Goal: Communication & Community: Ask a question

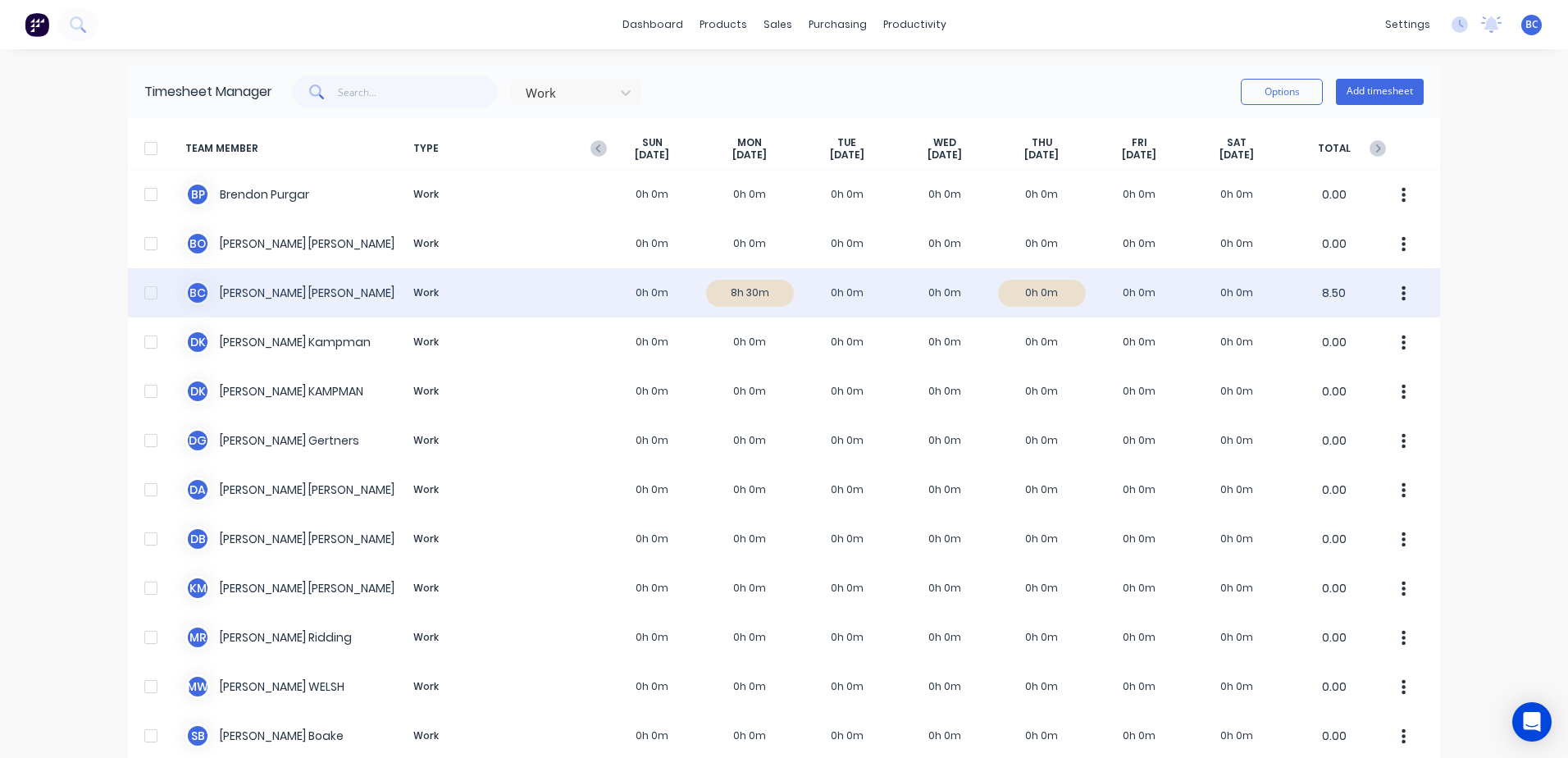
click at [1035, 294] on div "B C Brooke Cassidy Work 0h 0m 8h 30m 0h 0m 0h 0m 0h 0m 0h 0m 0h 0m 8.50" at bounding box center [784, 293] width 1312 height 50
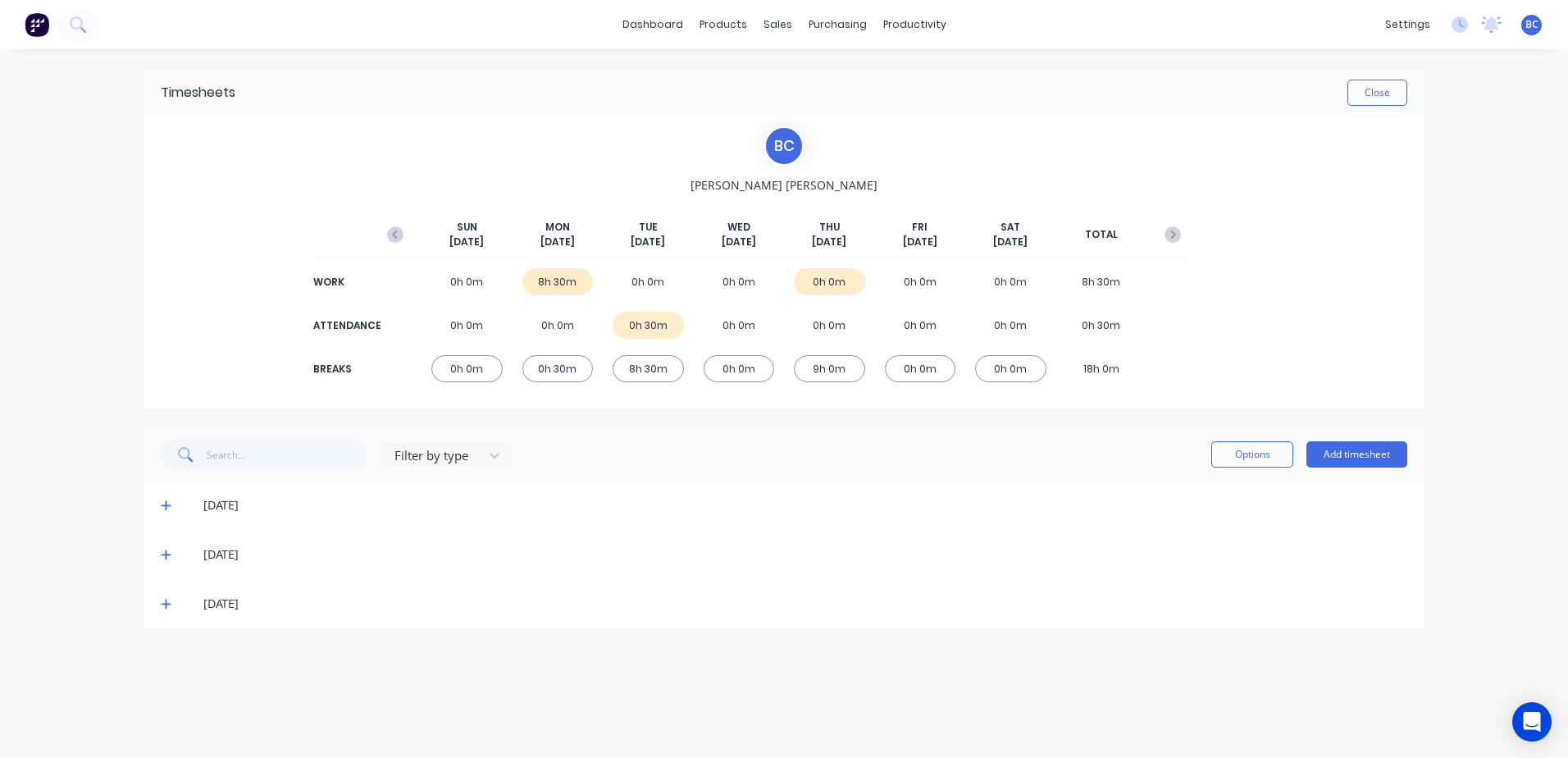
click at [163, 554] on icon at bounding box center [166, 555] width 10 height 10
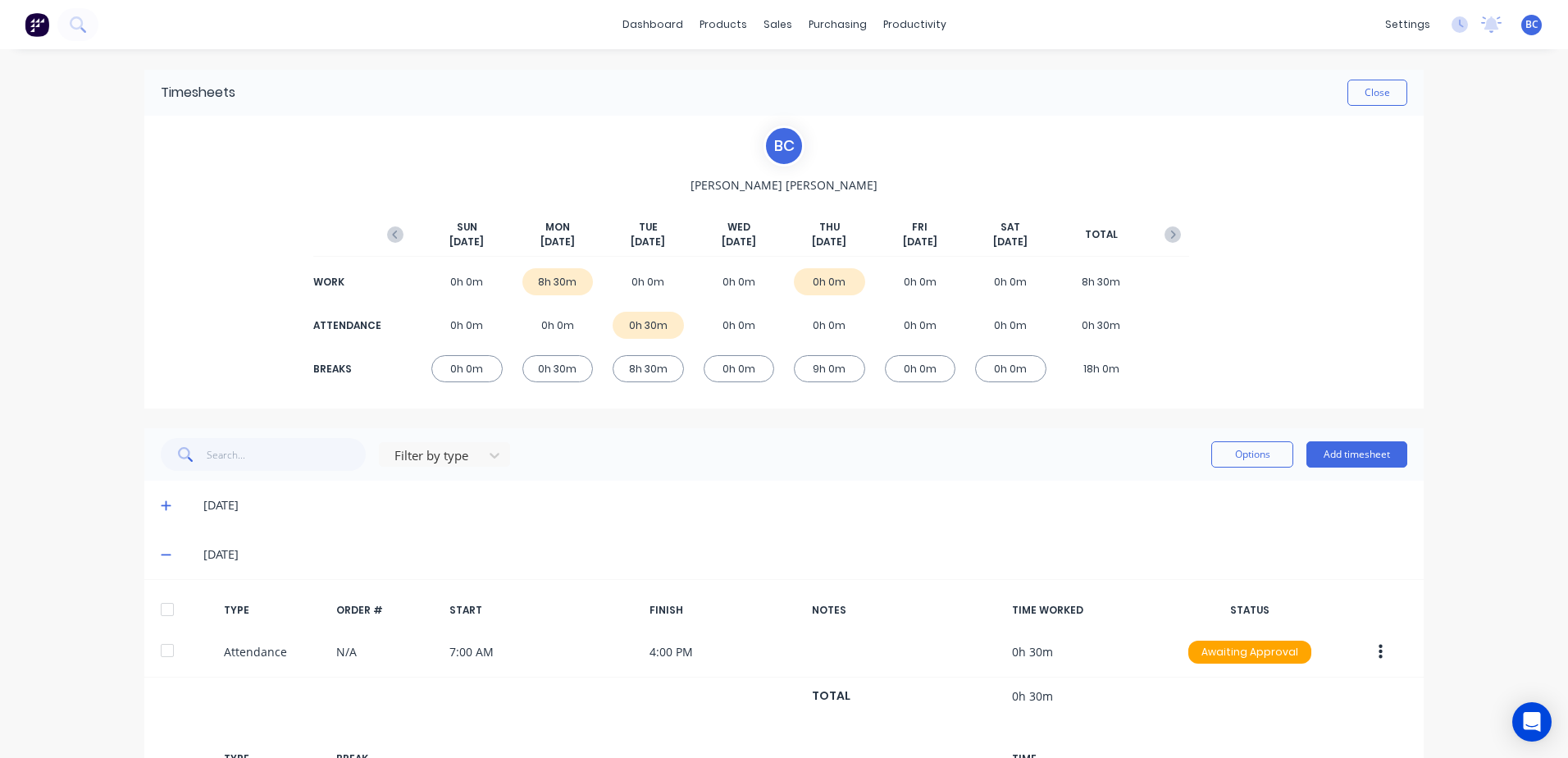
click at [161, 504] on icon at bounding box center [166, 505] width 10 height 11
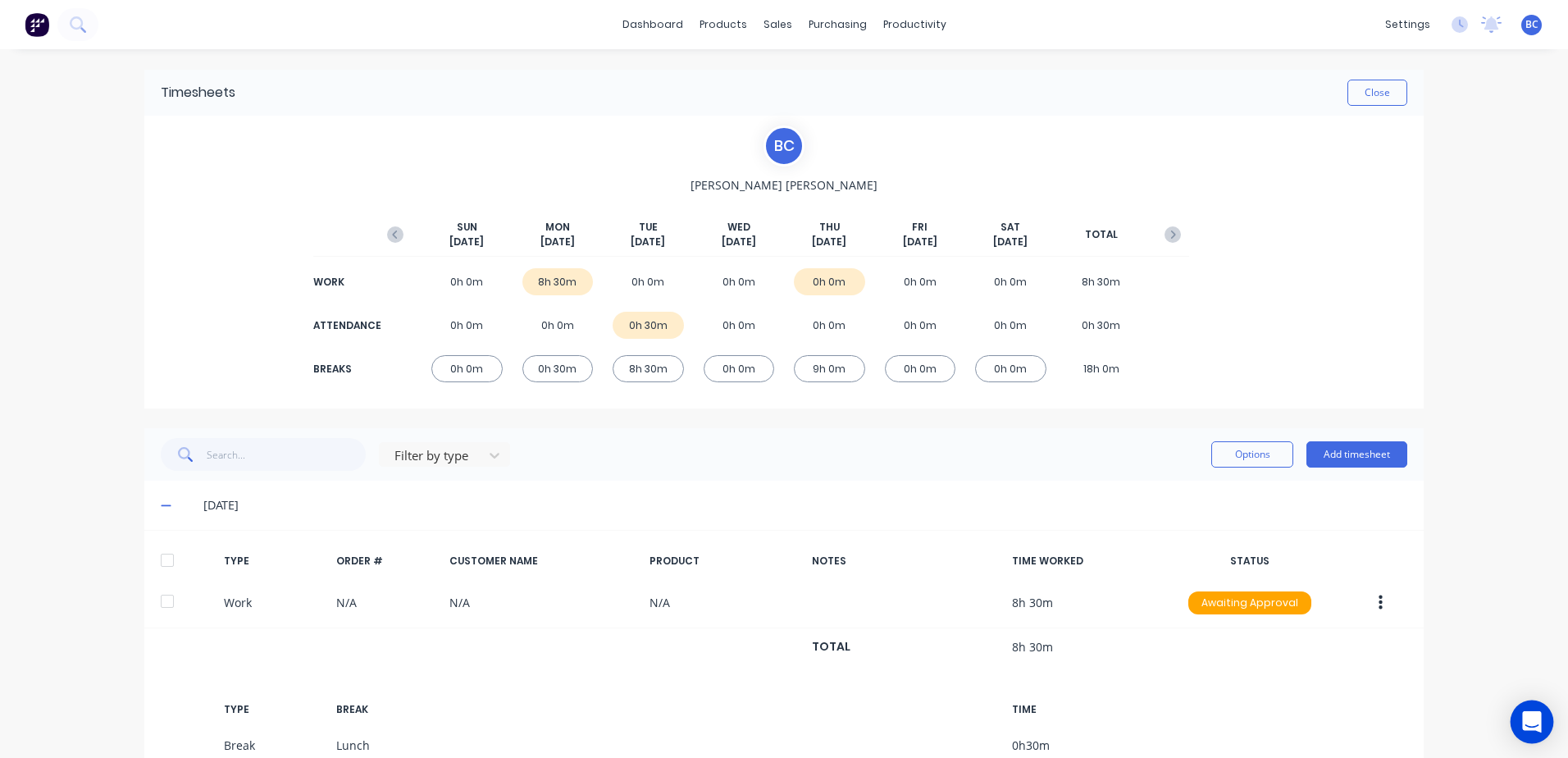
click at [1536, 722] on icon "Open Intercom Messenger" at bounding box center [1531, 721] width 19 height 21
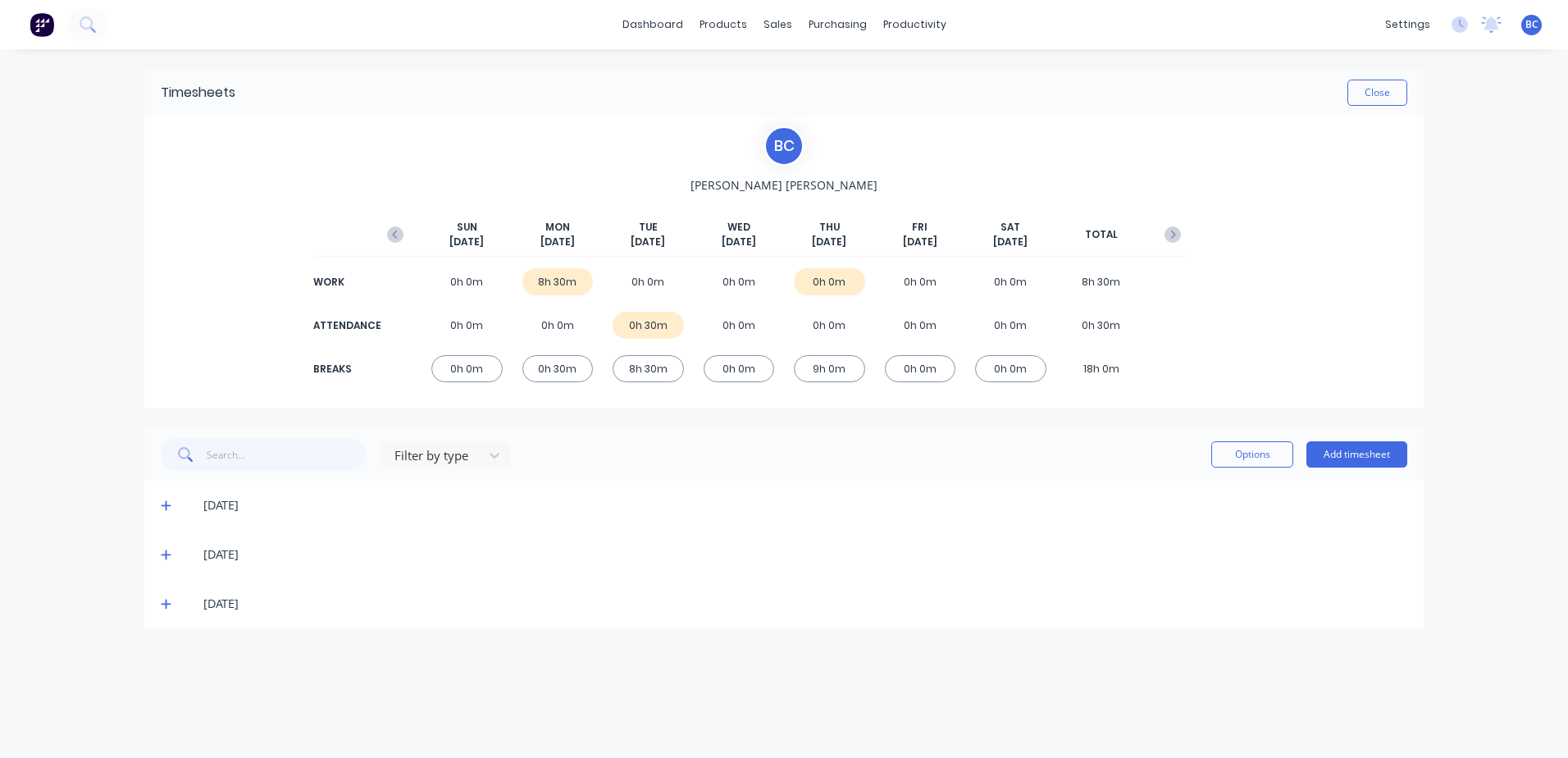
click at [1542, 718] on div "dashboard products sales purchasing productivity dashboard products Product Cat…" at bounding box center [784, 379] width 1568 height 758
click at [167, 512] on span at bounding box center [169, 505] width 16 height 16
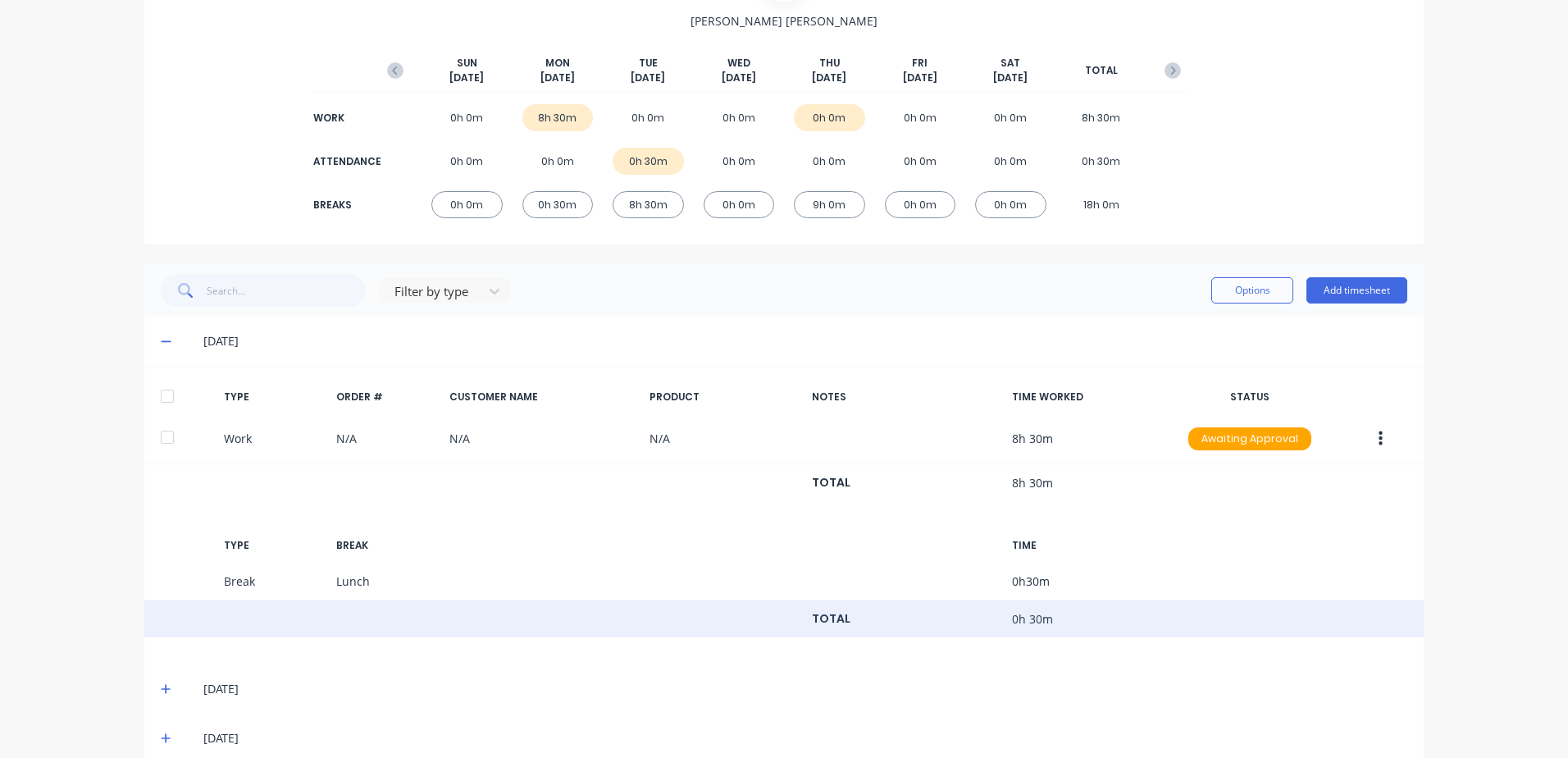
scroll to position [189, 0]
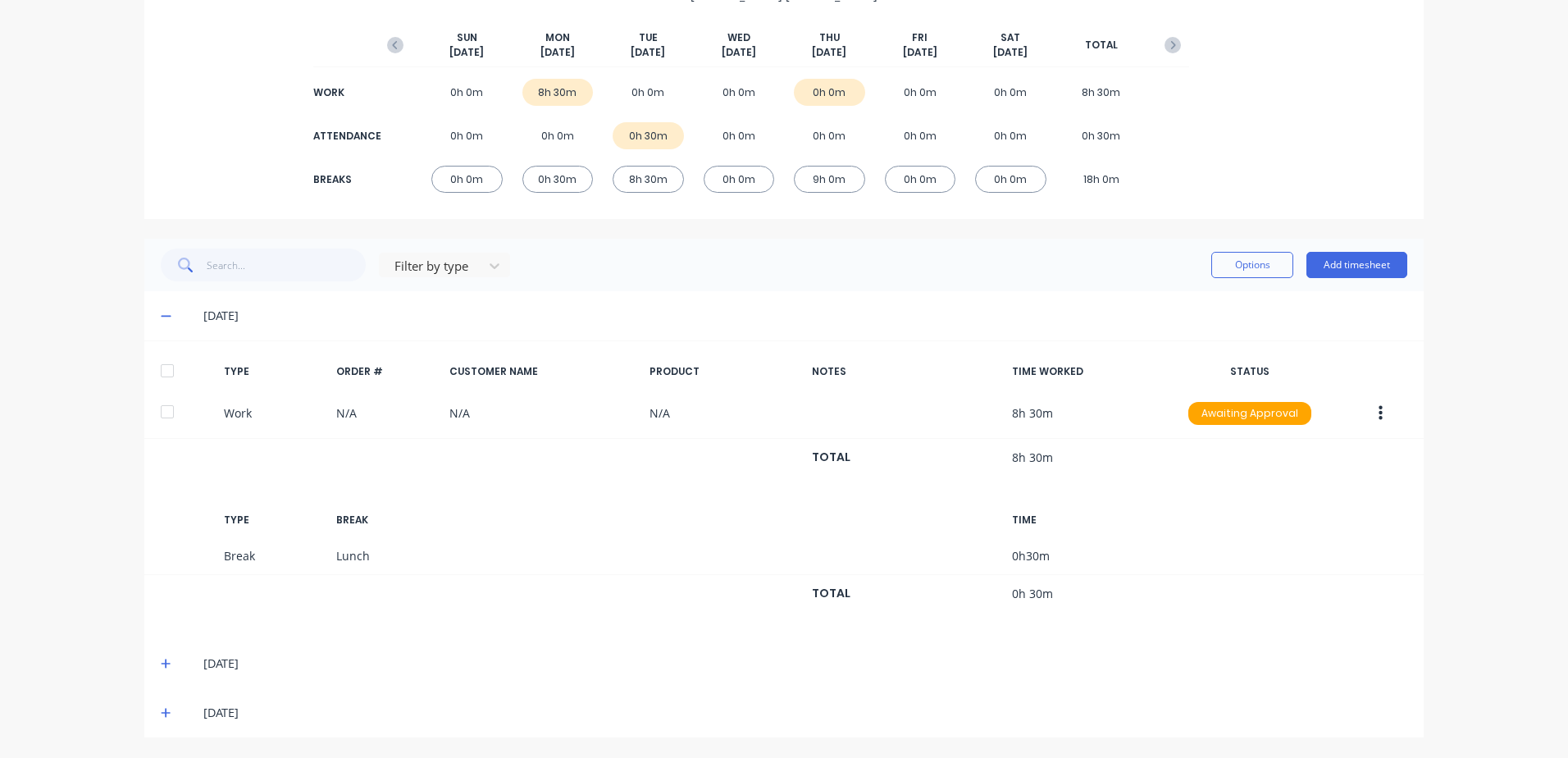
click at [153, 663] on div "[DATE]" at bounding box center [784, 664] width 1280 height 50
click at [161, 665] on icon at bounding box center [166, 664] width 10 height 10
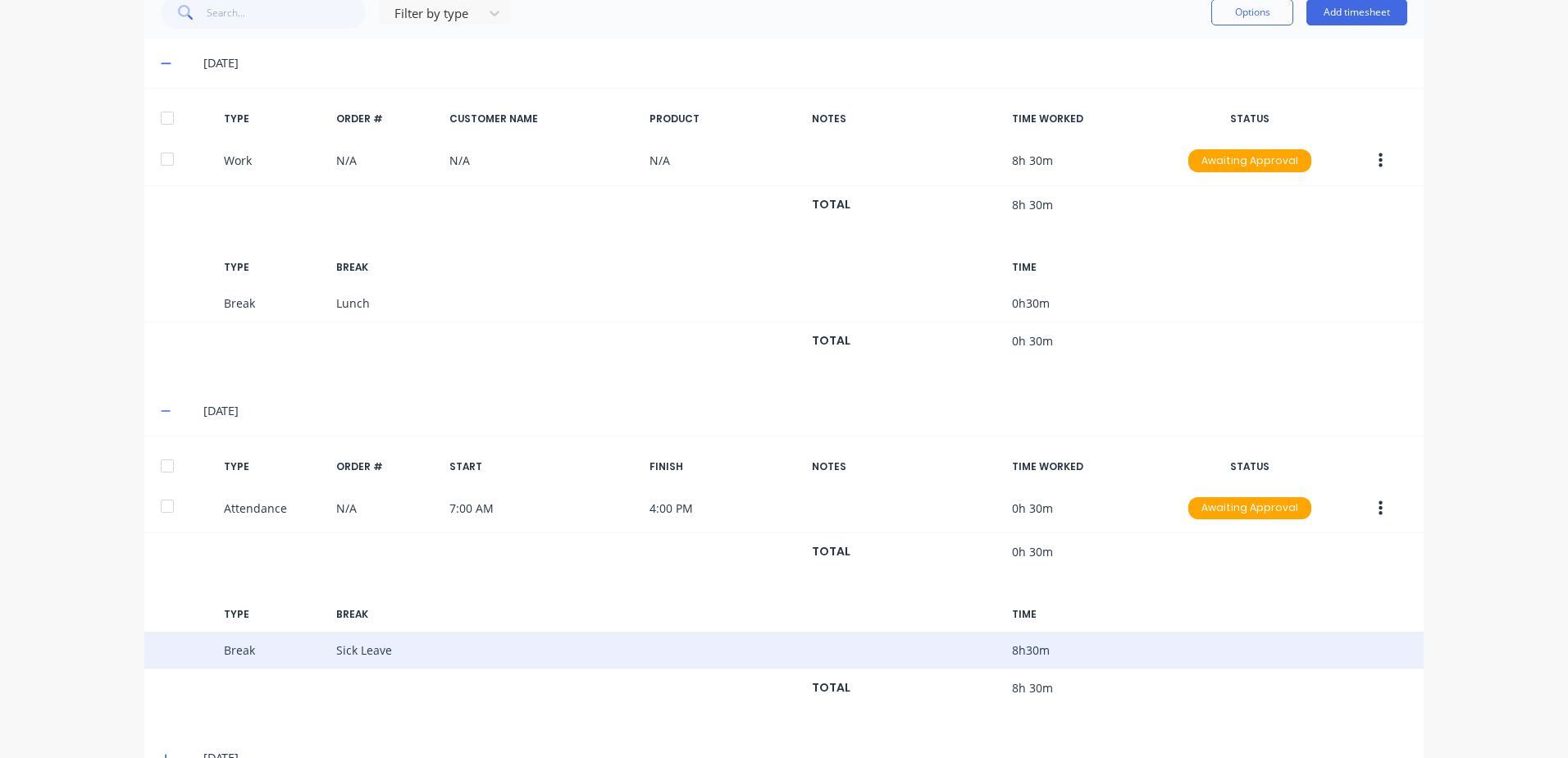
scroll to position [488, 0]
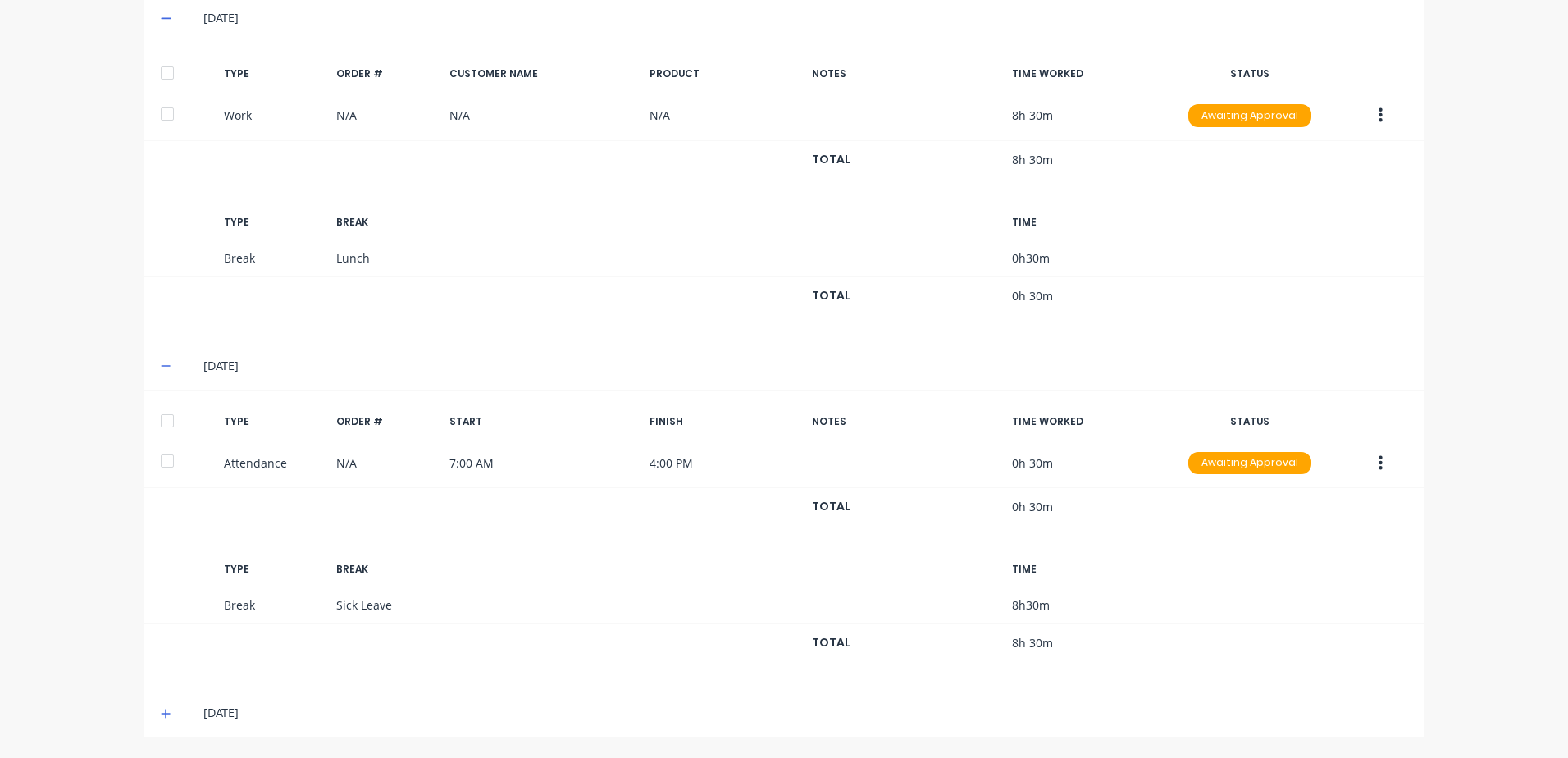
click at [161, 710] on icon at bounding box center [166, 713] width 10 height 11
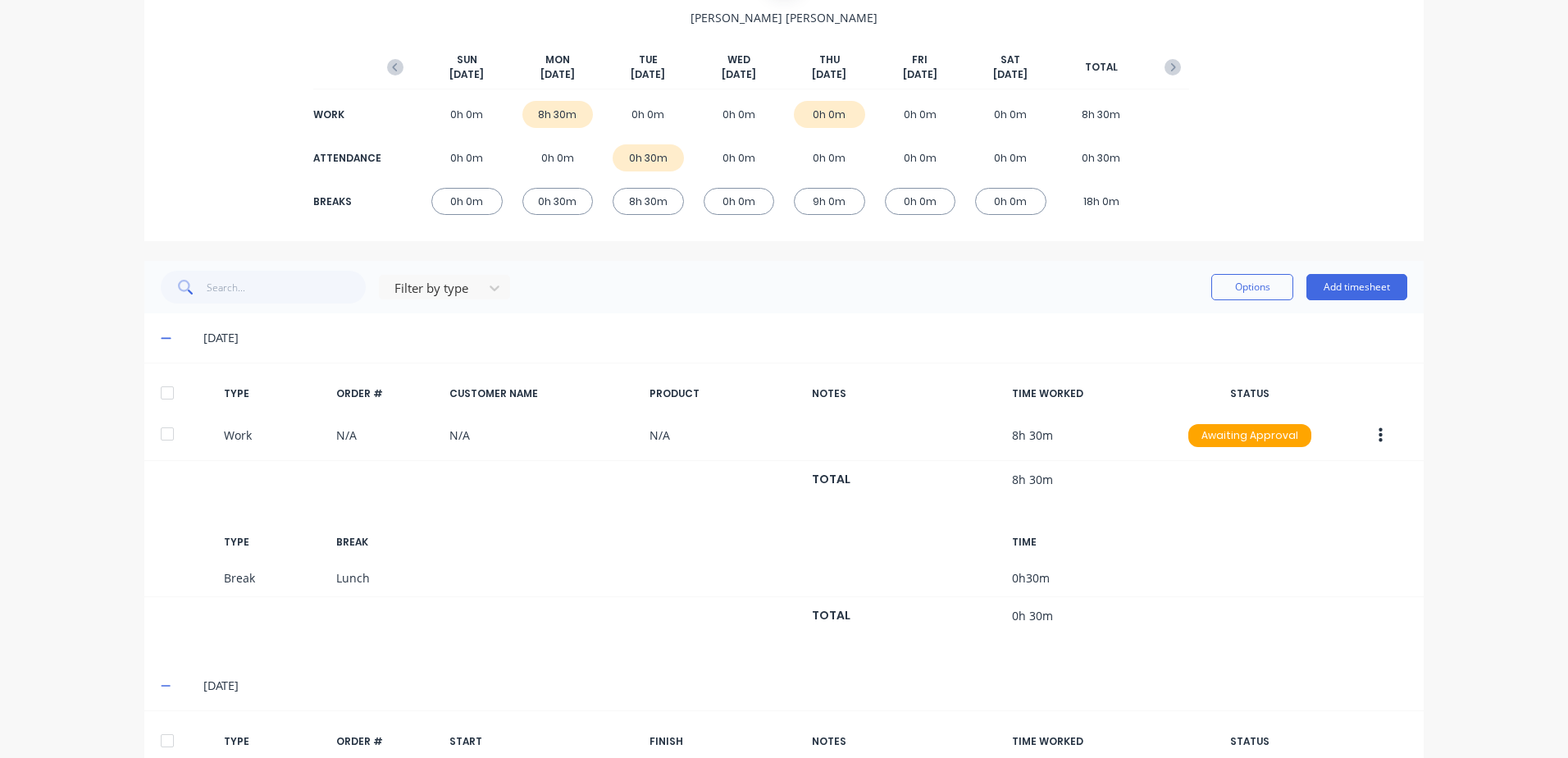
scroll to position [0, 0]
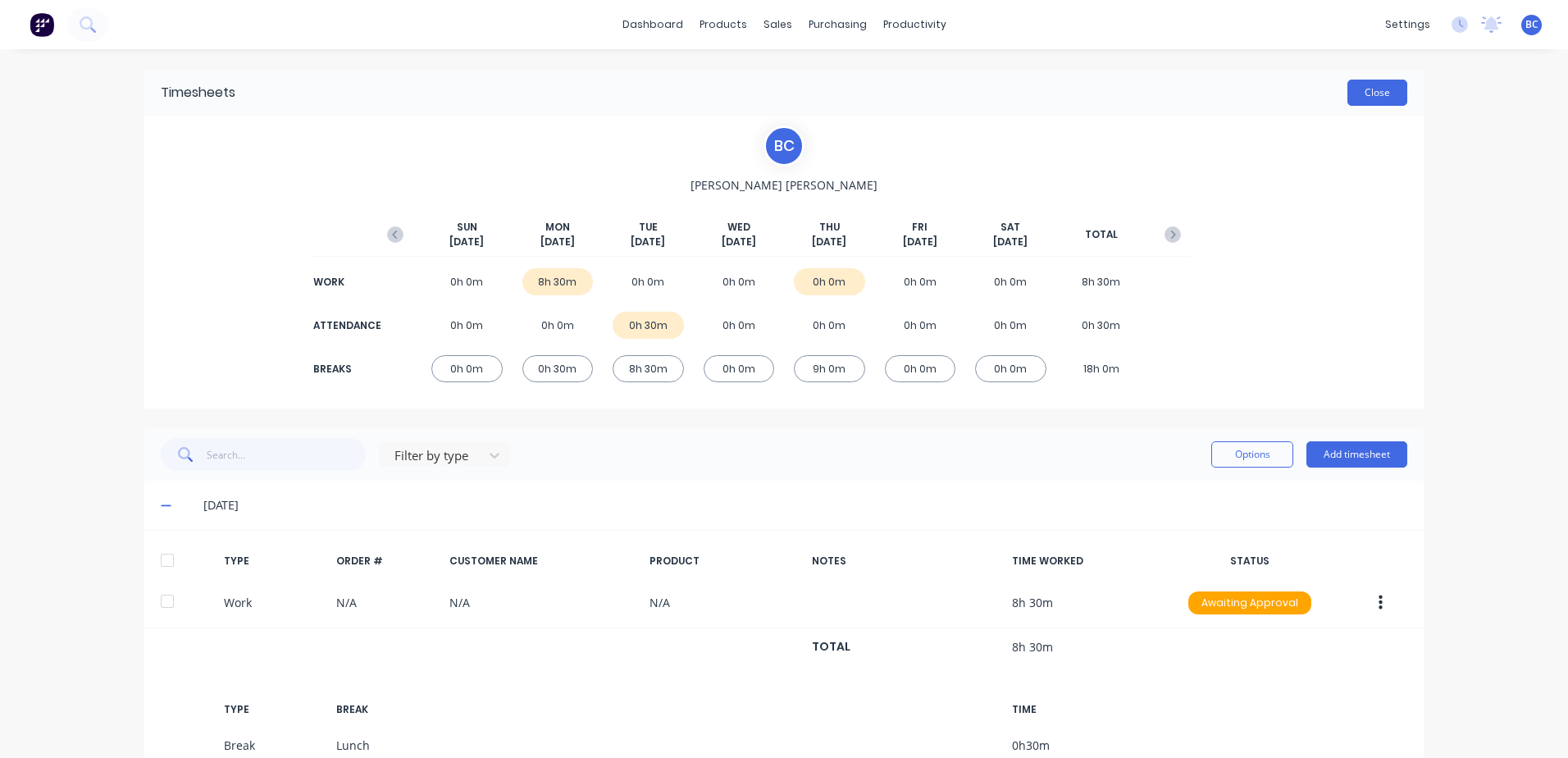
click at [1382, 92] on button "Close" at bounding box center [1377, 92] width 60 height 27
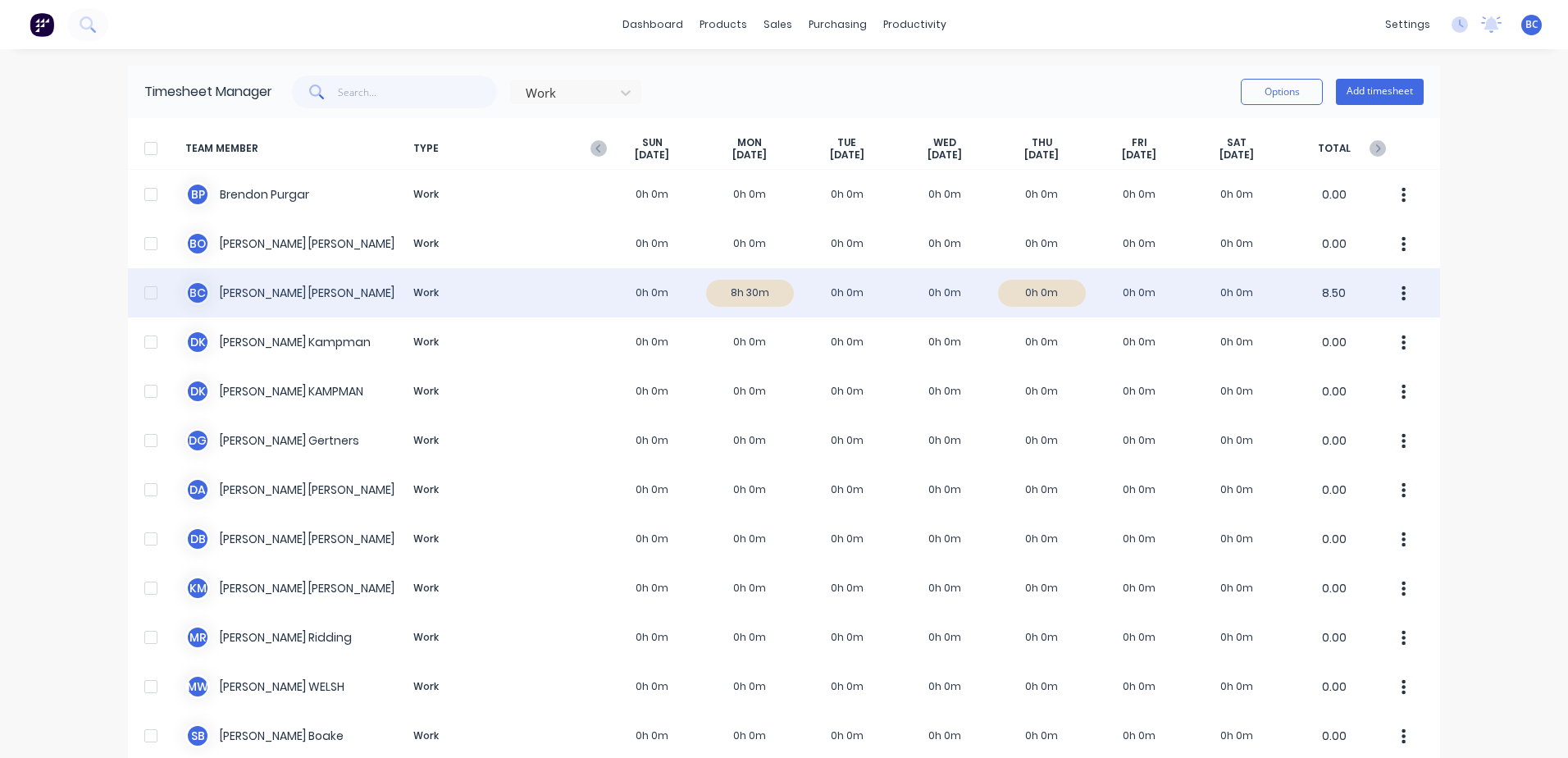
click at [888, 299] on div "B C Brooke Cassidy Work 0h 0m 8h 30m 0h 0m 0h 0m 0h 0m 0h 0m 0h 0m 8.50" at bounding box center [784, 293] width 1312 height 50
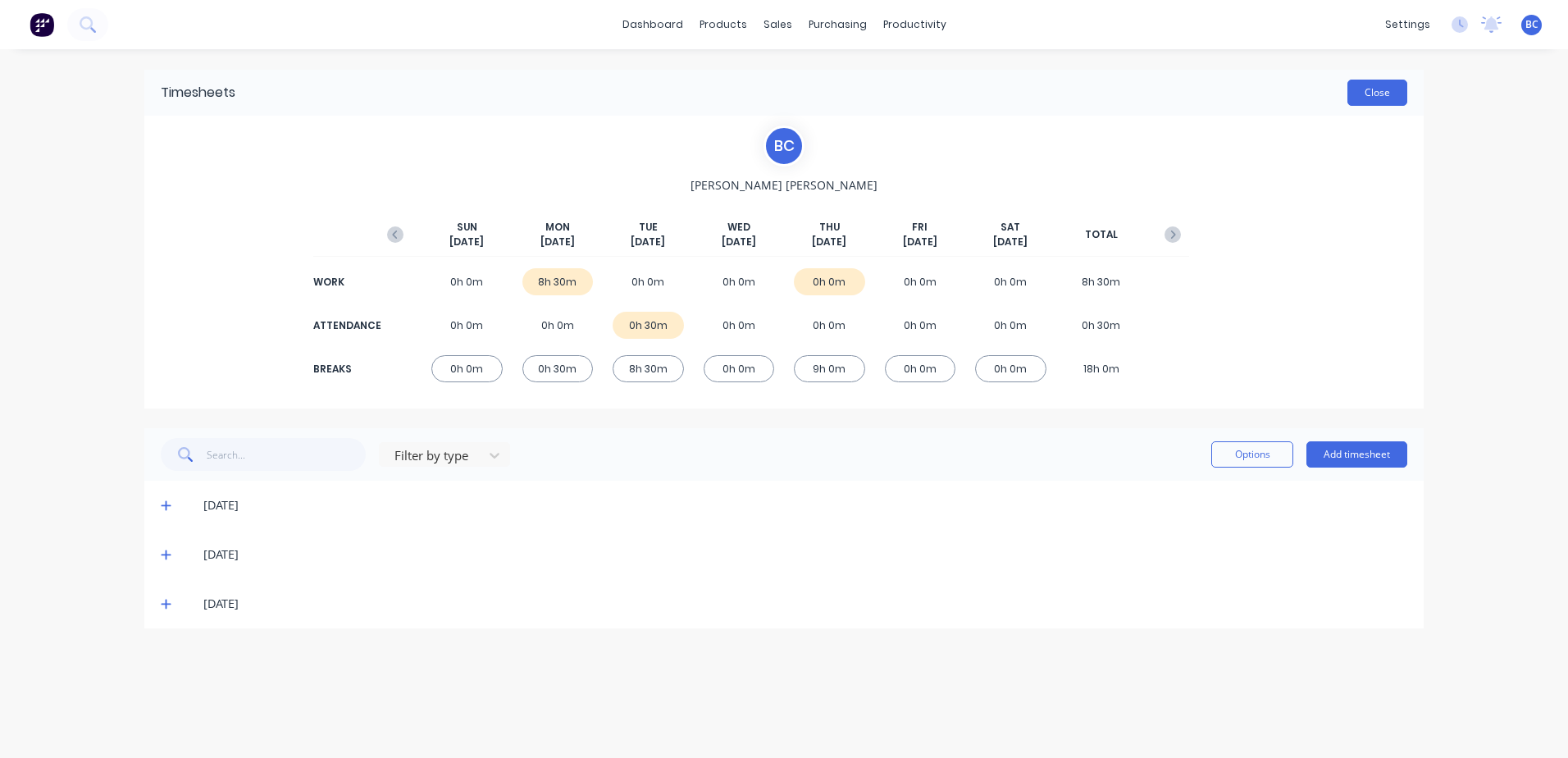
click at [1355, 90] on button "Close" at bounding box center [1377, 92] width 60 height 27
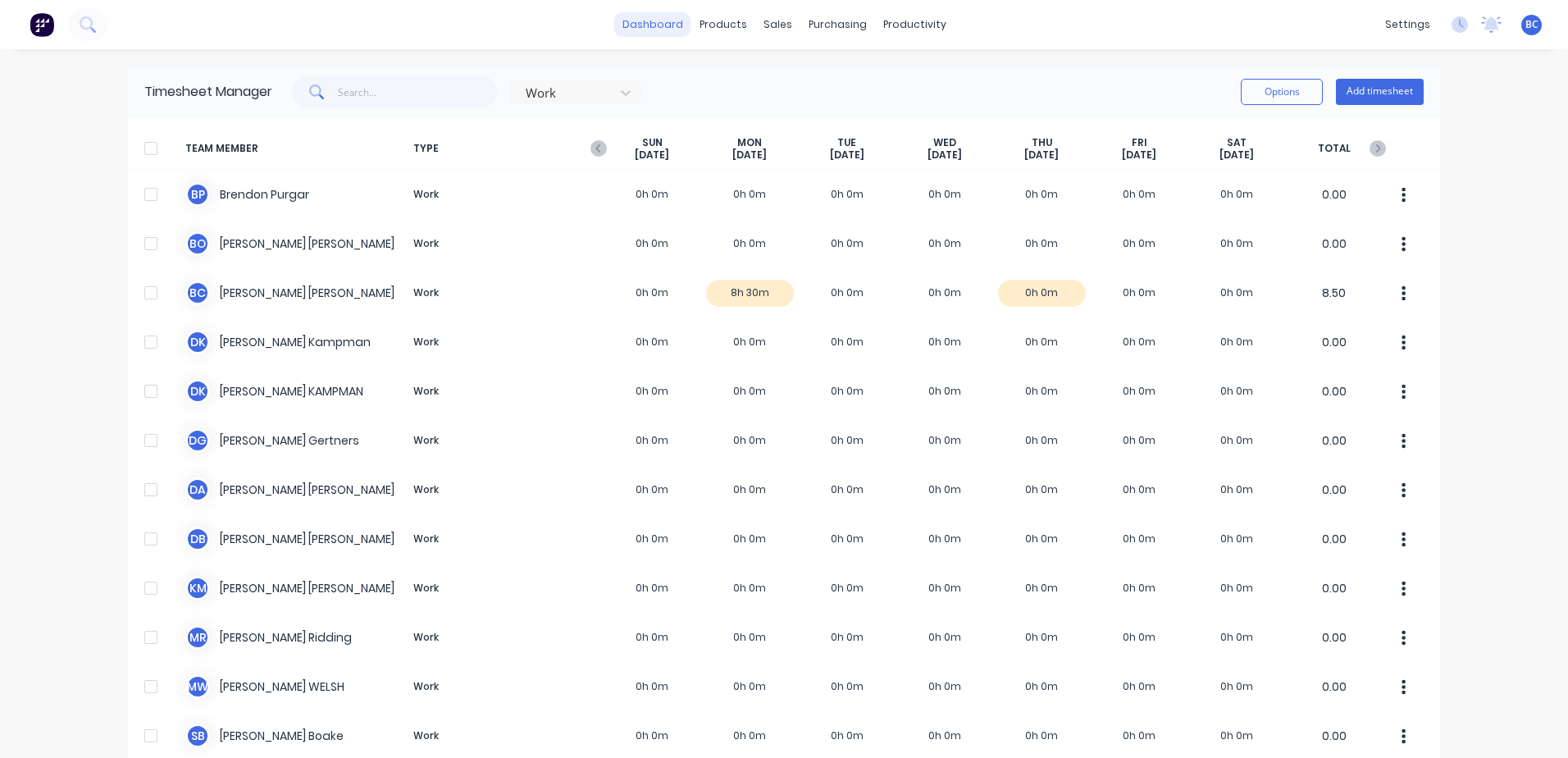
click at [646, 32] on link "dashboard" at bounding box center [653, 24] width 77 height 25
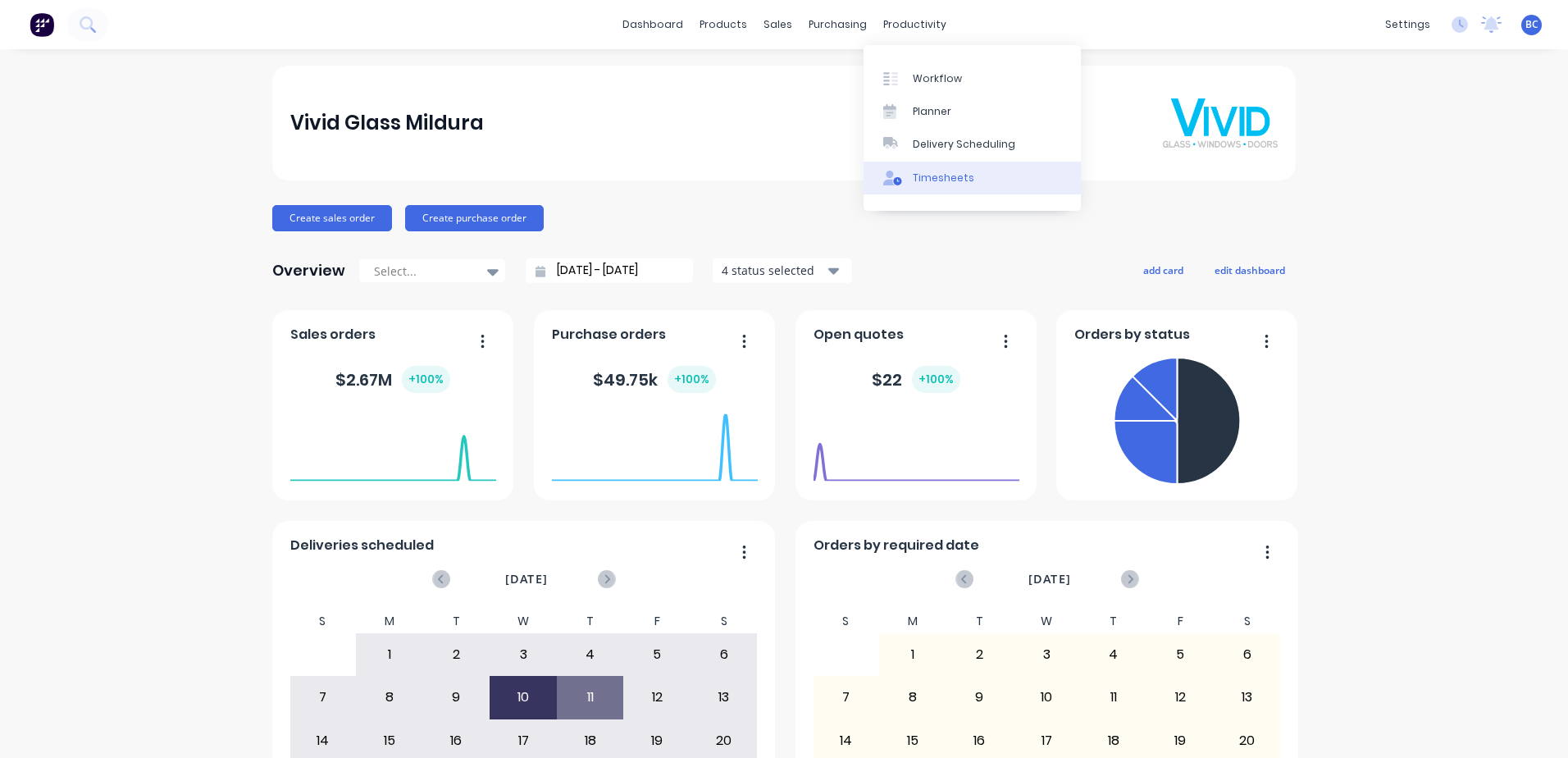
click at [946, 172] on div "Timesheets" at bounding box center [944, 177] width 62 height 15
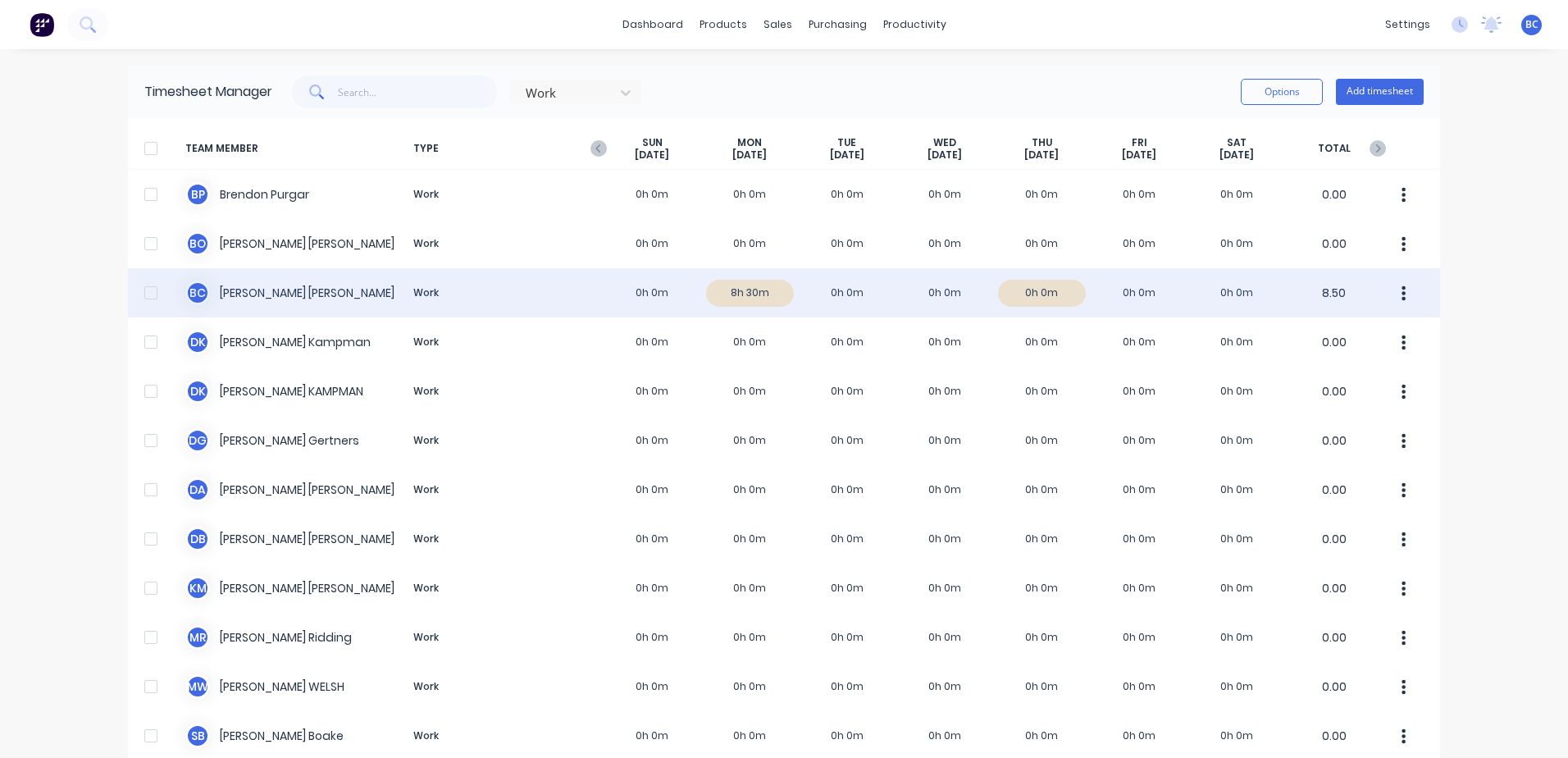
click at [1403, 299] on icon "button" at bounding box center [1405, 293] width 4 height 15
click at [1346, 343] on div "Approve" at bounding box center [1342, 339] width 127 height 24
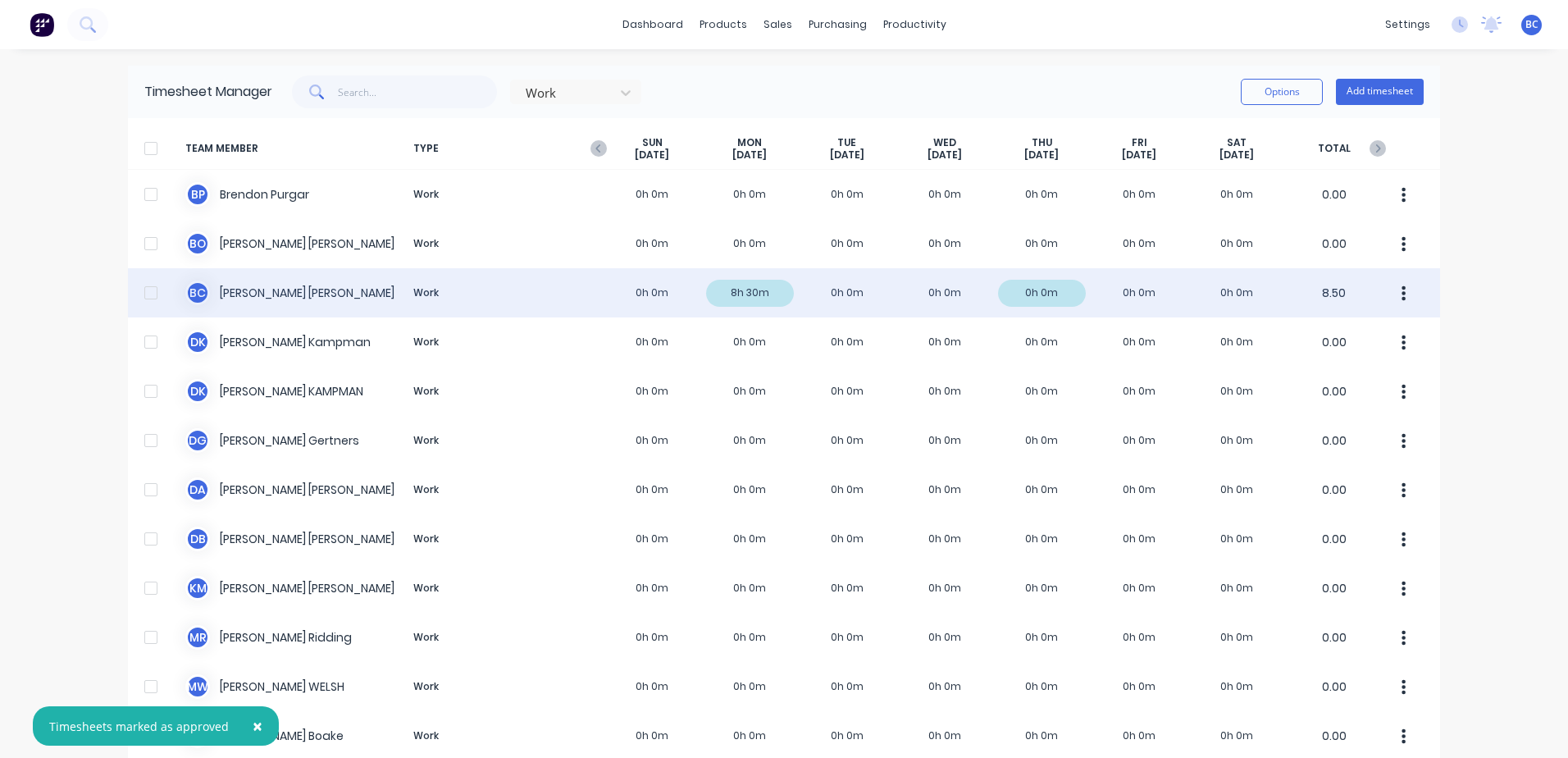
click at [858, 293] on div "B C Brooke Cassidy Work 0h 0m 8h 30m 0h 0m 0h 0m 0h 0m 0h 0m 0h 0m 8.50" at bounding box center [784, 293] width 1312 height 50
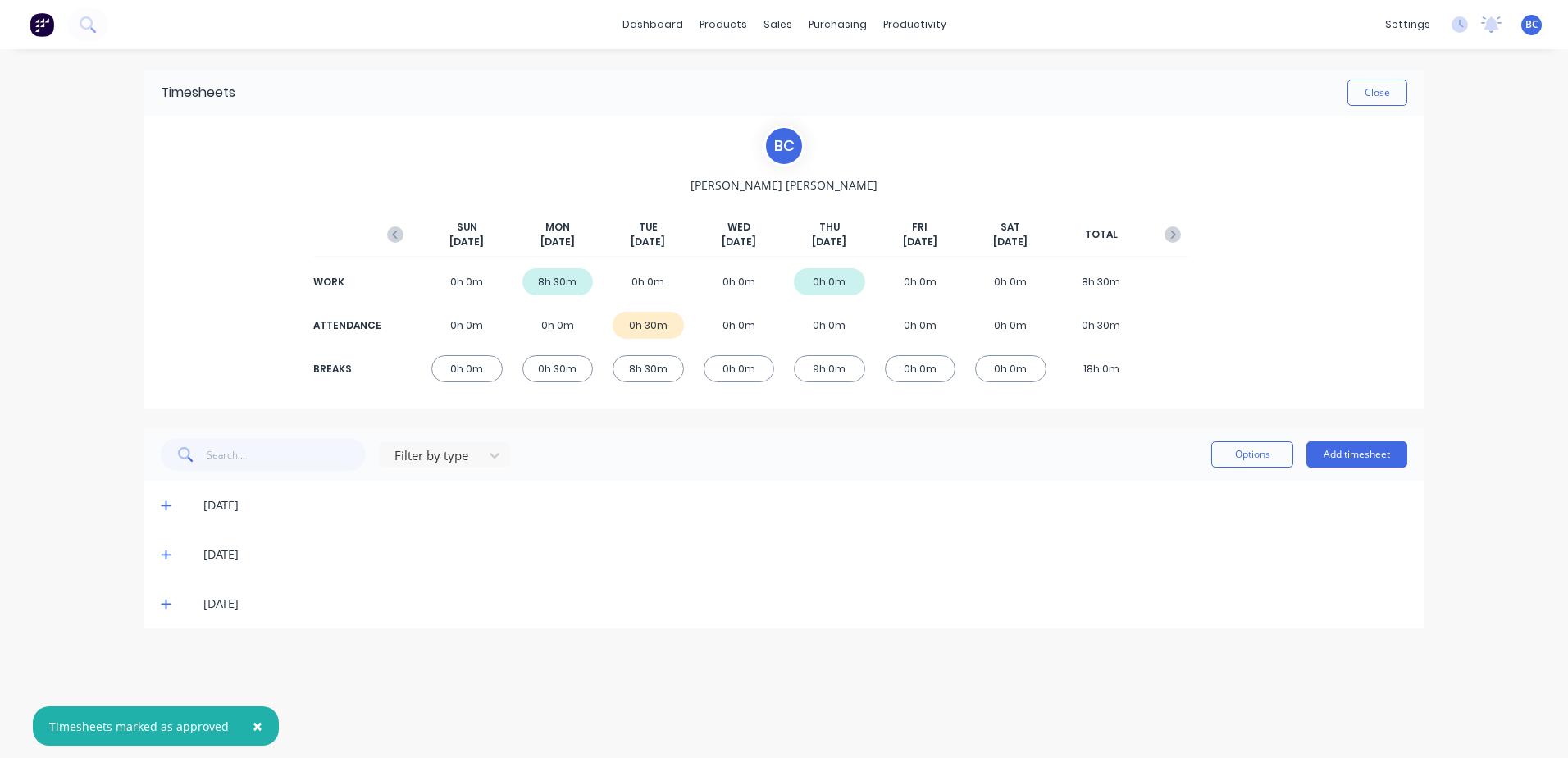
click at [651, 327] on div "0h 30m" at bounding box center [648, 325] width 71 height 27
click at [485, 466] on div at bounding box center [494, 455] width 30 height 27
click at [421, 589] on div "Break" at bounding box center [444, 582] width 131 height 30
click at [170, 557] on icon at bounding box center [166, 554] width 10 height 11
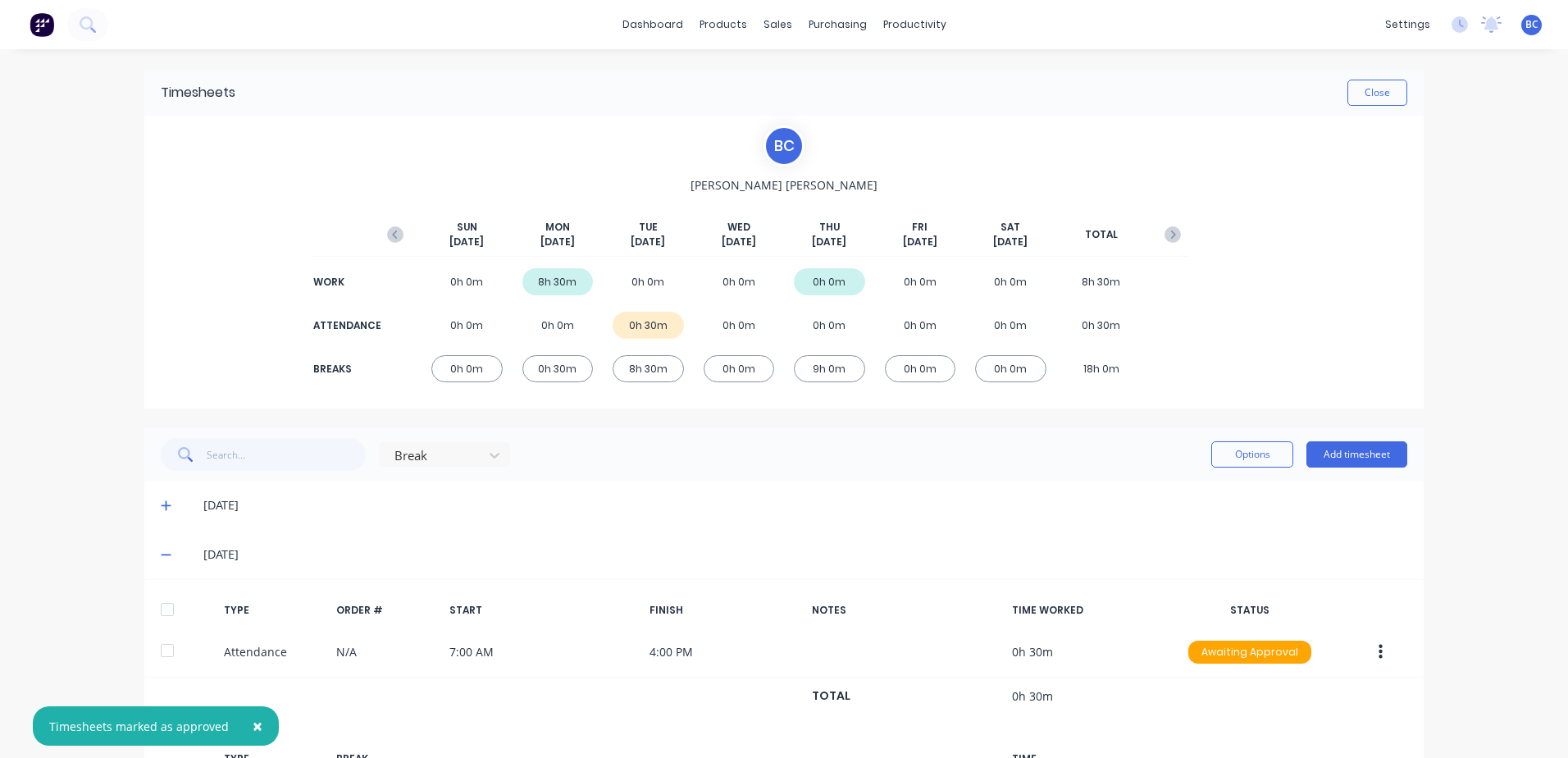
click at [162, 505] on icon at bounding box center [166, 505] width 10 height 11
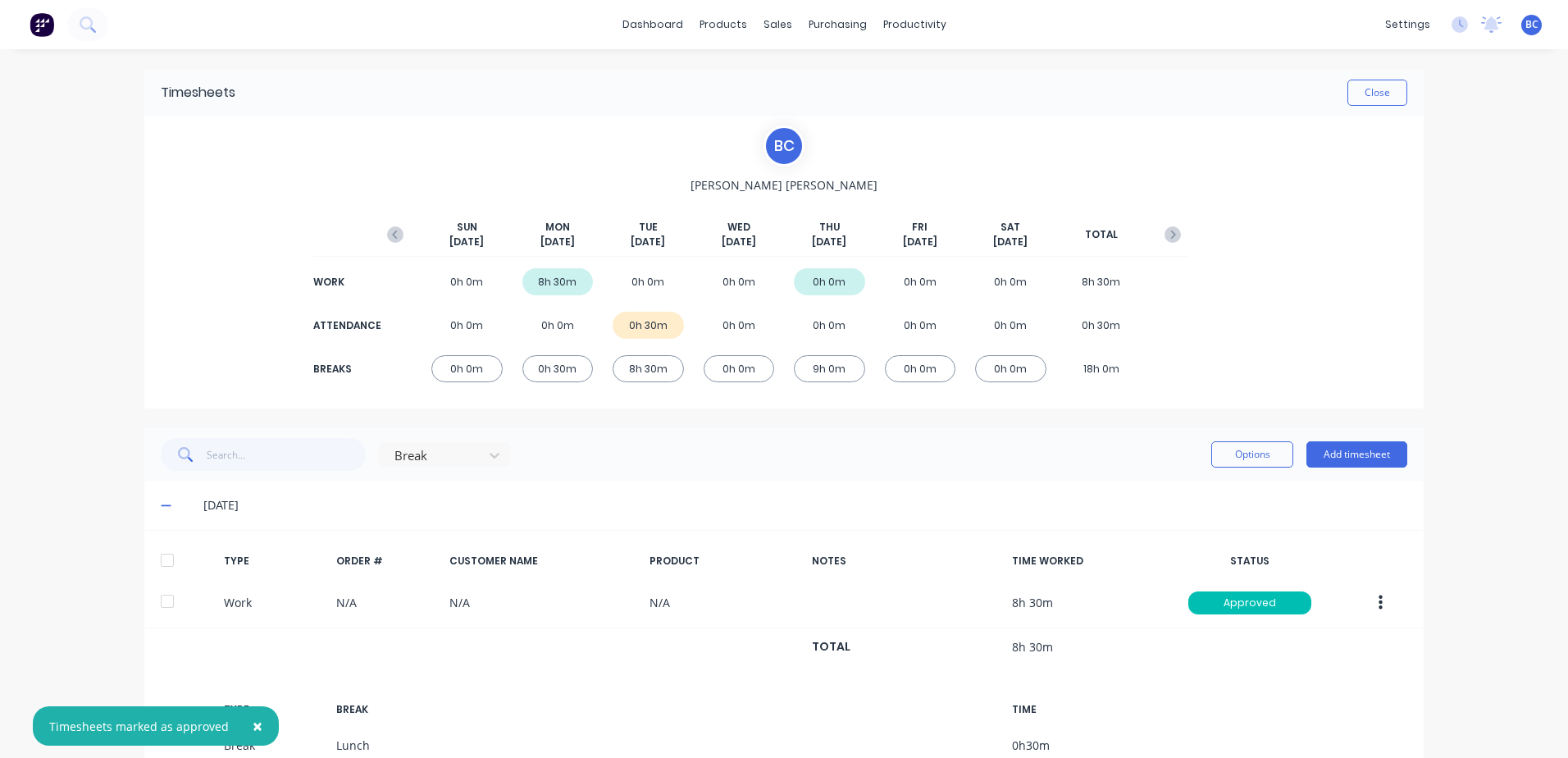
click at [163, 562] on div at bounding box center [167, 560] width 33 height 33
click at [163, 557] on div at bounding box center [167, 560] width 33 height 33
click at [465, 465] on div at bounding box center [434, 456] width 82 height 21
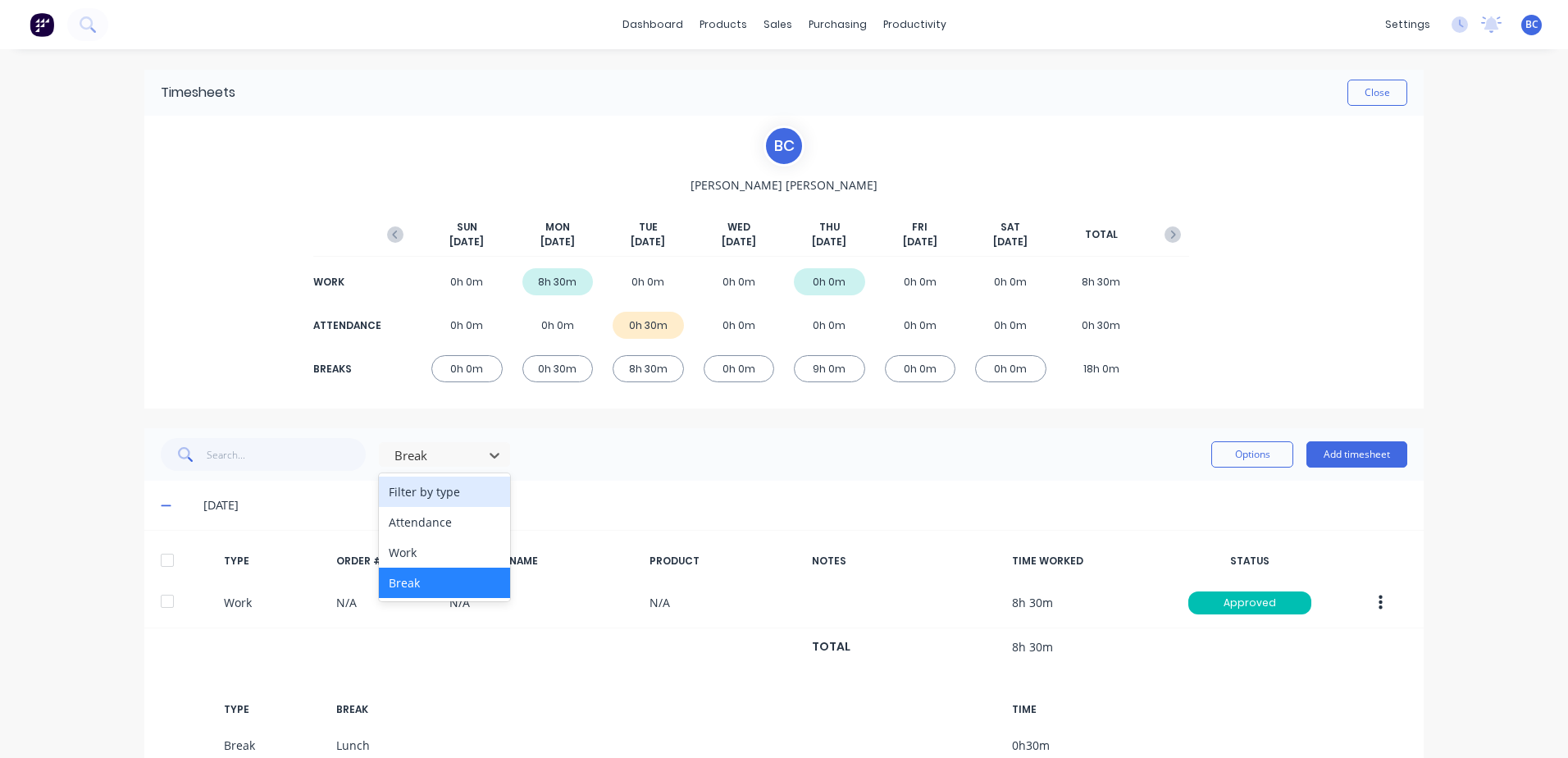
click at [443, 484] on div "Filter by type" at bounding box center [444, 491] width 131 height 30
click at [167, 508] on span at bounding box center [169, 505] width 16 height 16
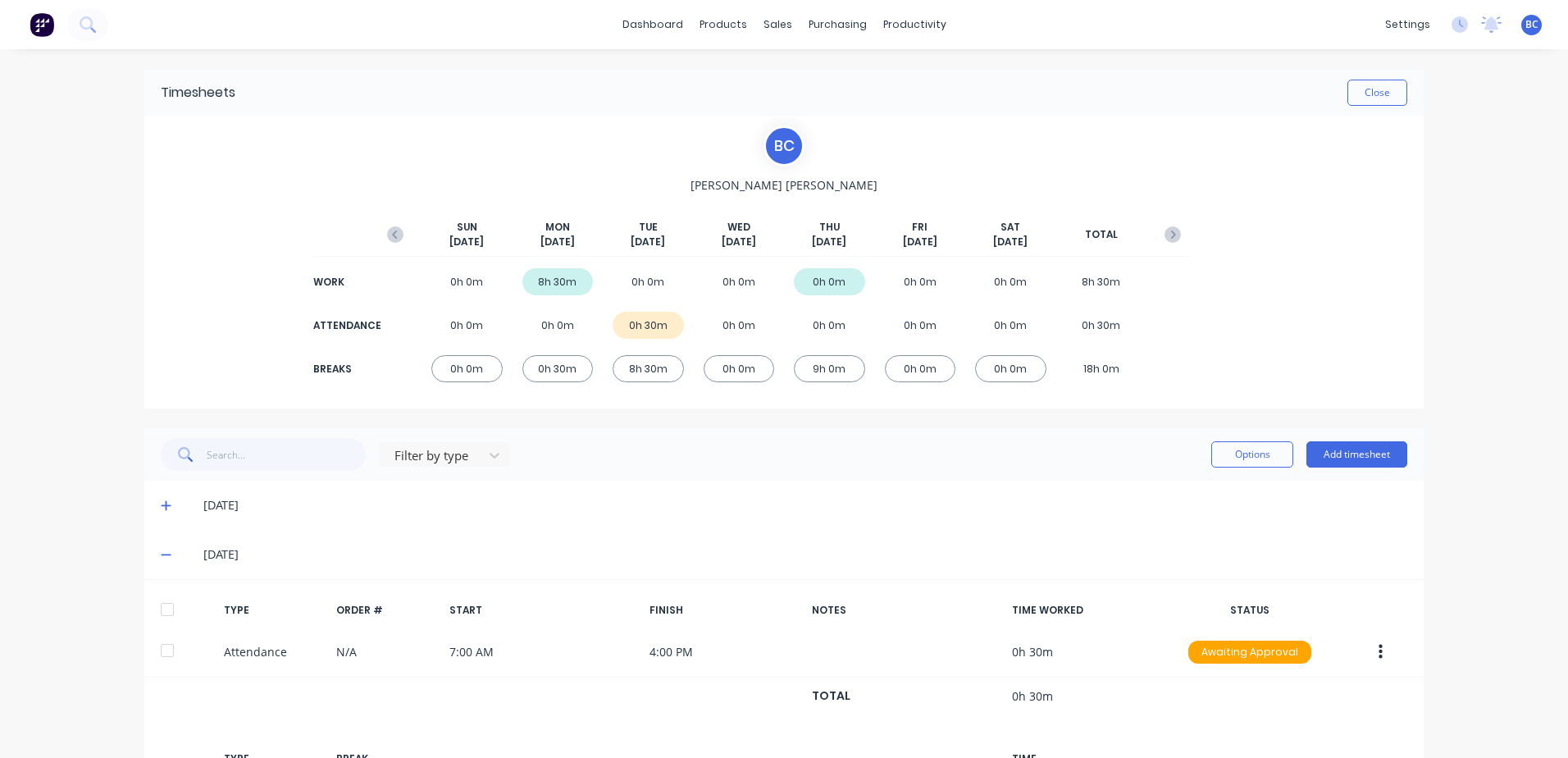
click at [166, 553] on span at bounding box center [169, 554] width 16 height 16
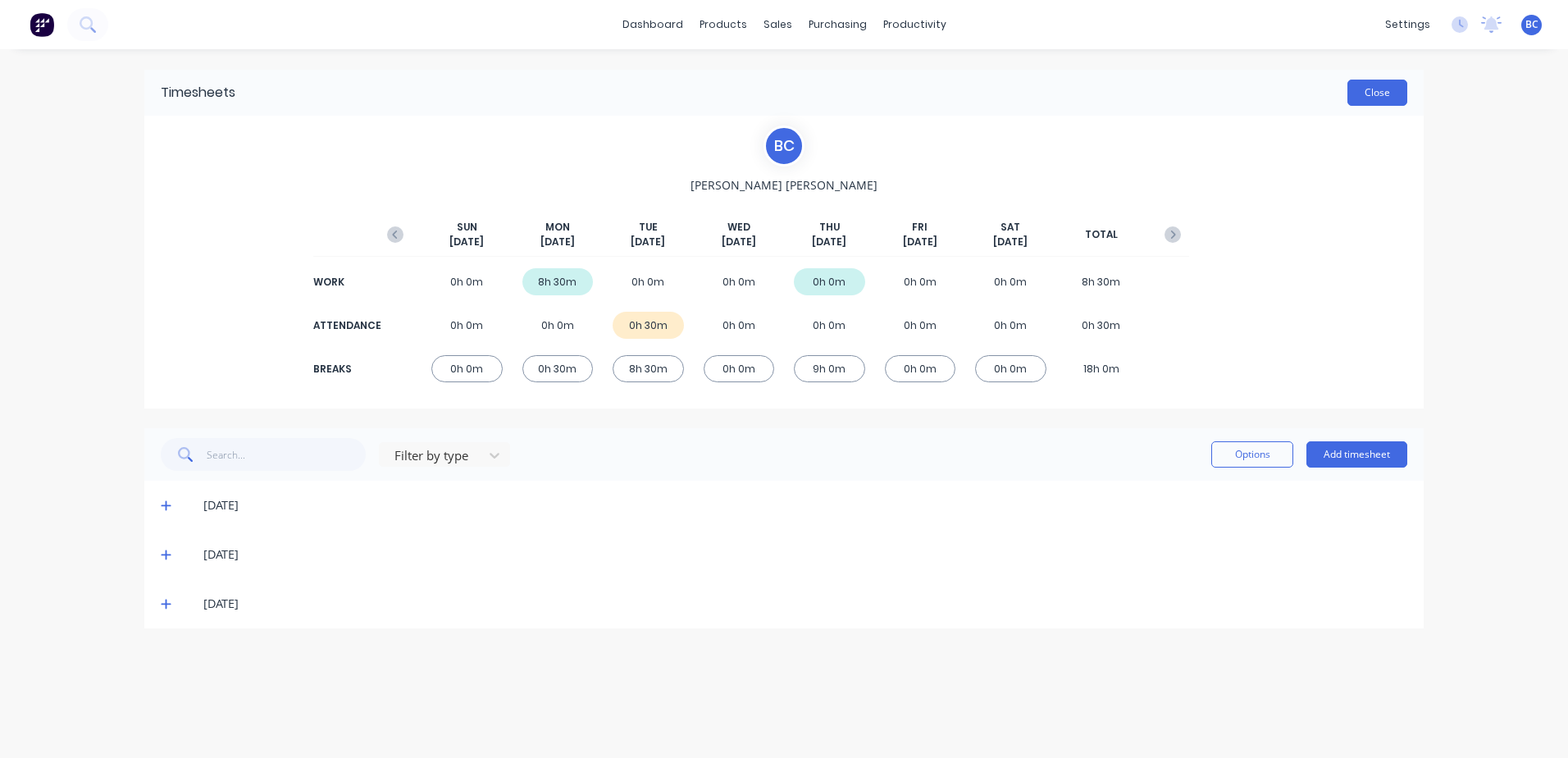
click at [1384, 89] on button "Close" at bounding box center [1377, 92] width 60 height 27
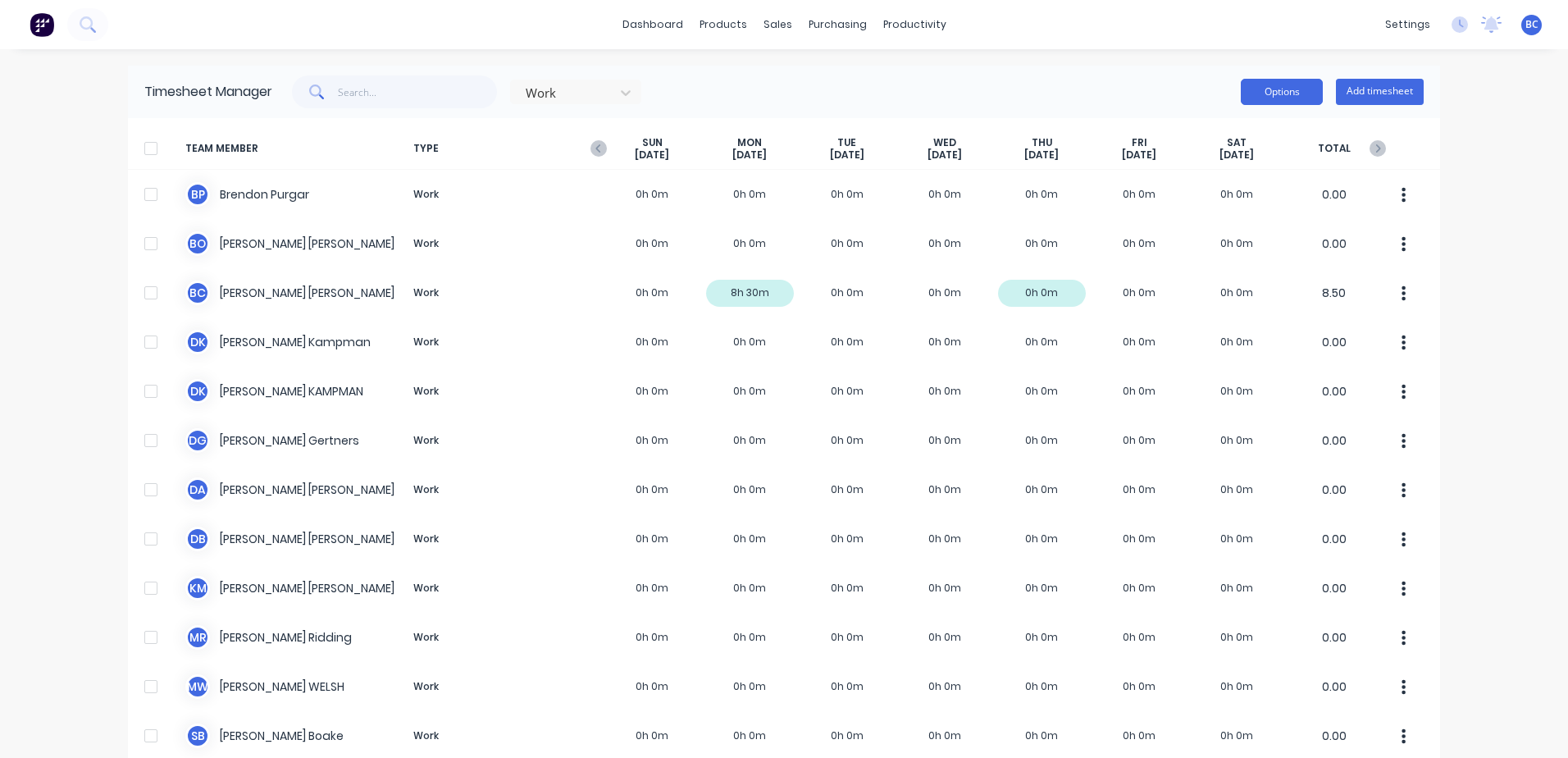
click at [1276, 98] on button "Options" at bounding box center [1282, 92] width 82 height 27
click at [148, 147] on div at bounding box center [151, 148] width 33 height 33
click at [1251, 91] on button "Options" at bounding box center [1282, 92] width 82 height 27
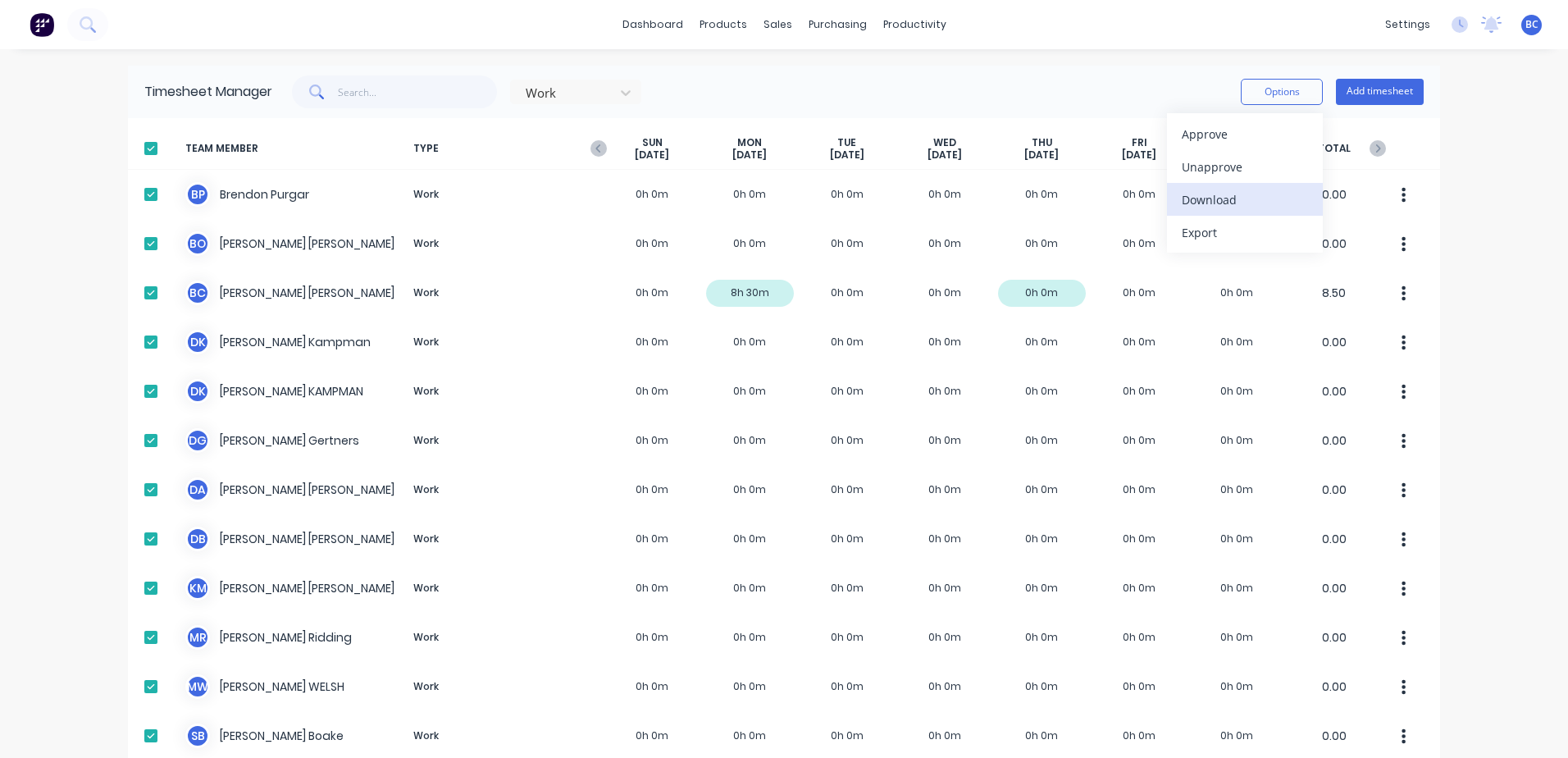
click at [1185, 188] on div "Download" at bounding box center [1246, 200] width 127 height 24
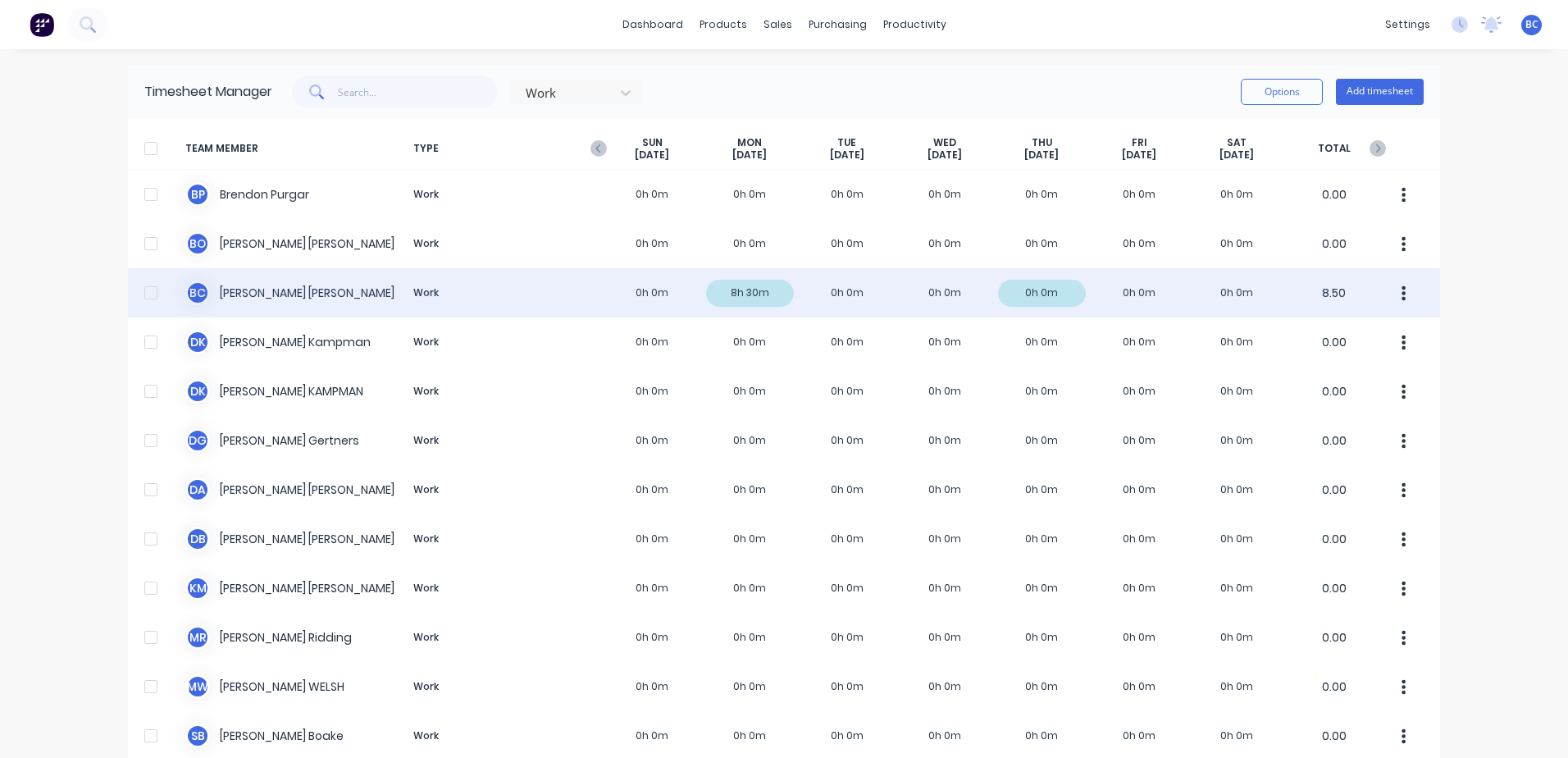
click at [837, 289] on div "B C Brooke Cassidy Work 0h 0m 8h 30m 0h 0m 0h 0m 0h 0m 0h 0m 0h 0m 8.50" at bounding box center [784, 293] width 1312 height 50
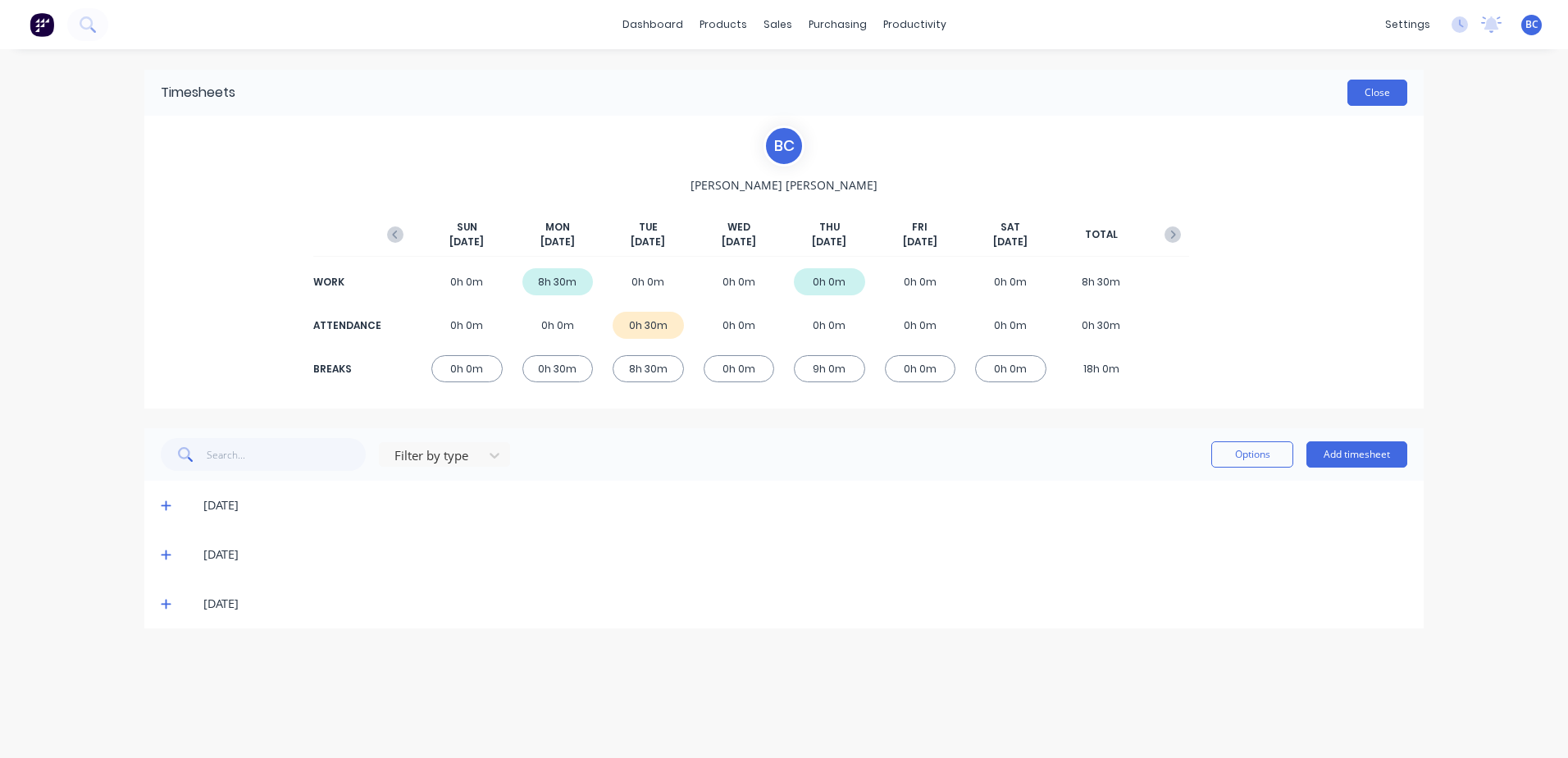
click at [1381, 103] on button "Close" at bounding box center [1377, 92] width 60 height 27
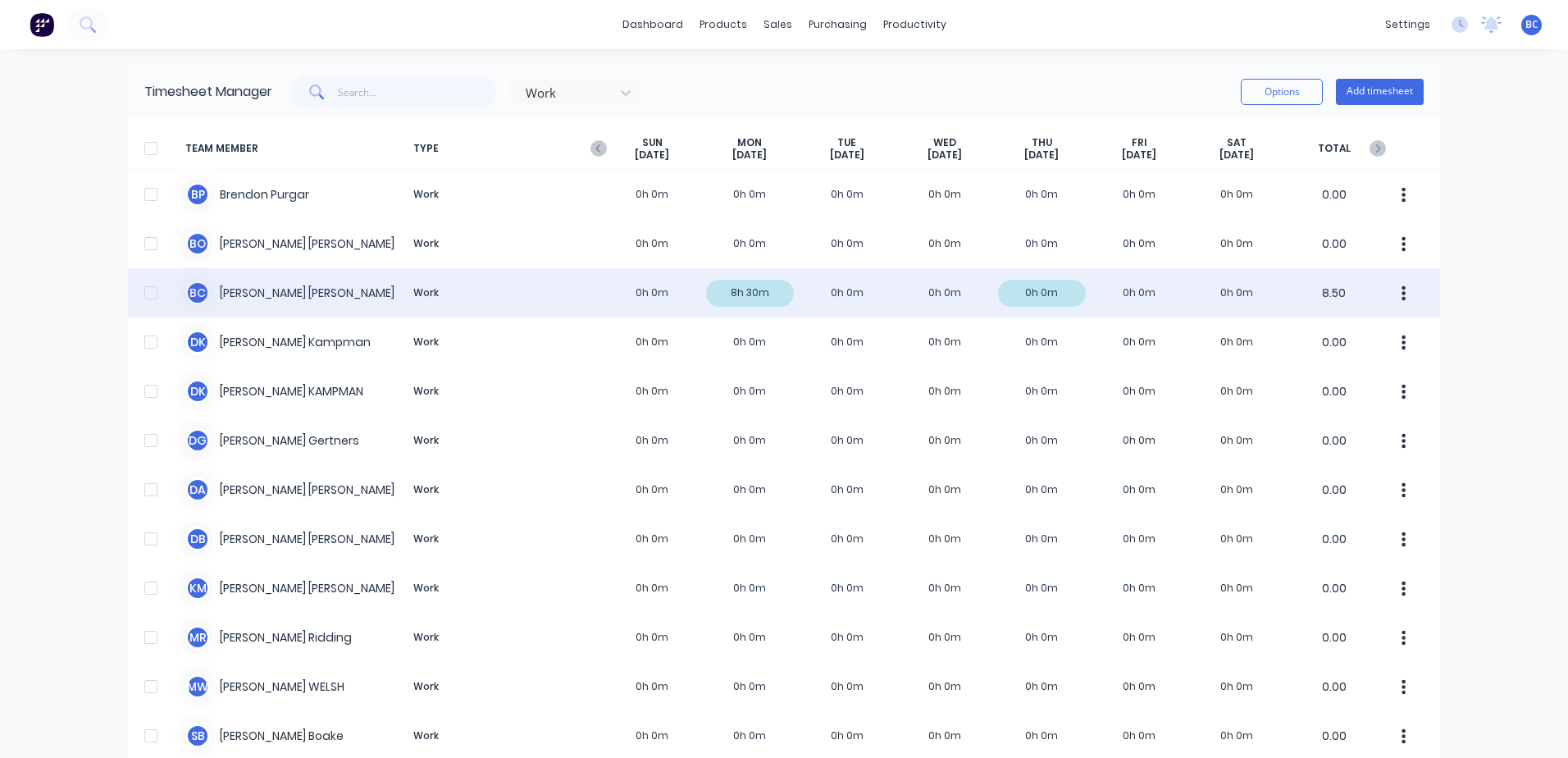
click at [1045, 292] on div "B C Brooke Cassidy Work 0h 0m 8h 30m 0h 0m 0h 0m 0h 0m 0h 0m 0h 0m 8.50" at bounding box center [784, 293] width 1312 height 50
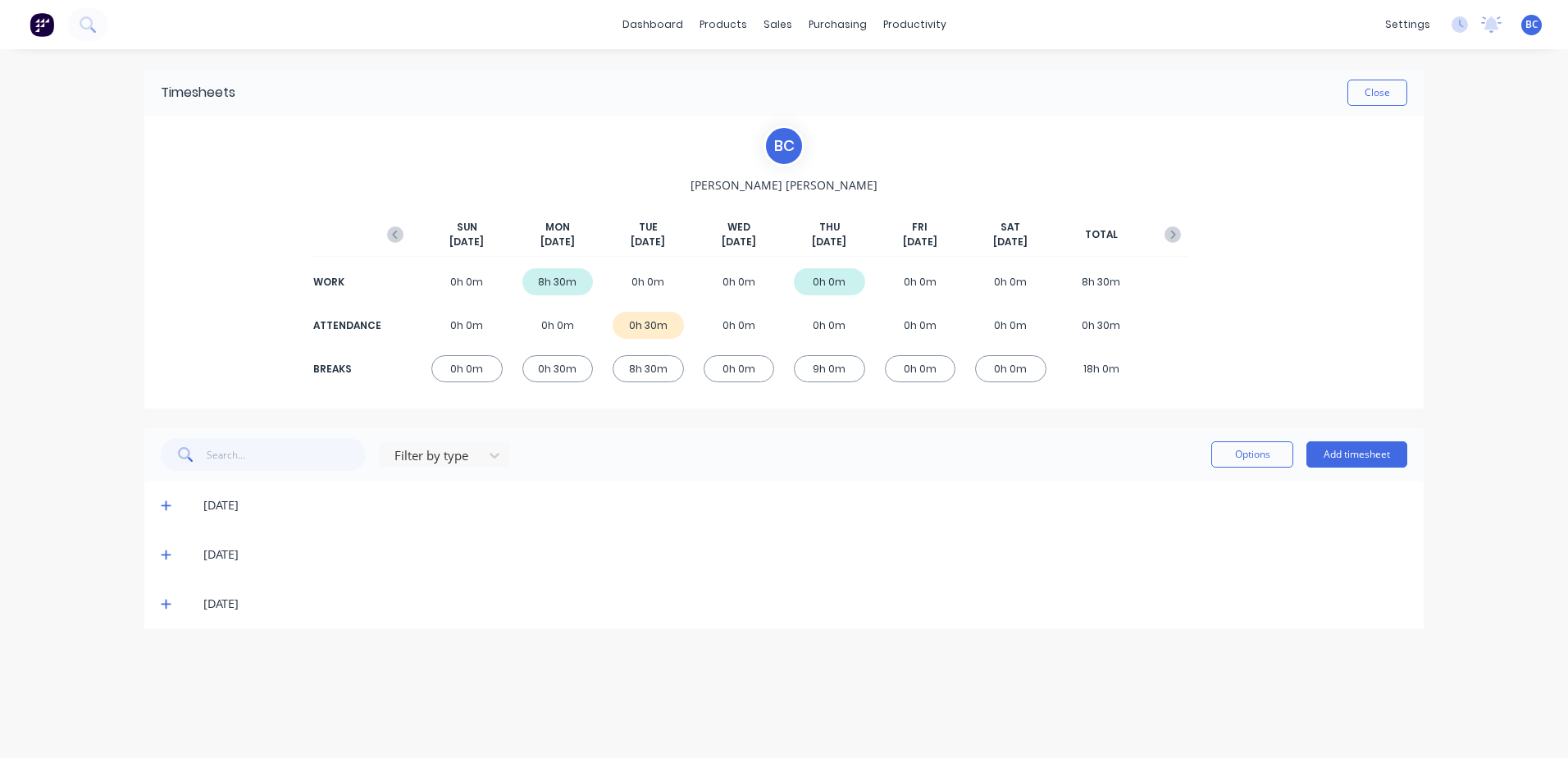
click at [172, 554] on span at bounding box center [169, 554] width 16 height 16
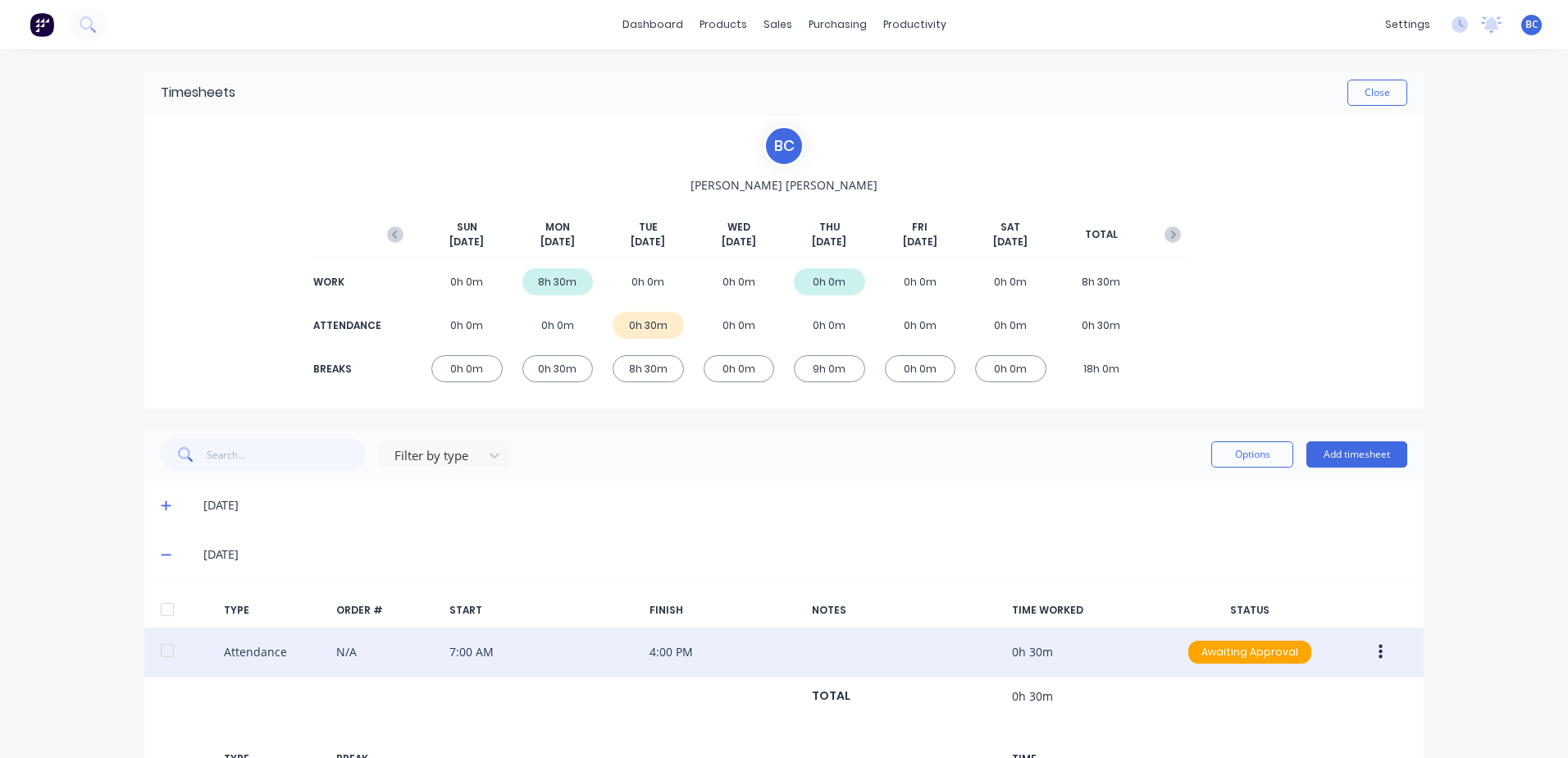
click at [157, 648] on div at bounding box center [167, 650] width 33 height 33
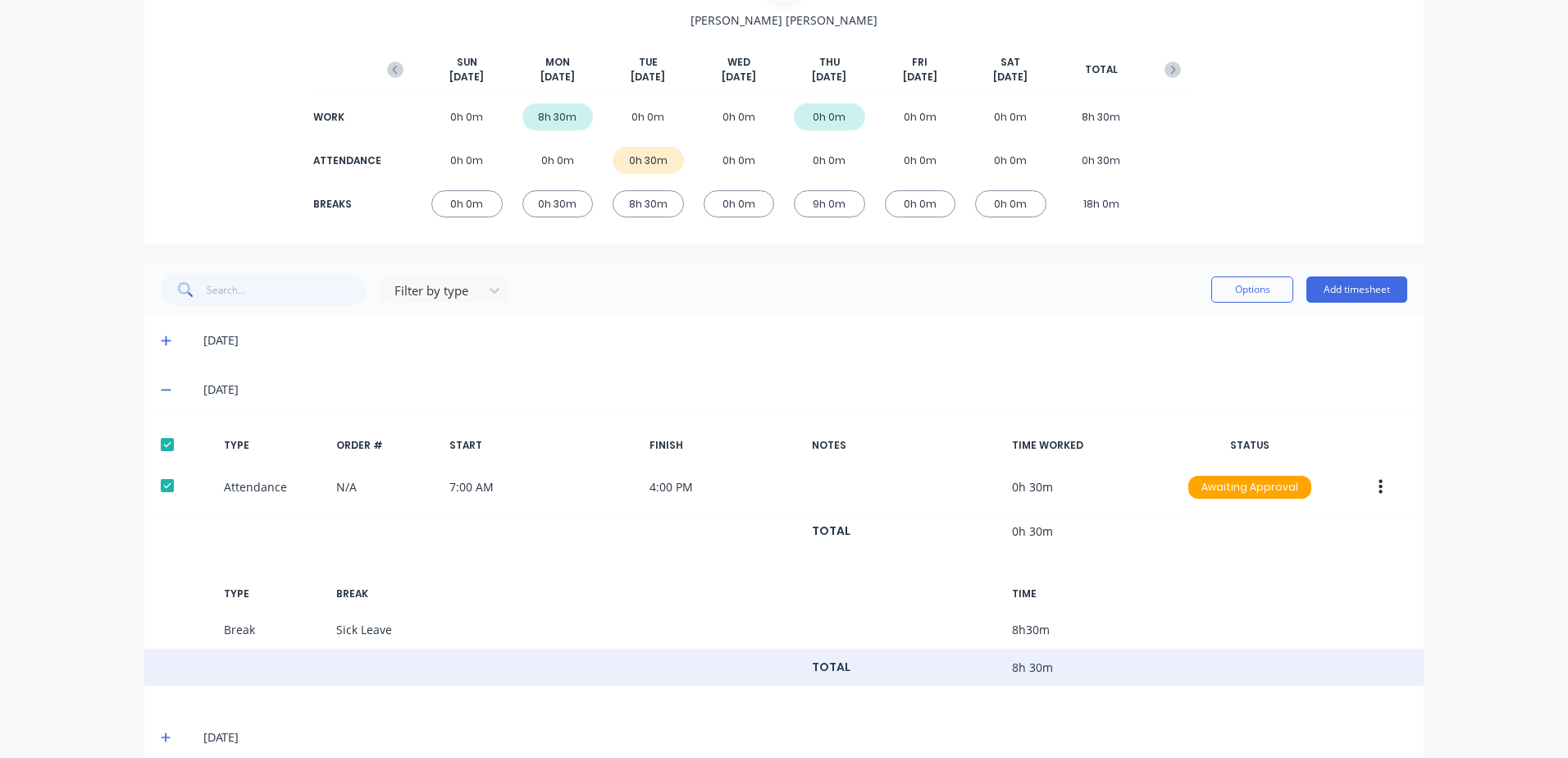
scroll to position [189, 0]
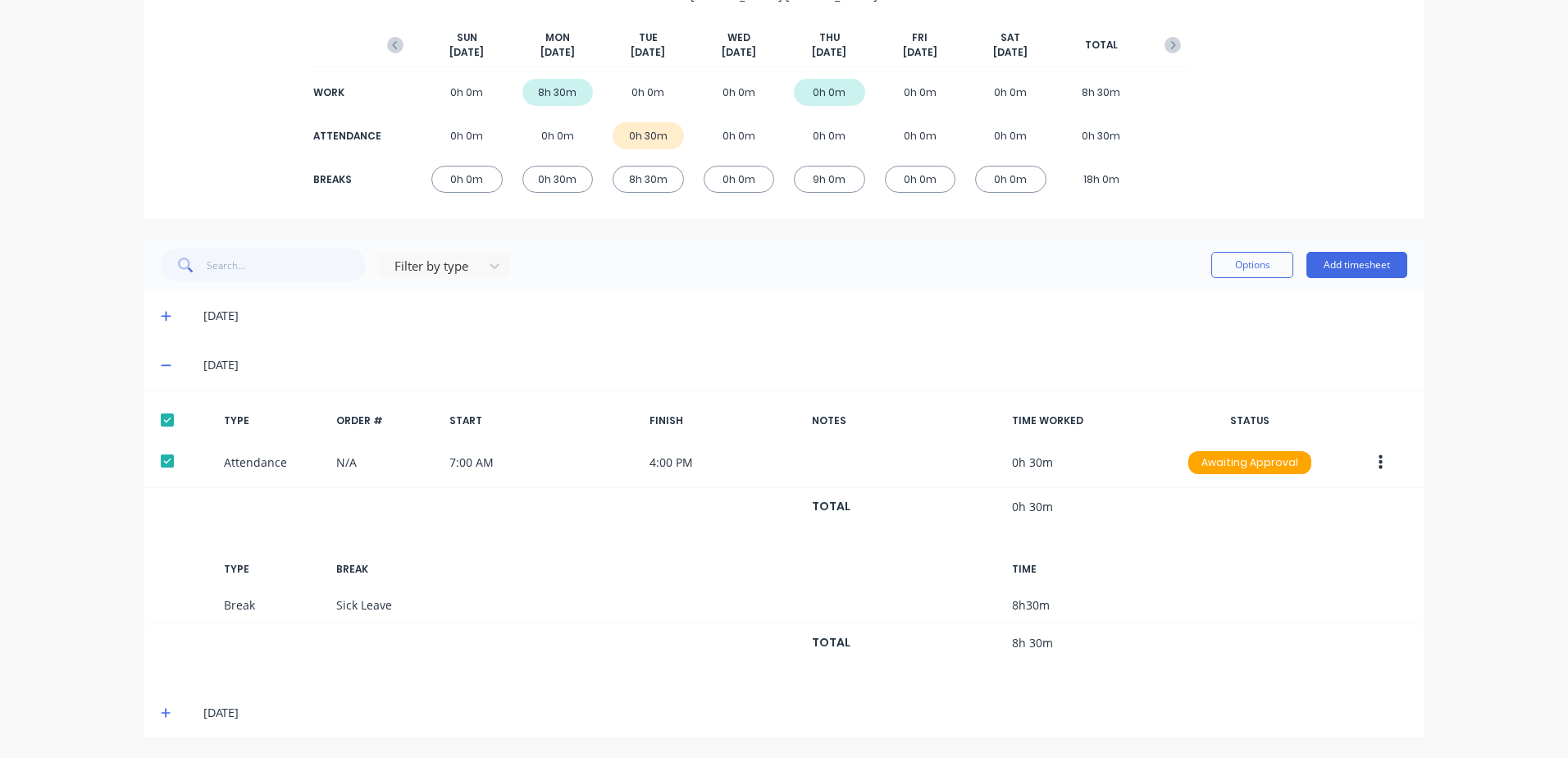
click at [164, 363] on icon at bounding box center [166, 364] width 10 height 11
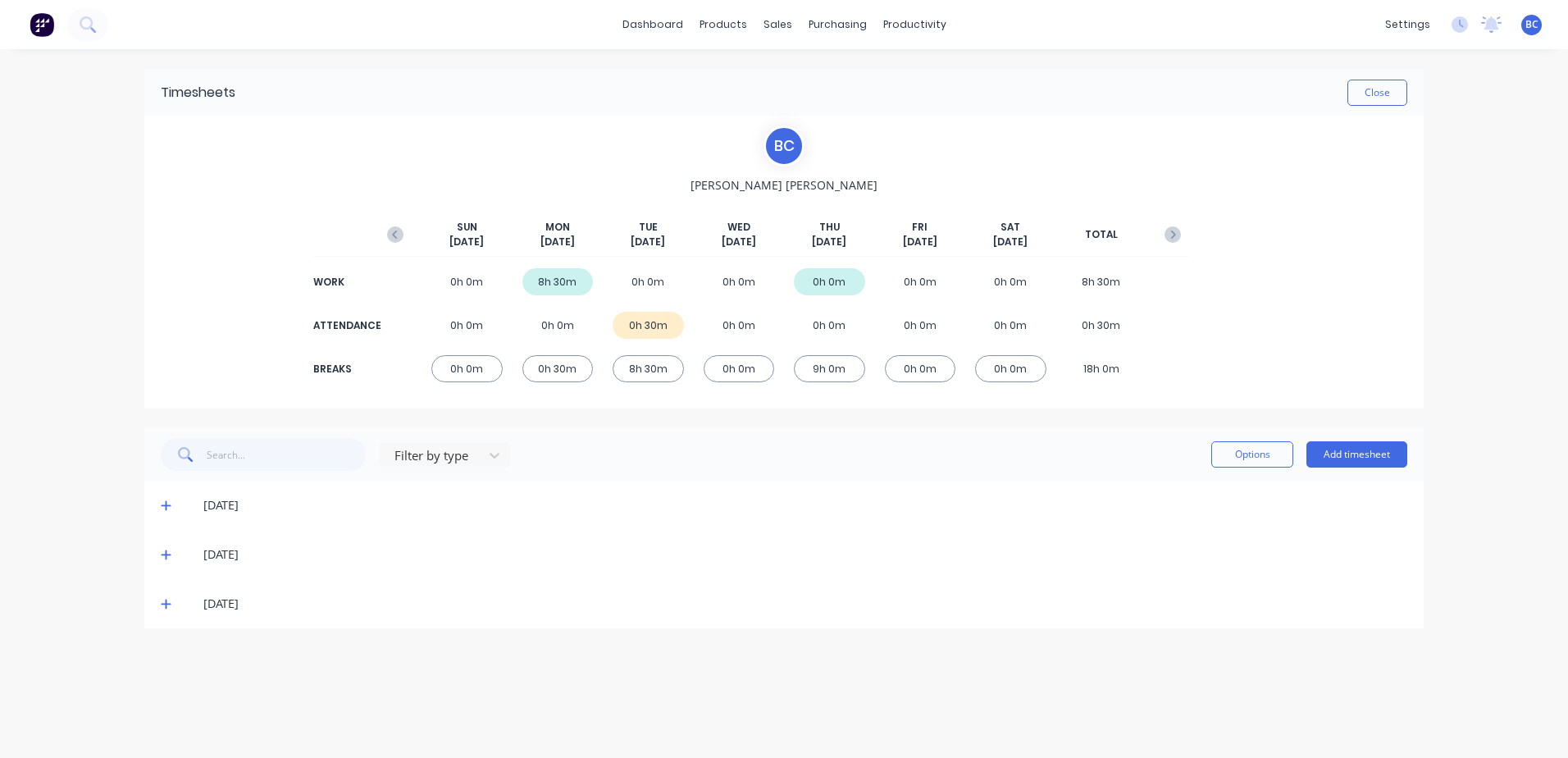
click at [173, 607] on span at bounding box center [169, 603] width 16 height 16
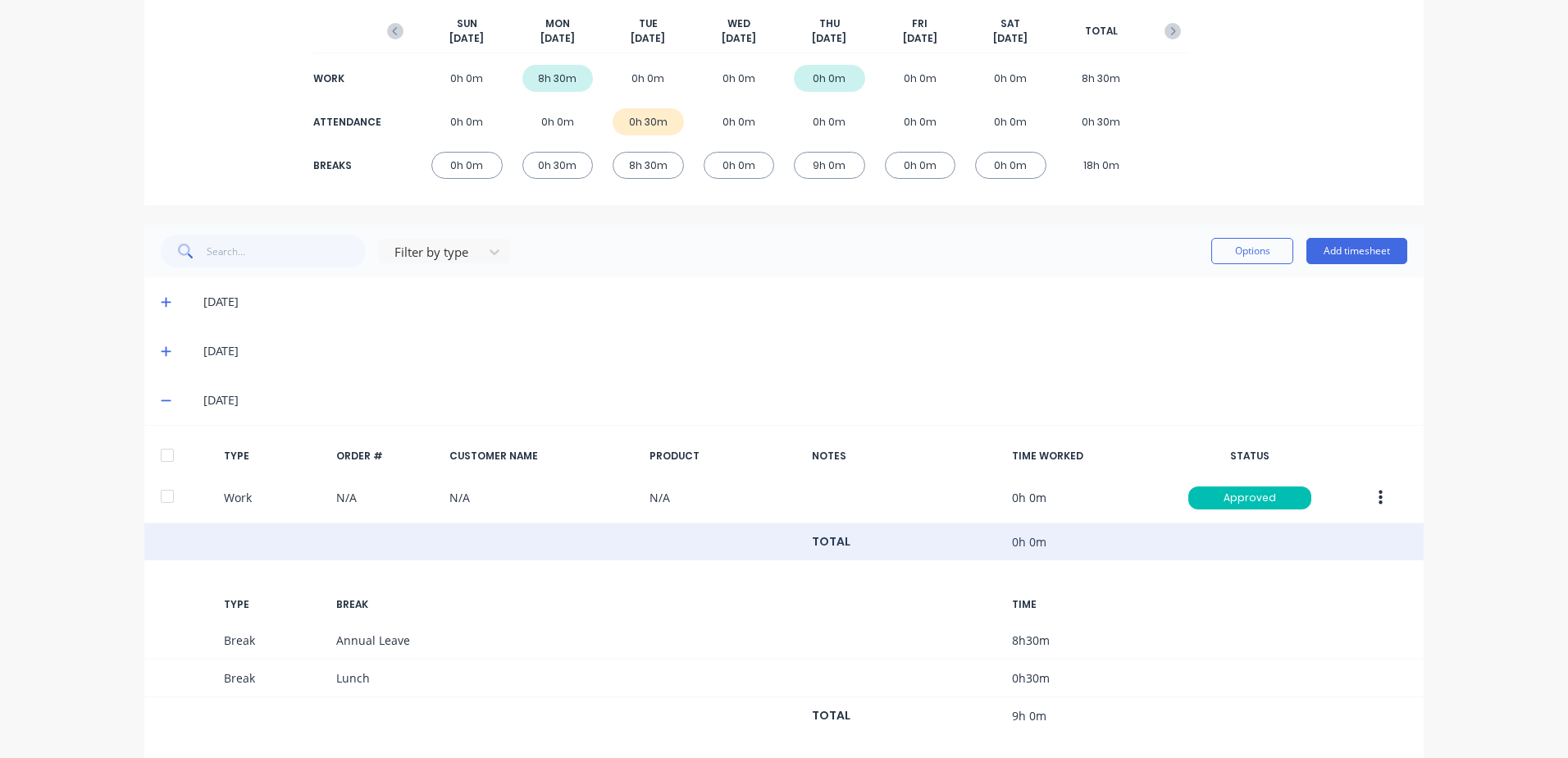
scroll to position [228, 0]
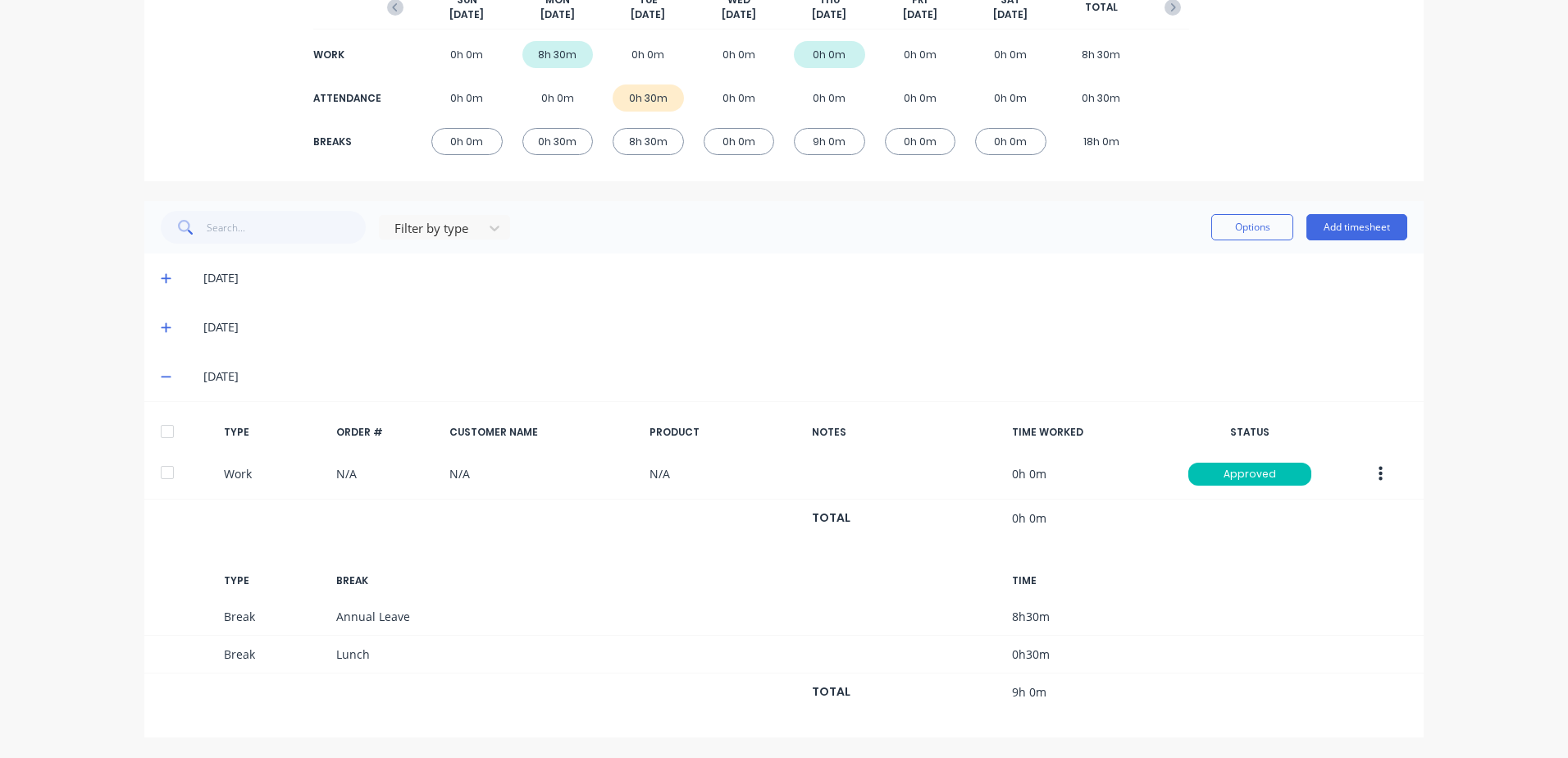
click at [159, 439] on div at bounding box center [167, 431] width 33 height 33
click at [1231, 230] on button "Options" at bounding box center [1252, 227] width 82 height 27
click at [1184, 331] on div "Delete" at bounding box center [1216, 335] width 127 height 24
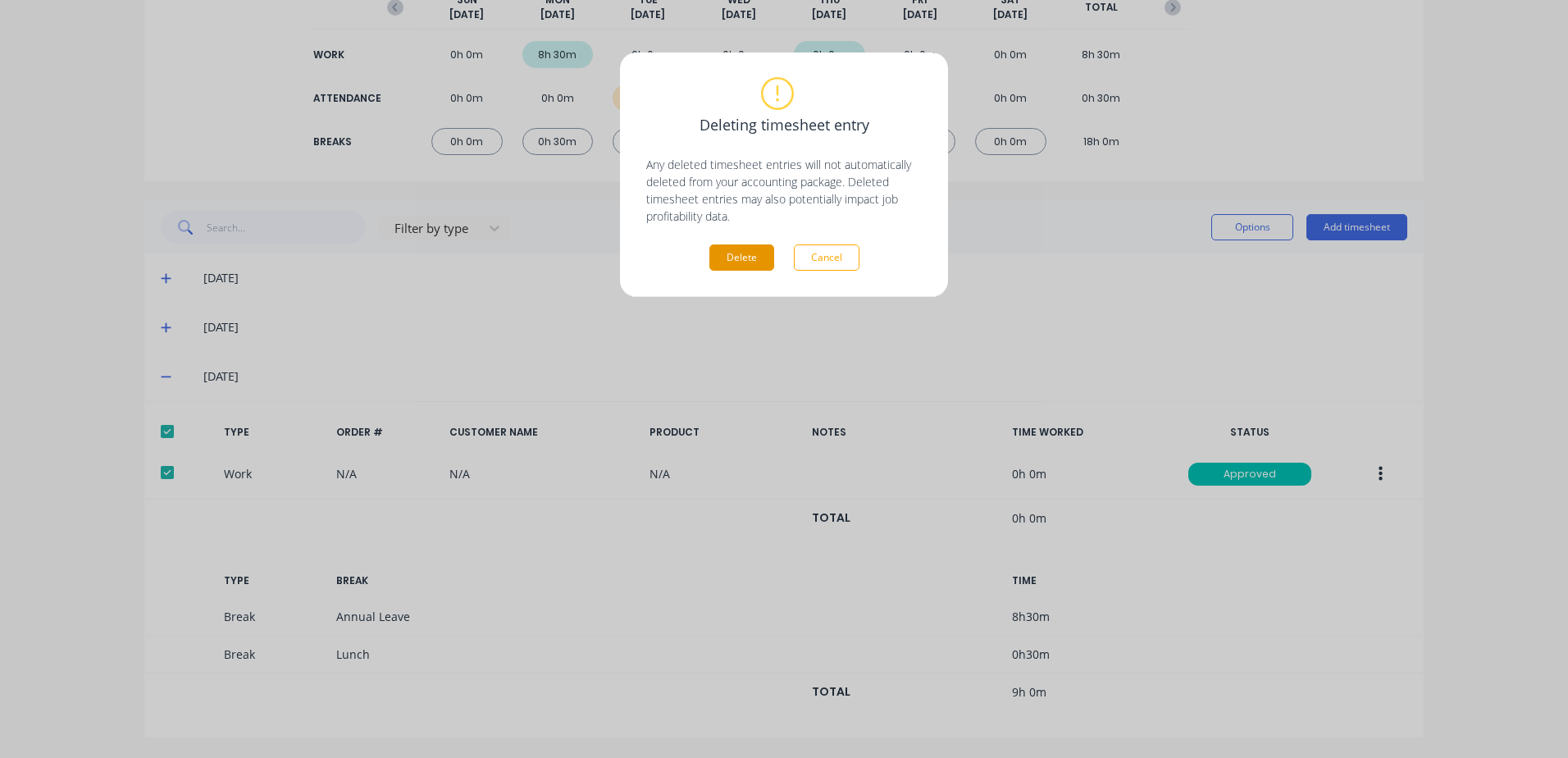
click at [726, 252] on button "Delete" at bounding box center [742, 258] width 65 height 27
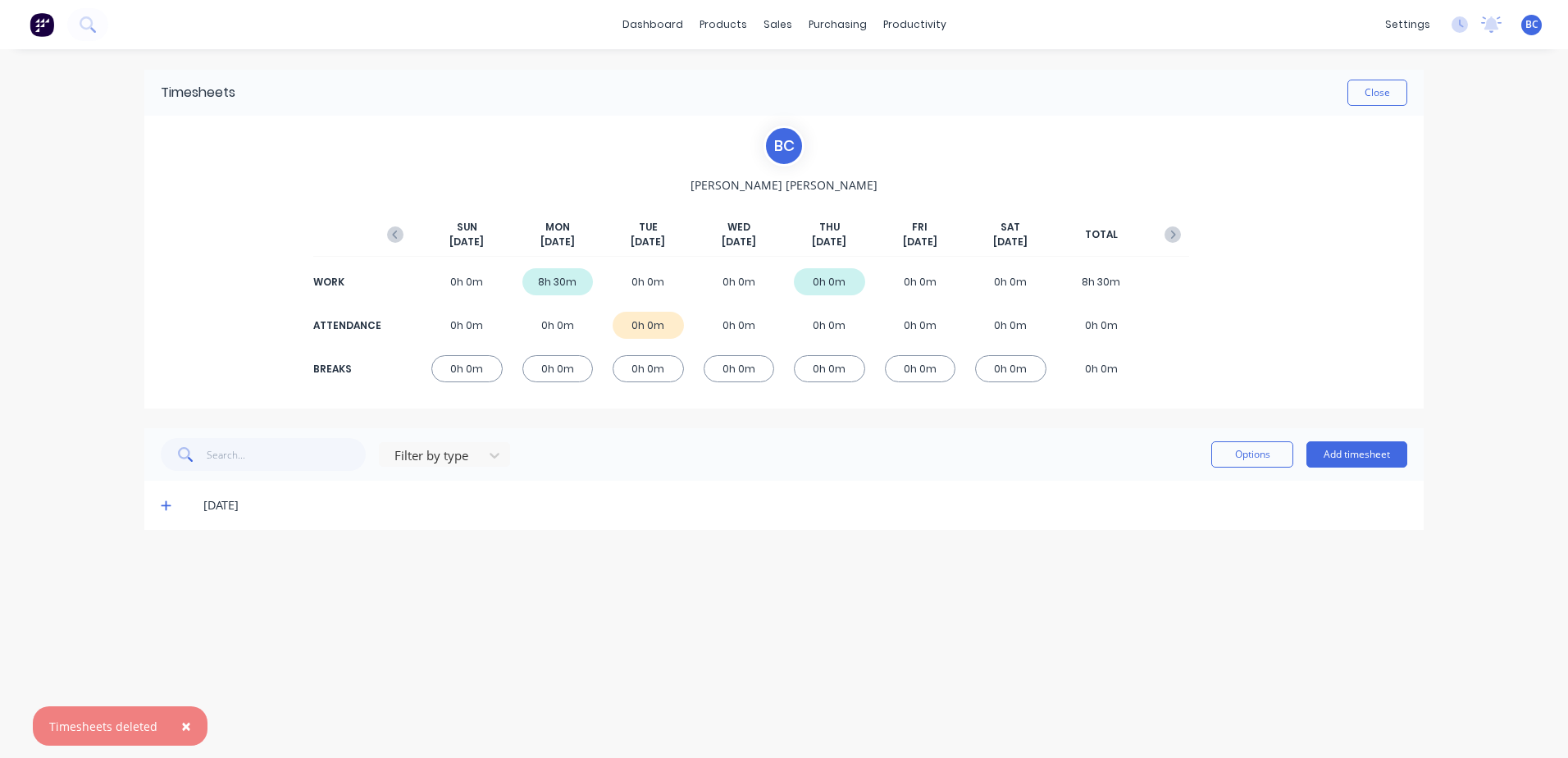
click at [172, 503] on span at bounding box center [169, 505] width 16 height 16
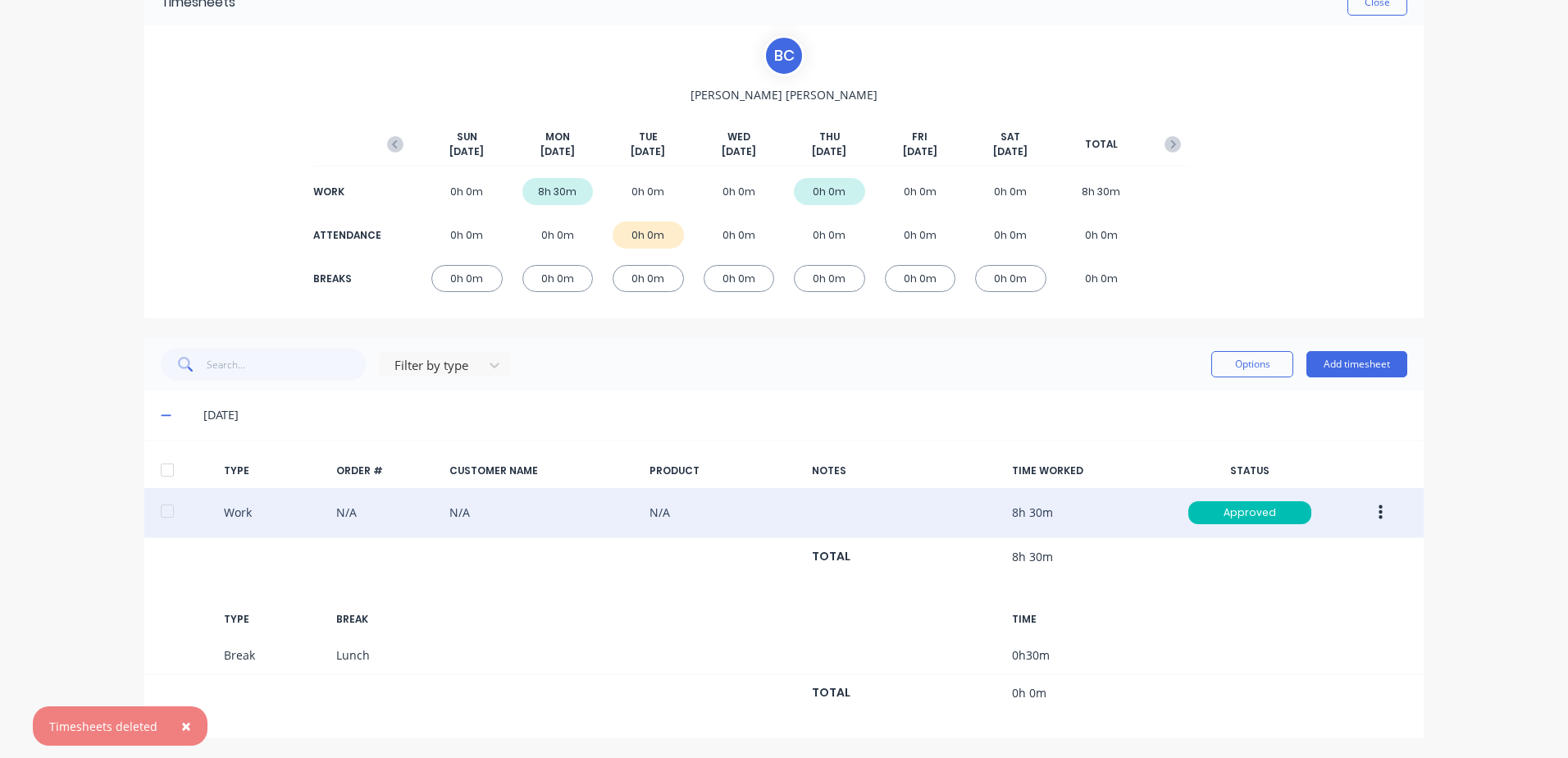
scroll to position [91, 0]
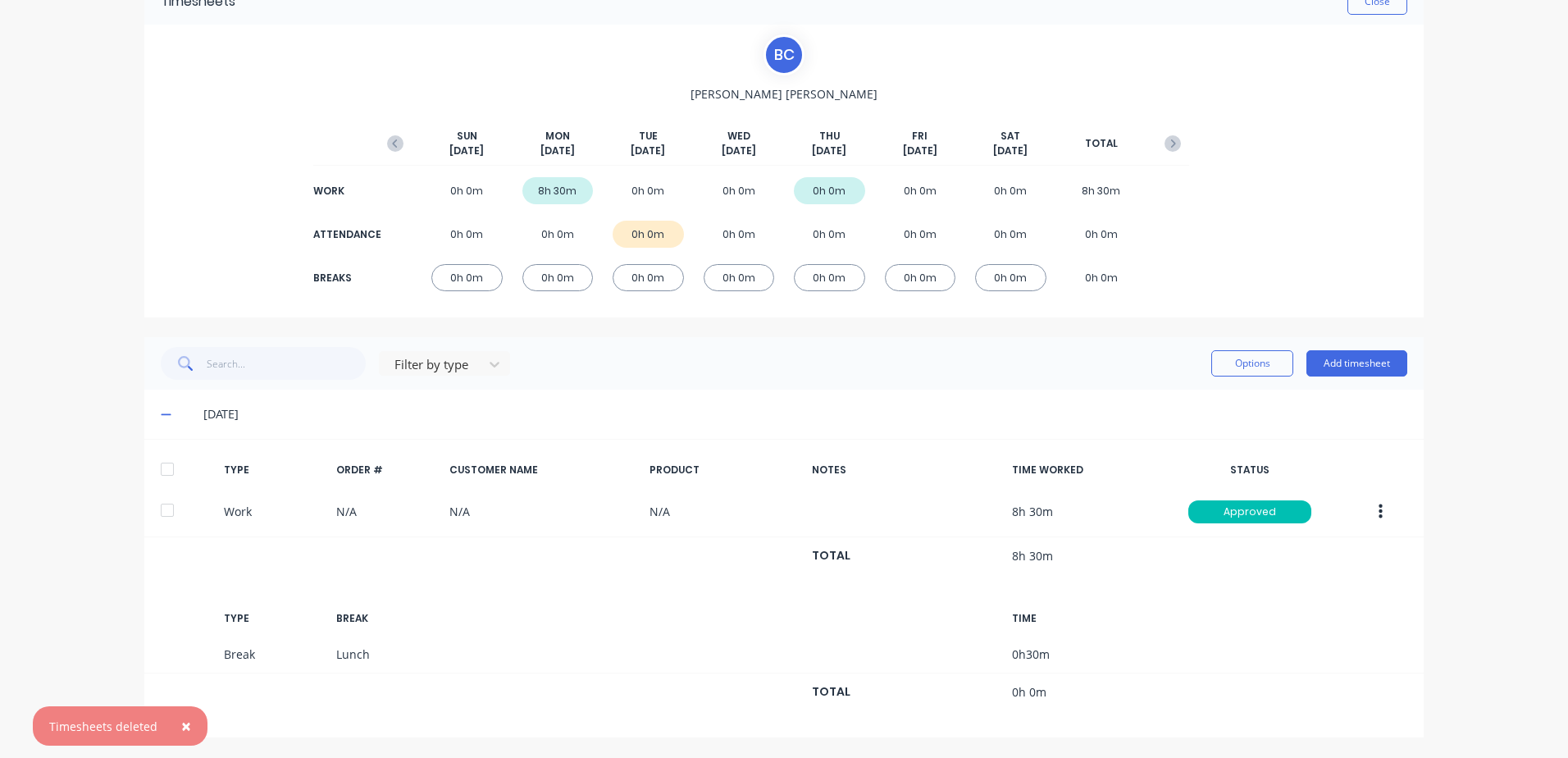
click at [161, 421] on span at bounding box center [169, 414] width 16 height 16
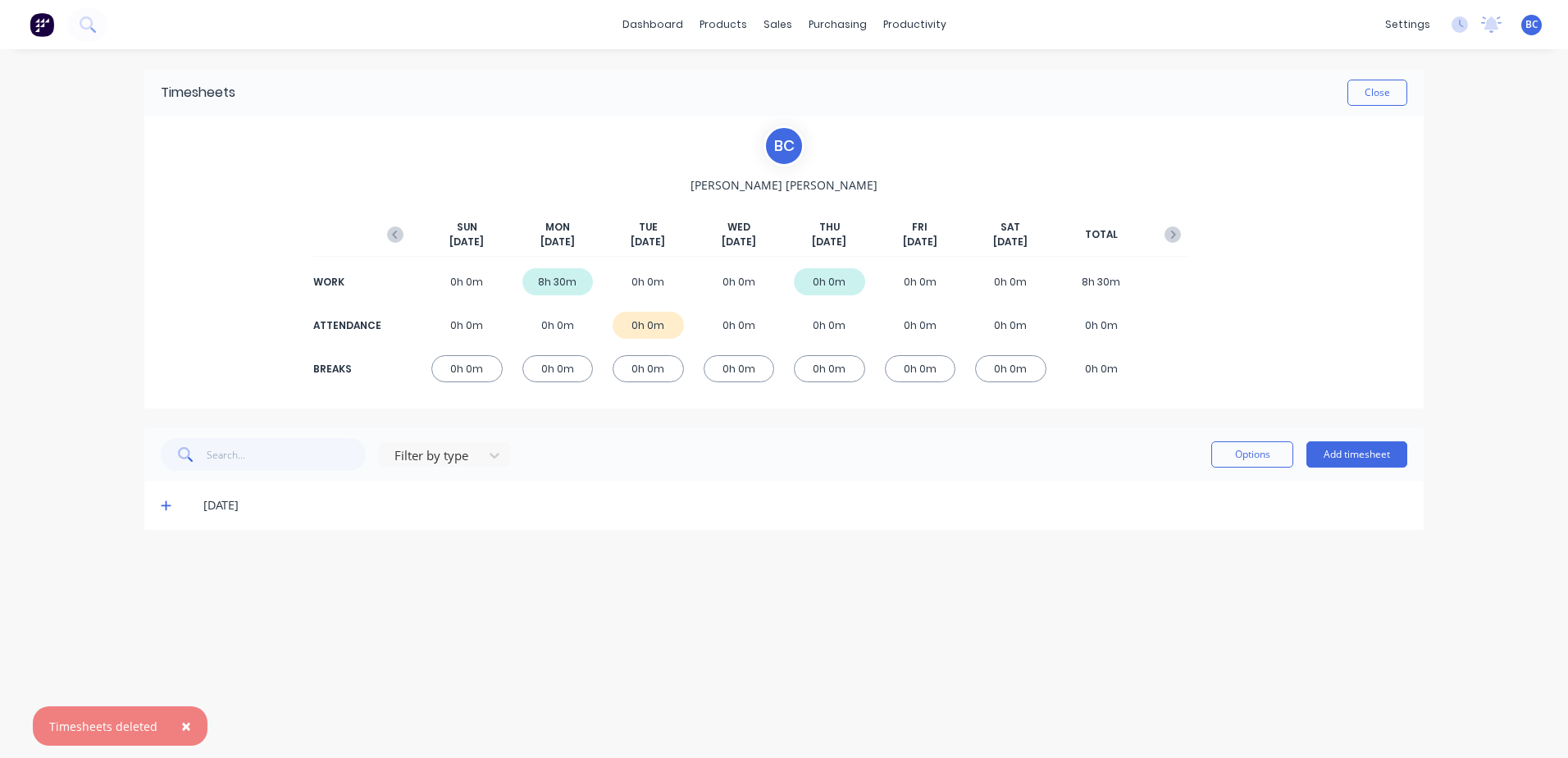
scroll to position [0, 0]
click at [1383, 104] on button "Close" at bounding box center [1377, 92] width 60 height 27
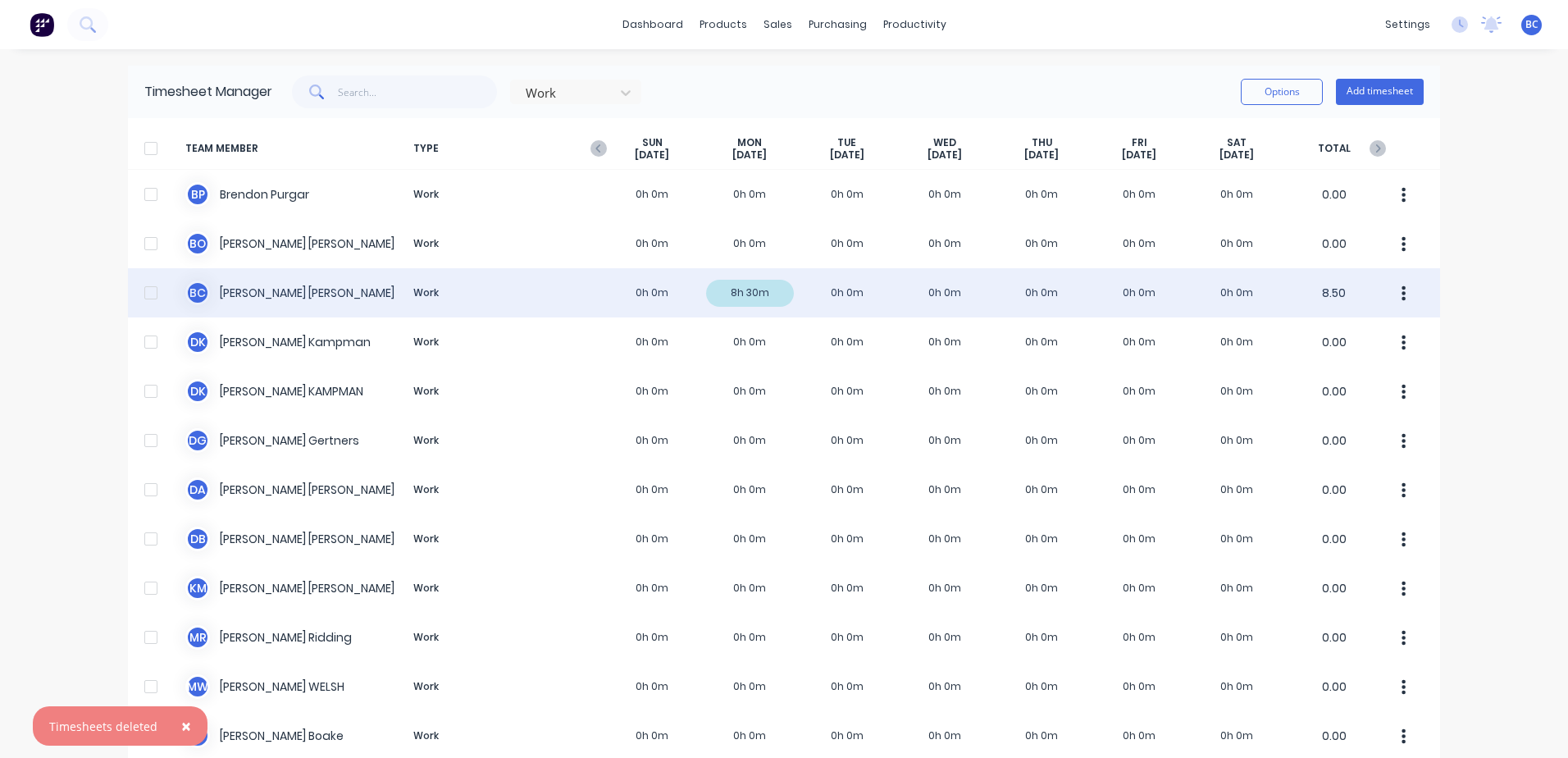
click at [148, 291] on div at bounding box center [151, 293] width 33 height 33
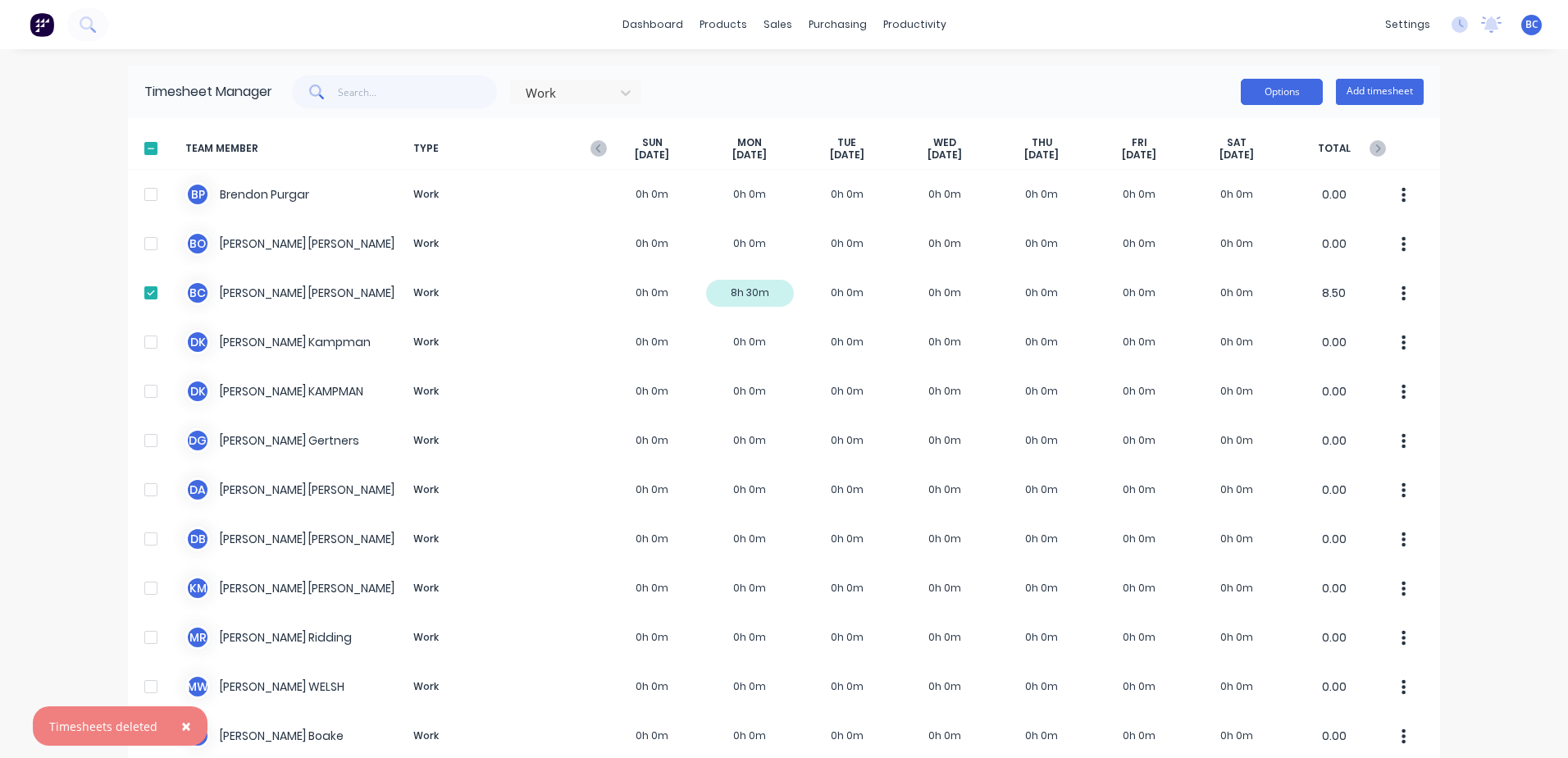
click at [1284, 87] on button "Options" at bounding box center [1282, 92] width 82 height 27
click at [1204, 209] on div "Download" at bounding box center [1246, 200] width 127 height 24
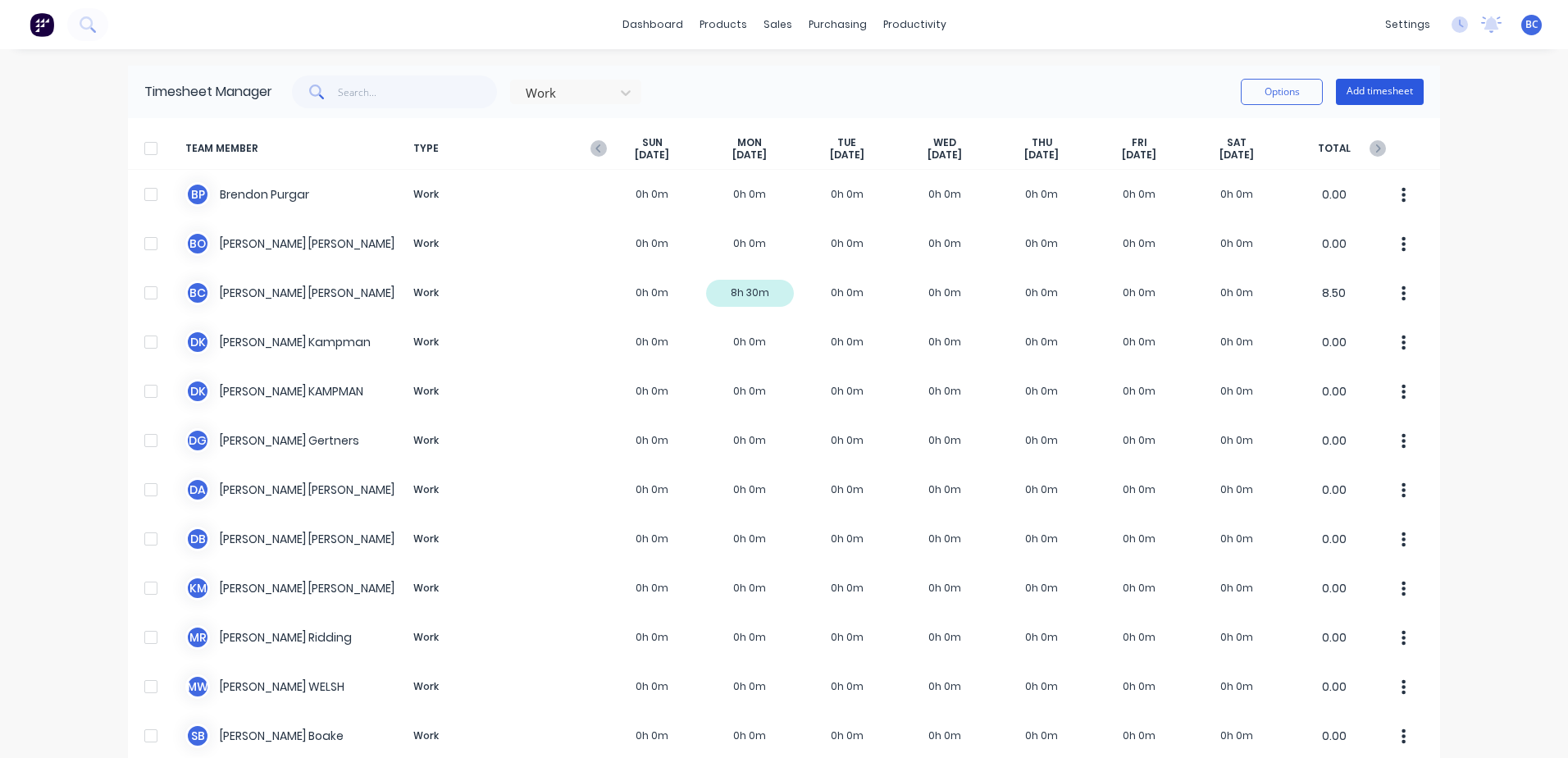
click at [1384, 104] on button "Add timesheet" at bounding box center [1380, 92] width 88 height 27
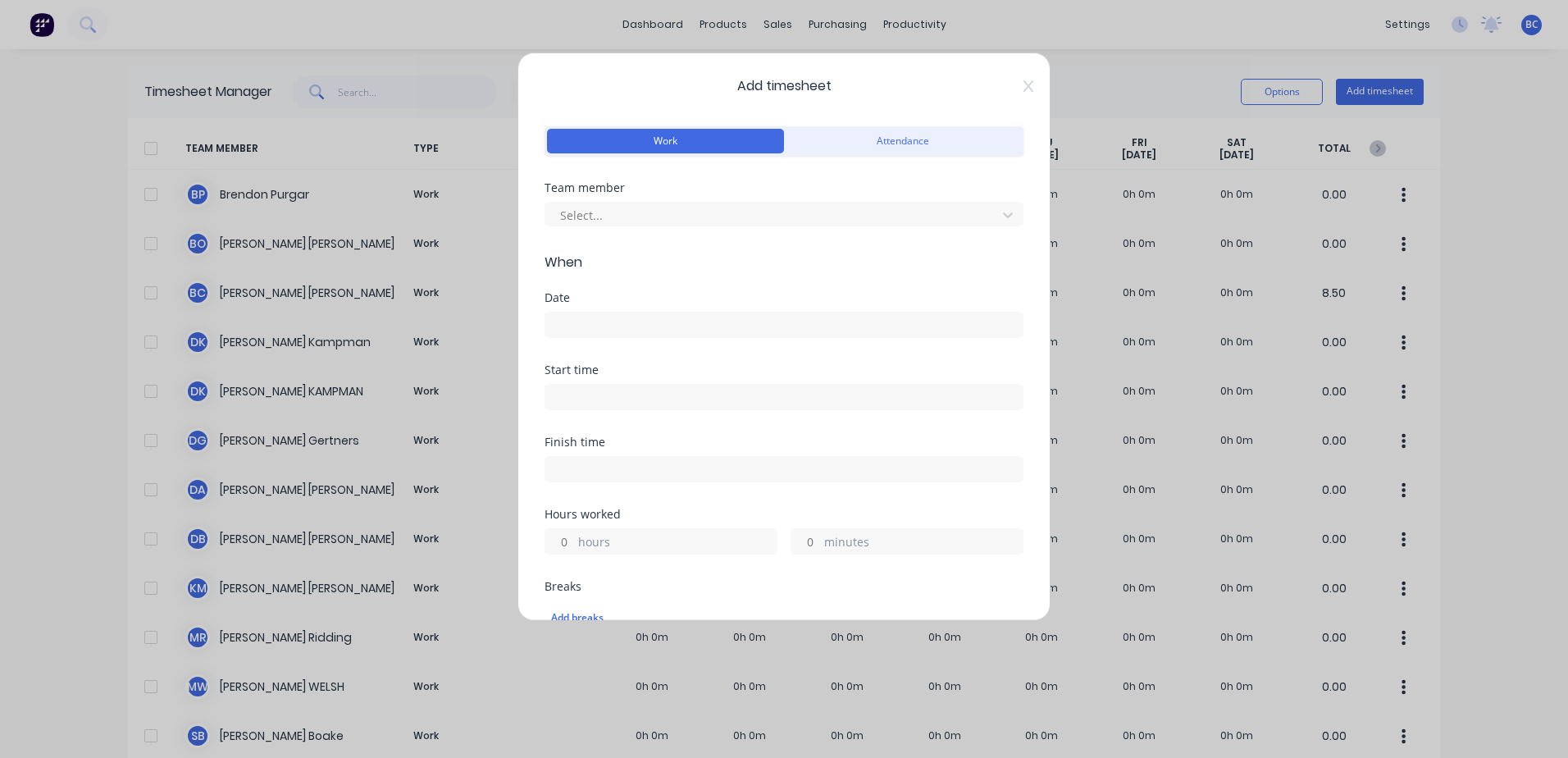
click at [607, 228] on div "Team member Select..." at bounding box center [784, 217] width 479 height 70
click at [607, 216] on div at bounding box center [773, 216] width 429 height 21
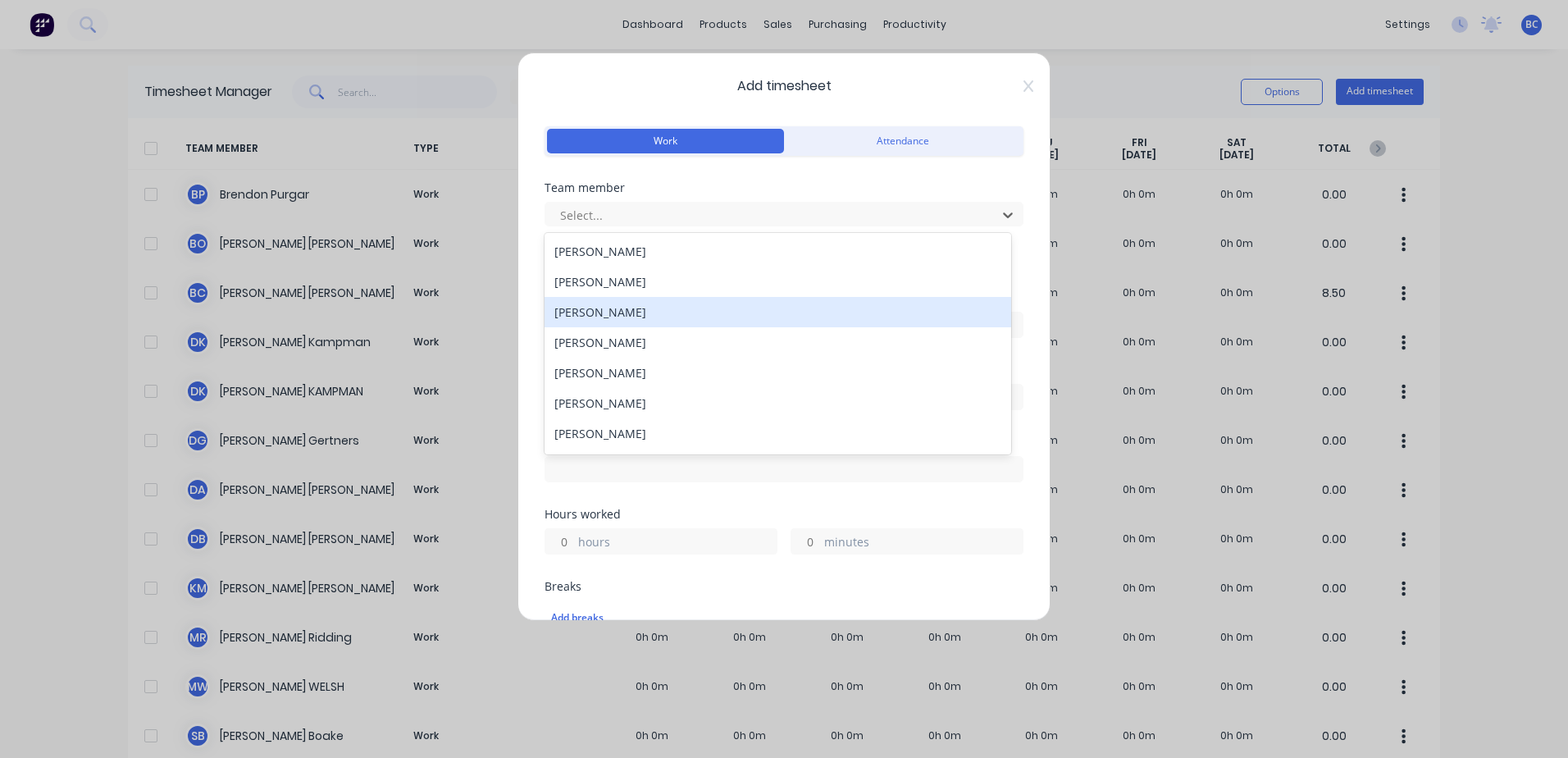
click at [604, 315] on div "[PERSON_NAME]" at bounding box center [778, 311] width 467 height 30
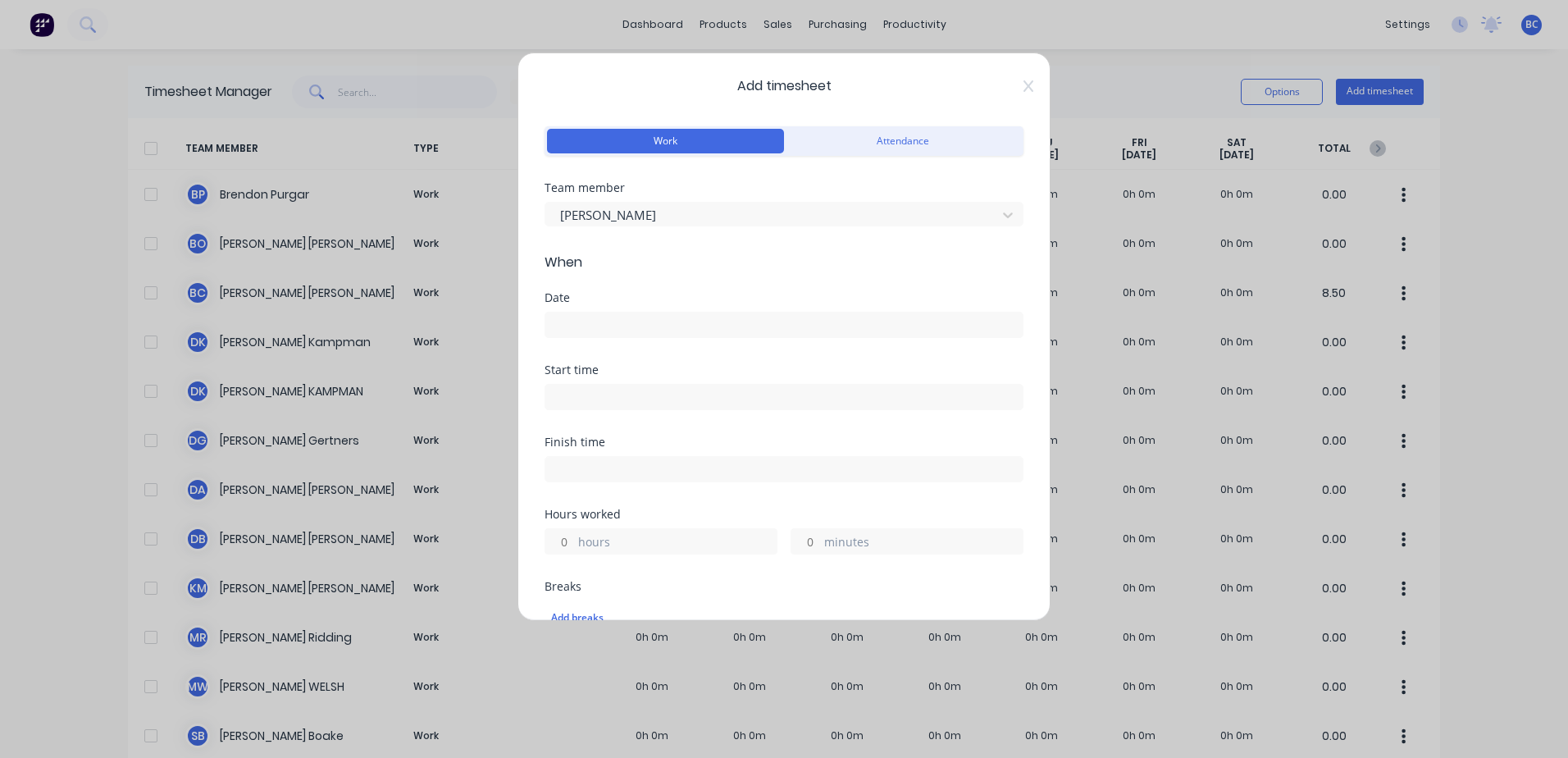
click at [599, 325] on input at bounding box center [784, 324] width 477 height 25
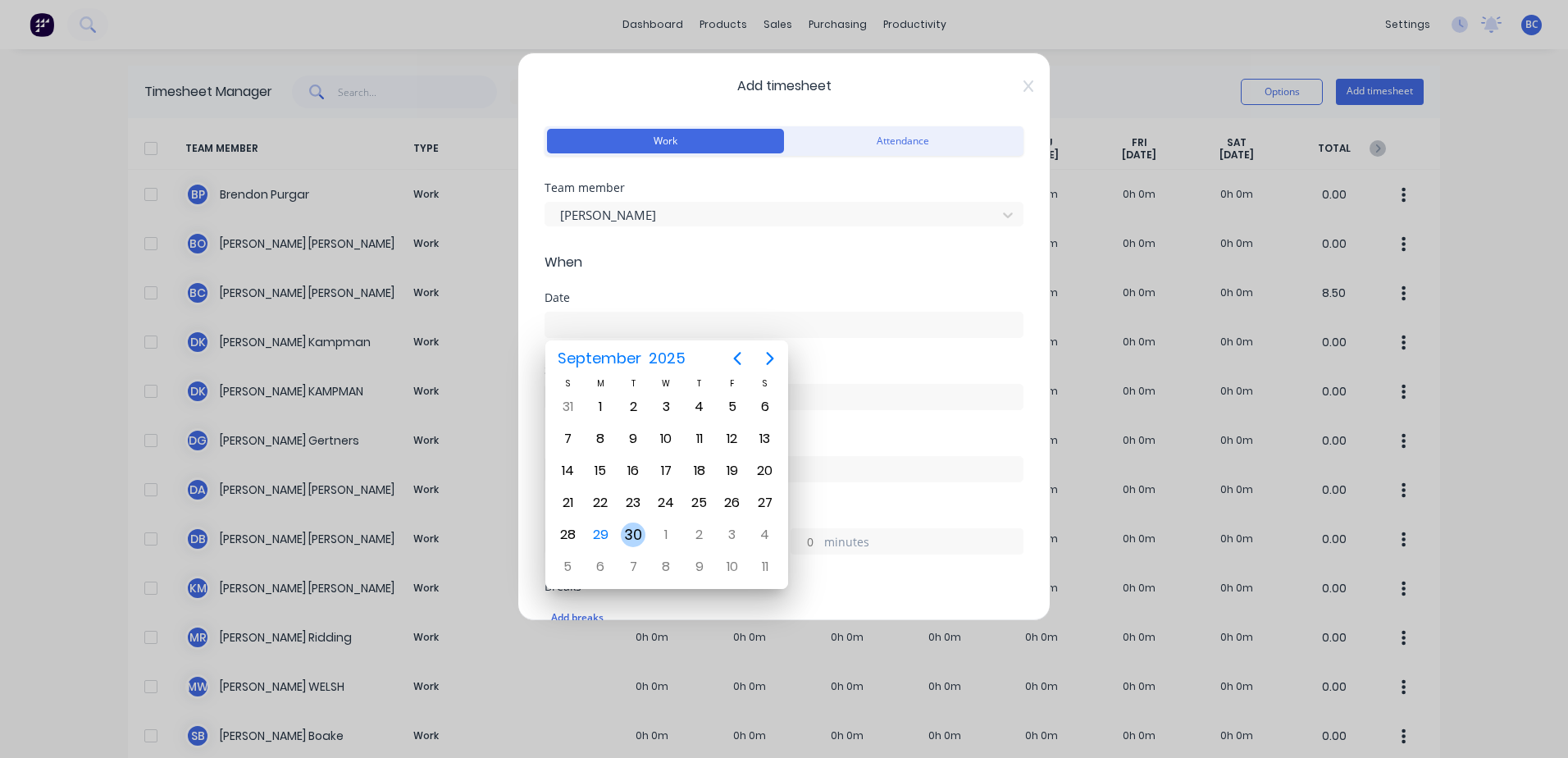
click at [628, 536] on div "30" at bounding box center [633, 535] width 25 height 25
type input "30/09/2025"
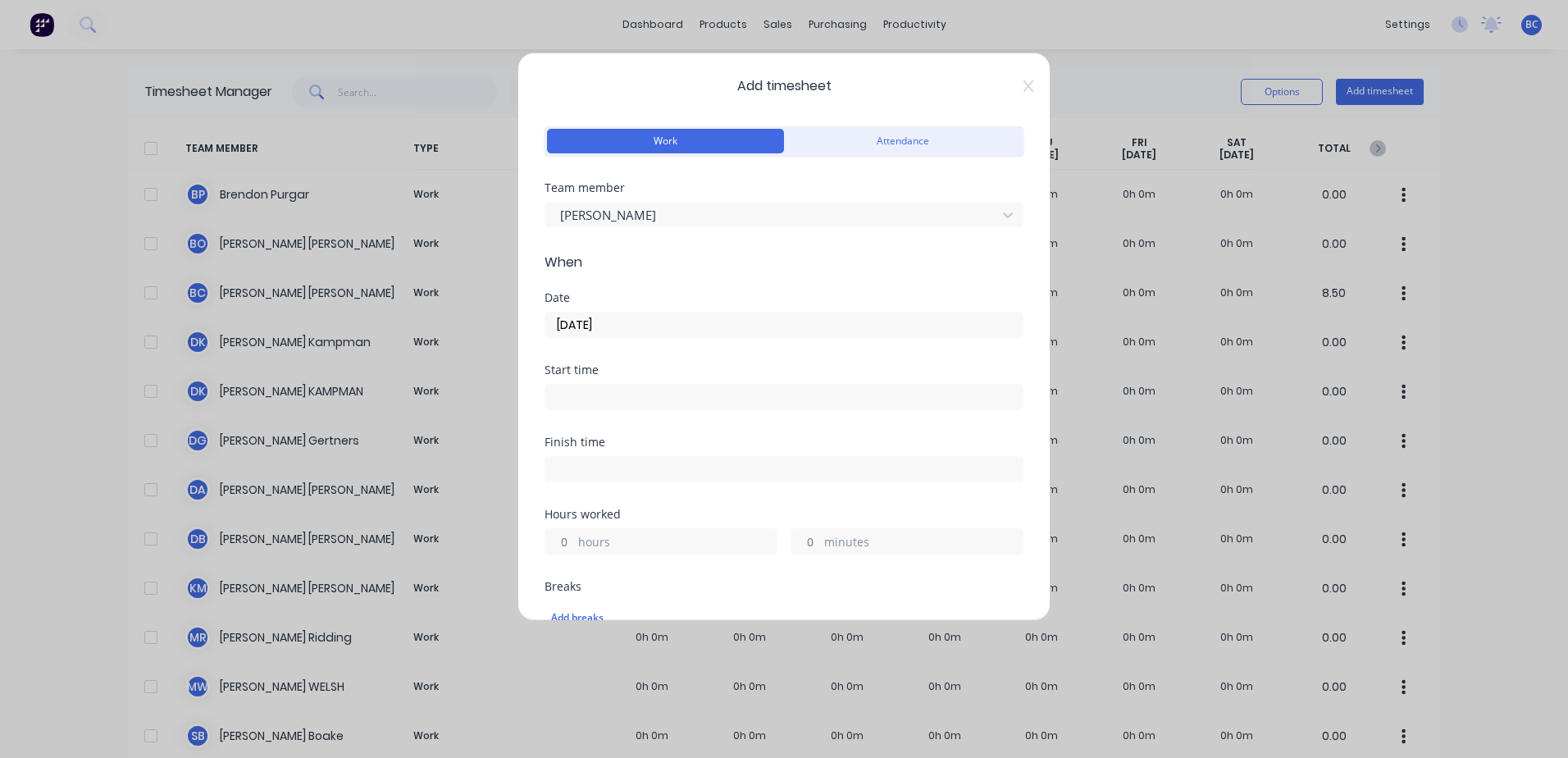
click at [606, 397] on input at bounding box center [784, 397] width 477 height 25
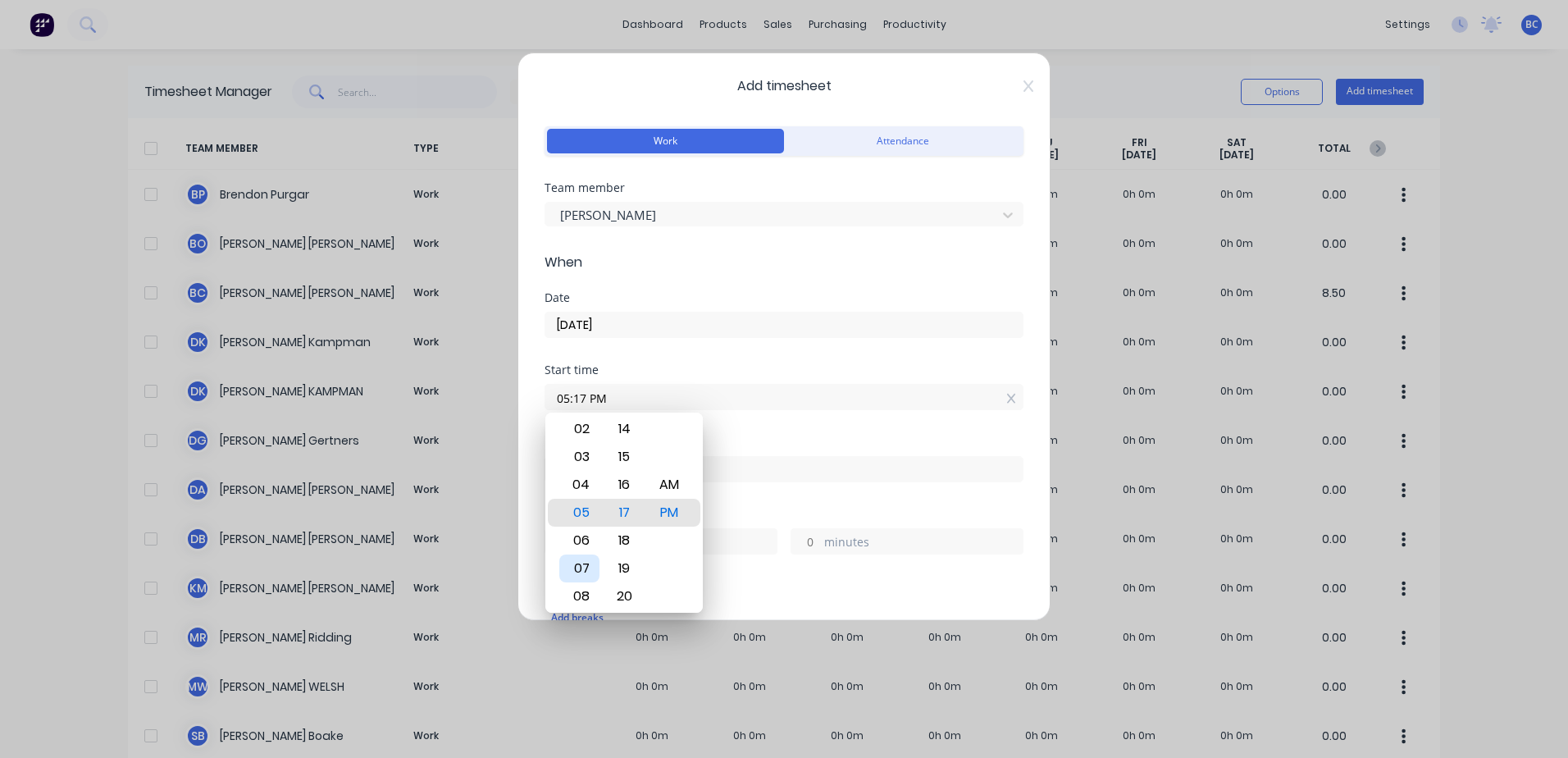
click at [575, 561] on div "07" at bounding box center [579, 568] width 40 height 28
type input "07:08 PM"
click at [1024, 82] on icon at bounding box center [1029, 86] width 10 height 13
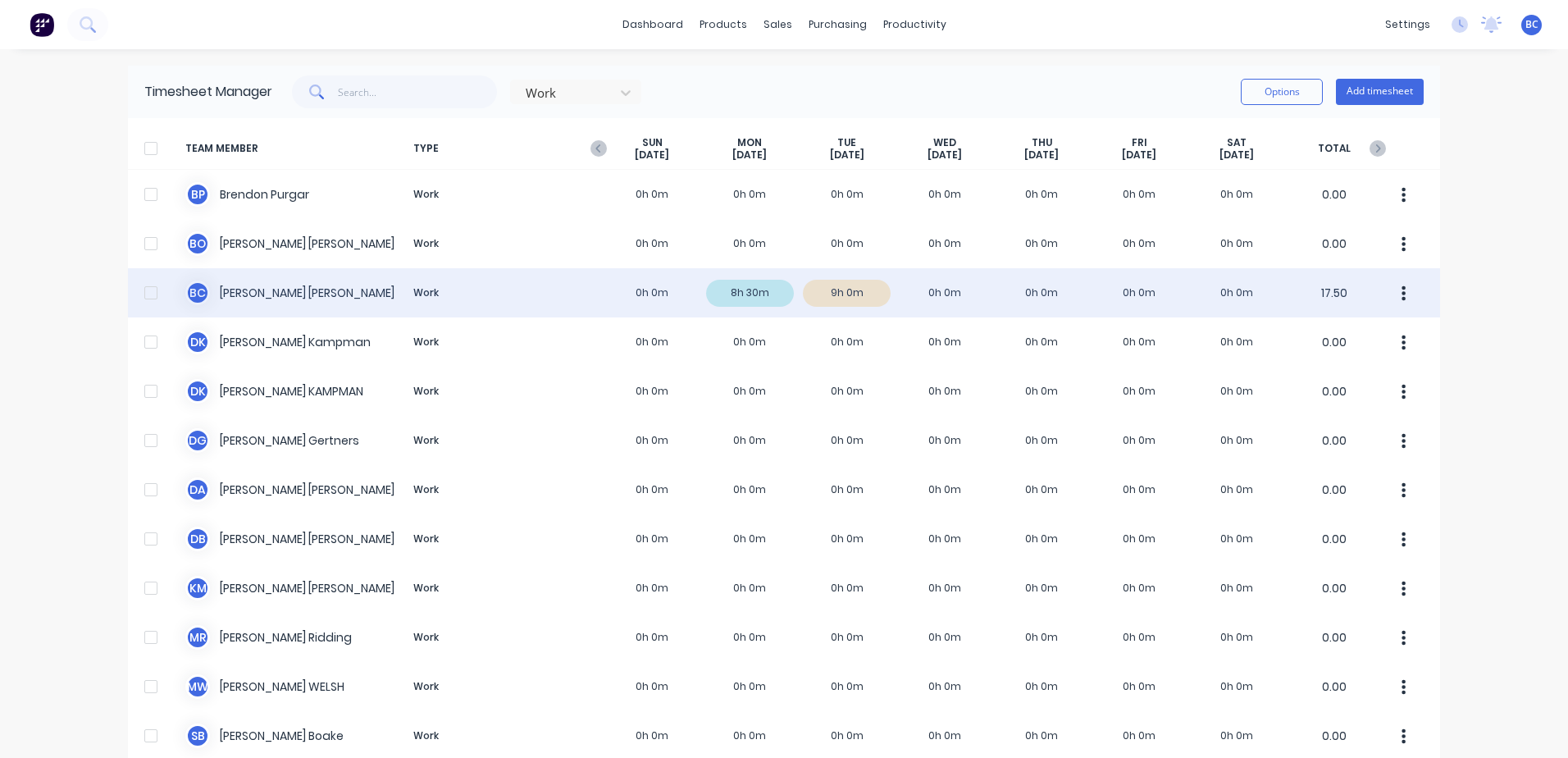
click at [937, 287] on div "B C [PERSON_NAME] Work 0h 0m 8h 30m 9h 0m 0h 0m 0h 0m 0h 0m 0h 0m 17.50" at bounding box center [784, 293] width 1312 height 50
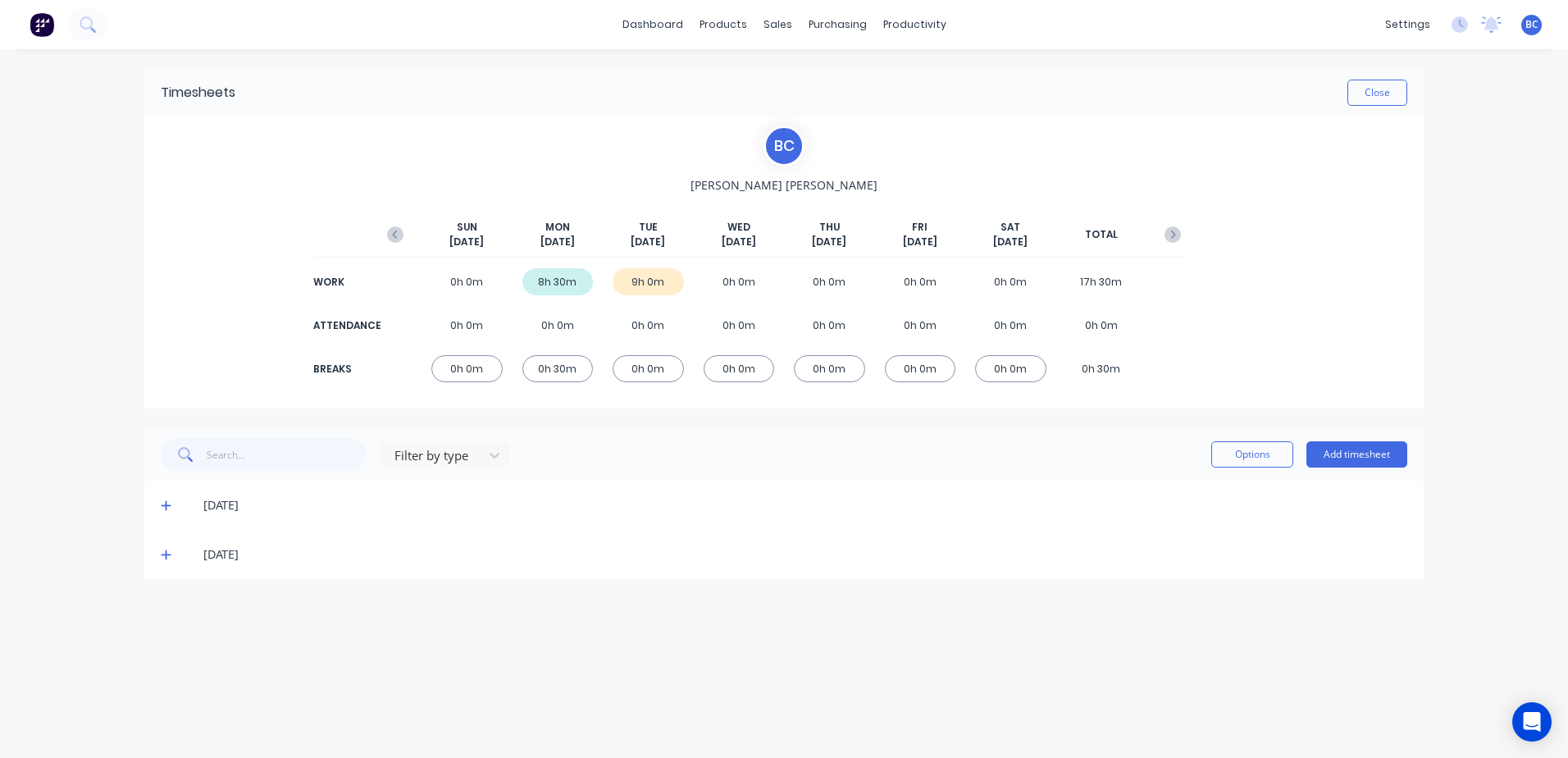
click at [175, 557] on span at bounding box center [169, 554] width 16 height 16
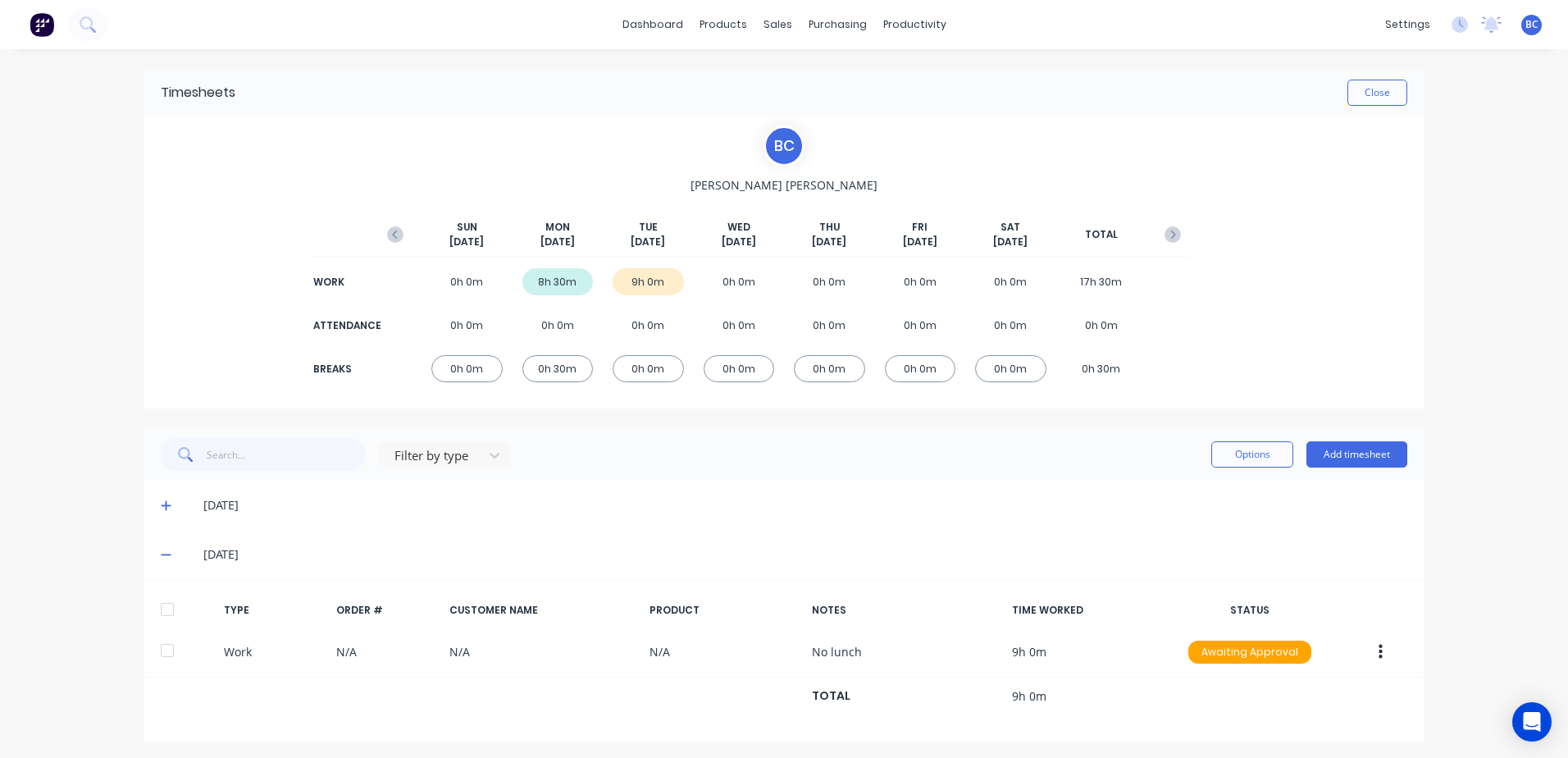
click at [166, 557] on span at bounding box center [169, 554] width 16 height 16
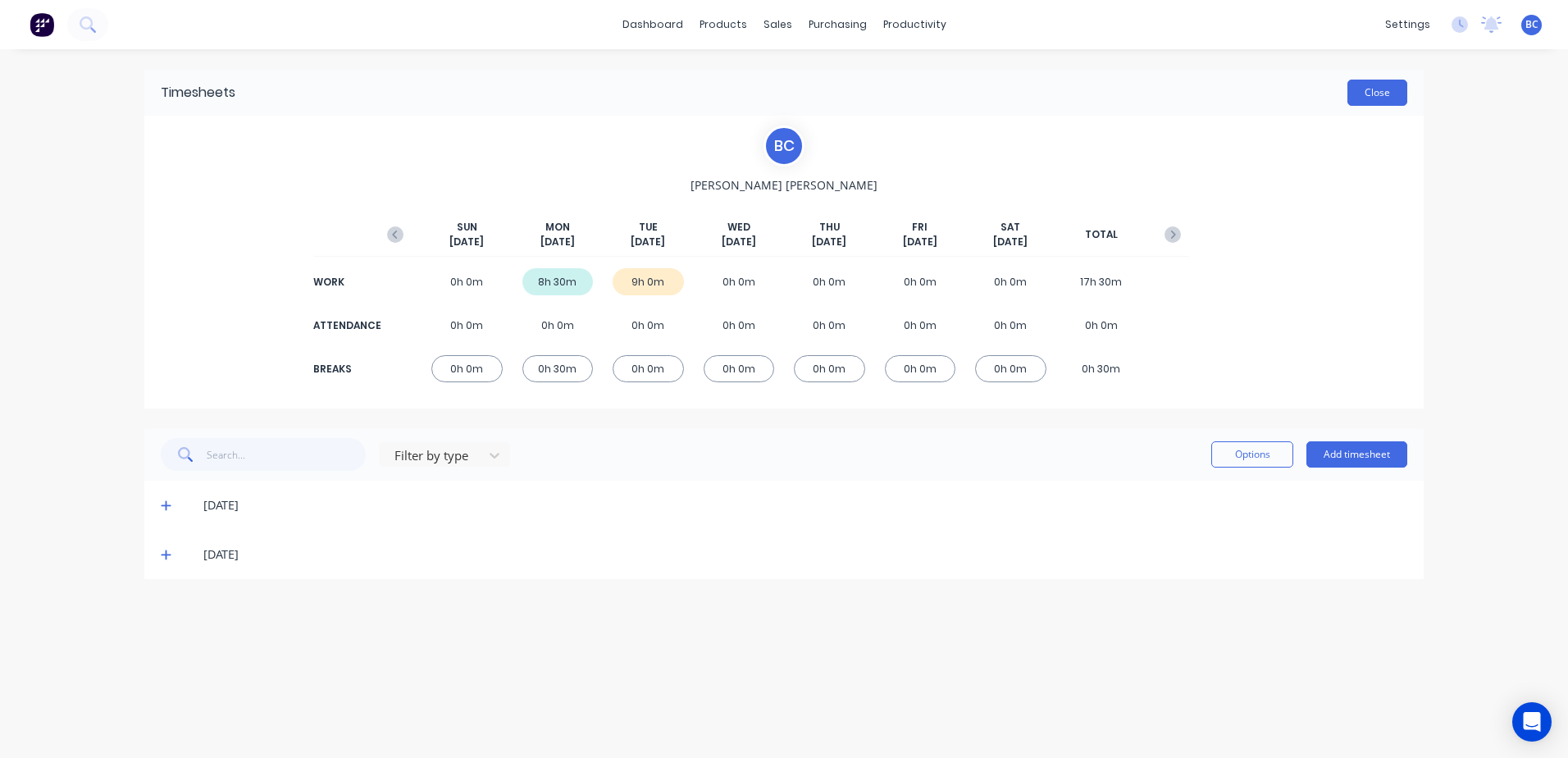
click at [1398, 87] on button "Close" at bounding box center [1377, 92] width 60 height 27
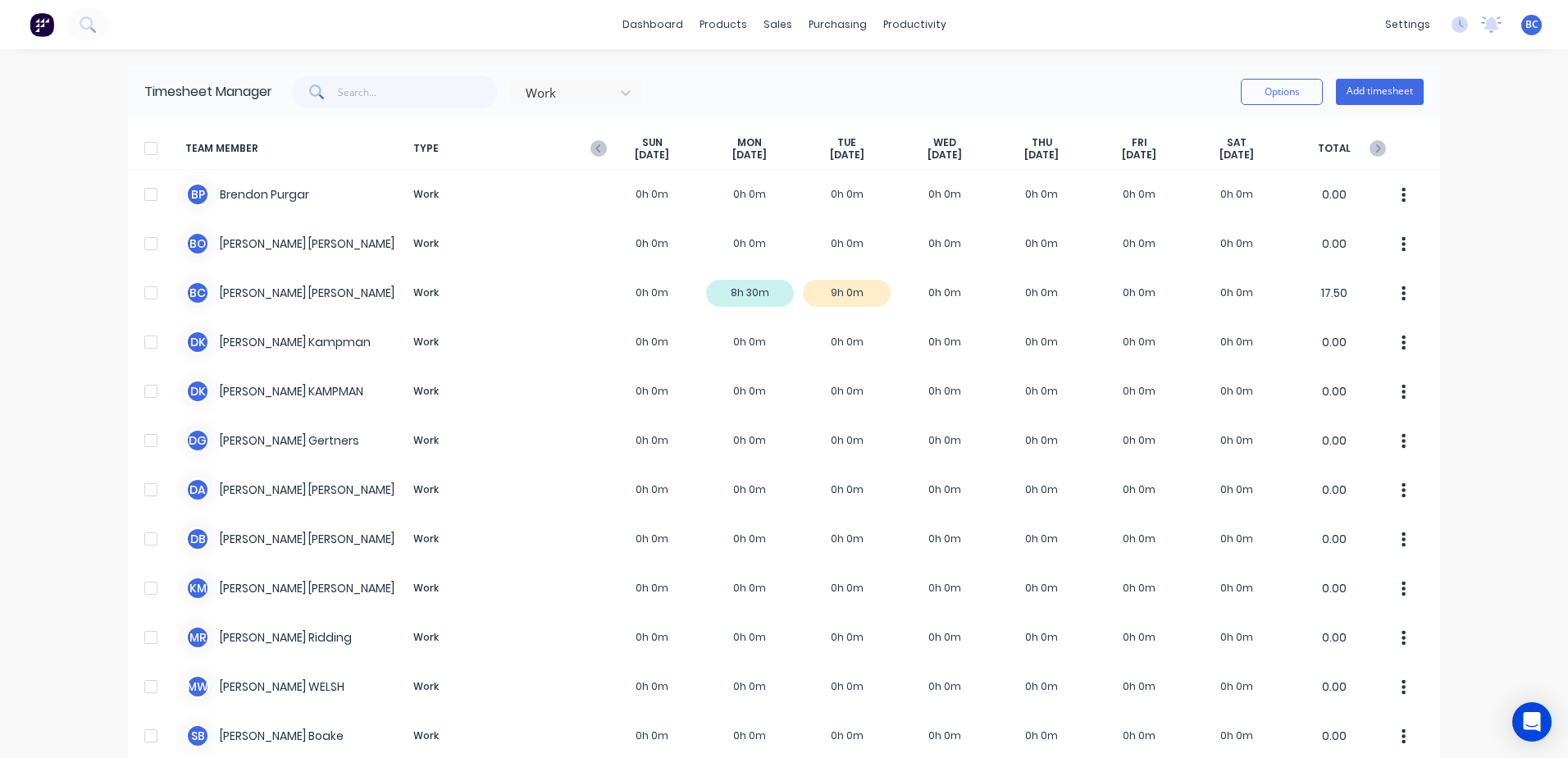
drag, startPoint x: 153, startPoint y: 149, endPoint x: 406, endPoint y: 117, distance: 255.0
click at [153, 149] on div at bounding box center [151, 148] width 33 height 33
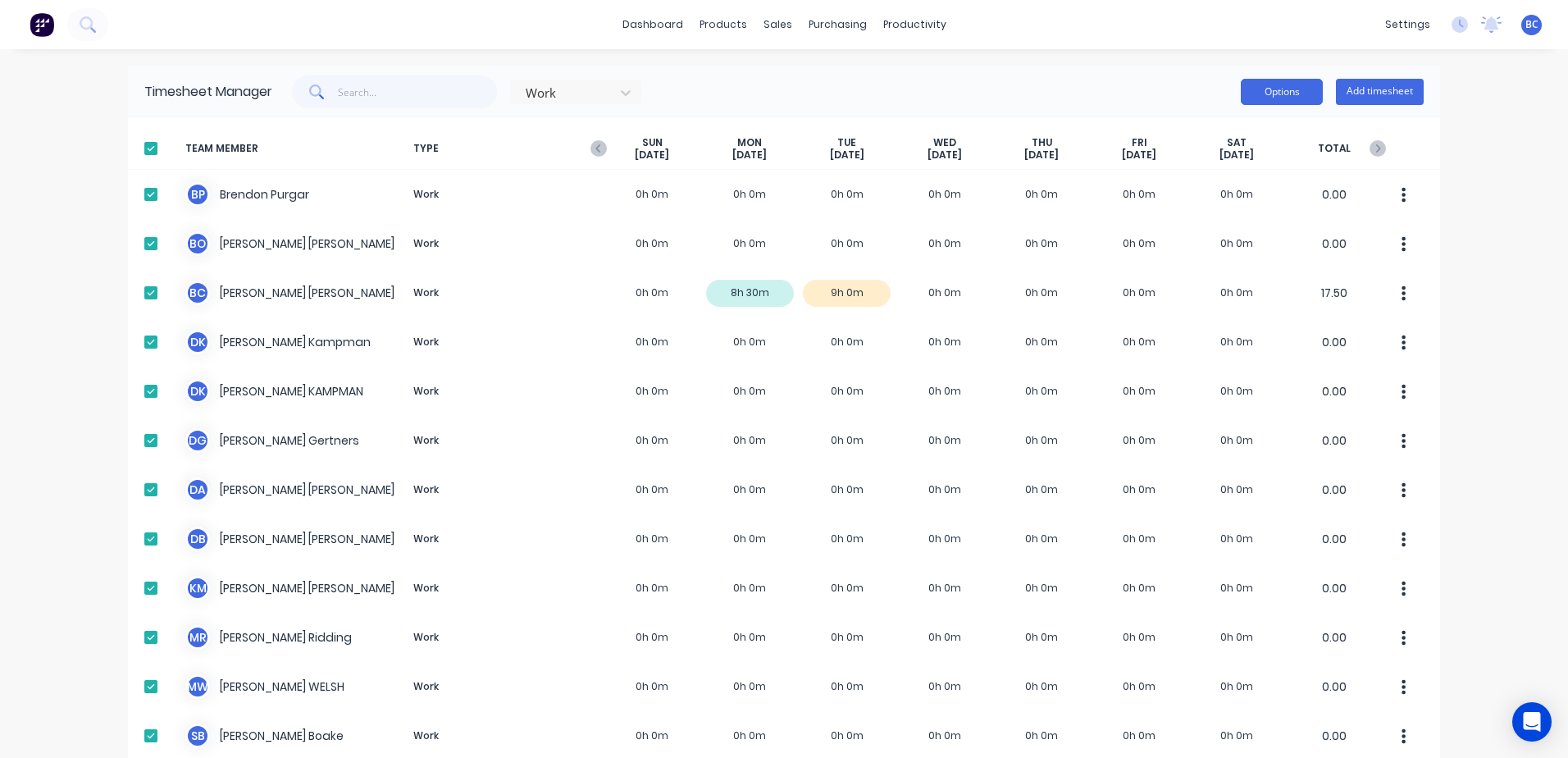
click at [1275, 94] on button "Options" at bounding box center [1282, 92] width 82 height 27
click at [1190, 200] on div "Download" at bounding box center [1246, 200] width 127 height 24
click at [1282, 91] on button "Options" at bounding box center [1282, 92] width 82 height 27
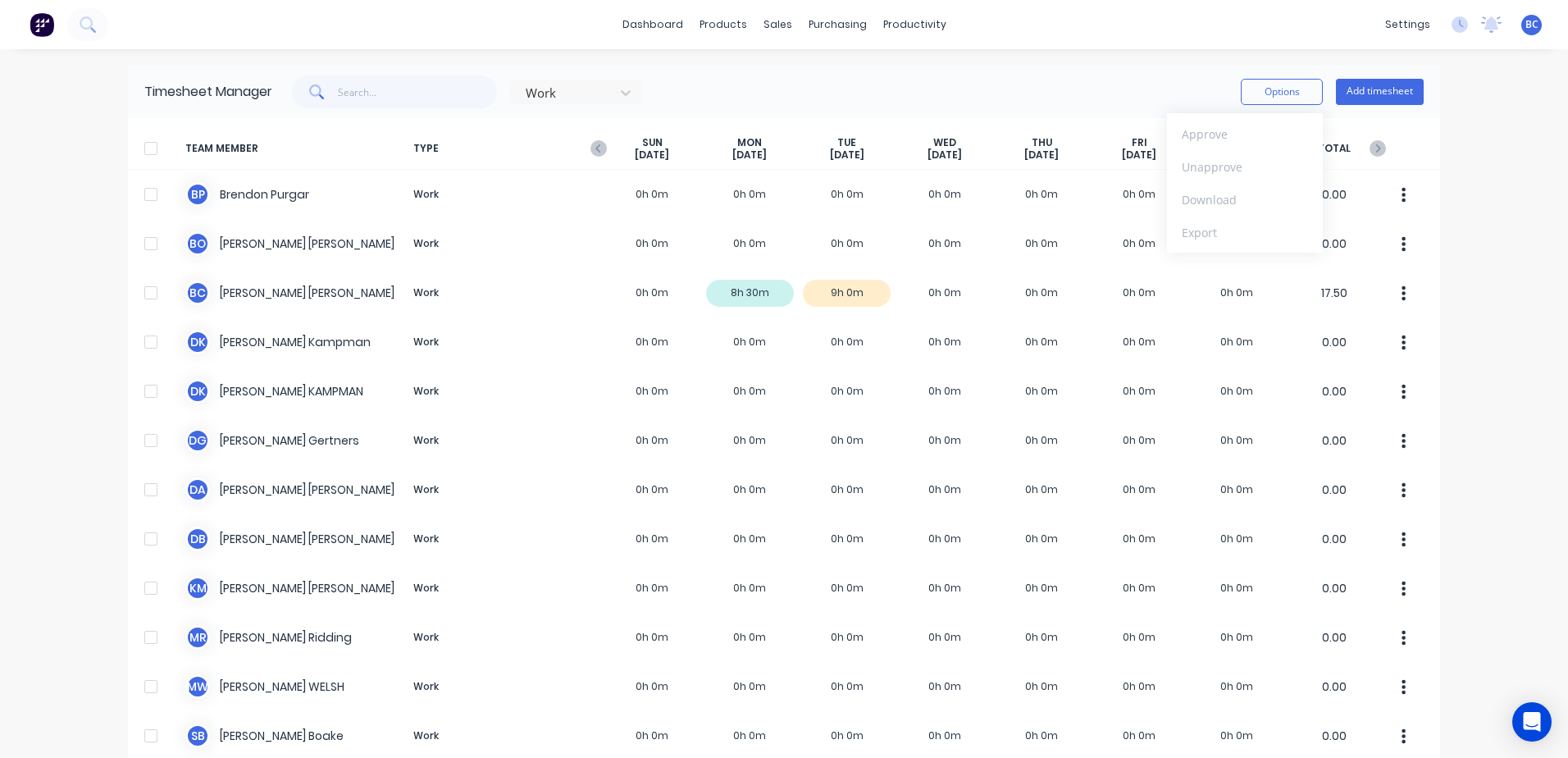
click at [944, 72] on div "Timesheet Manager Work Options Approve Unapprove Download Export Add timesheet" at bounding box center [784, 92] width 1312 height 52
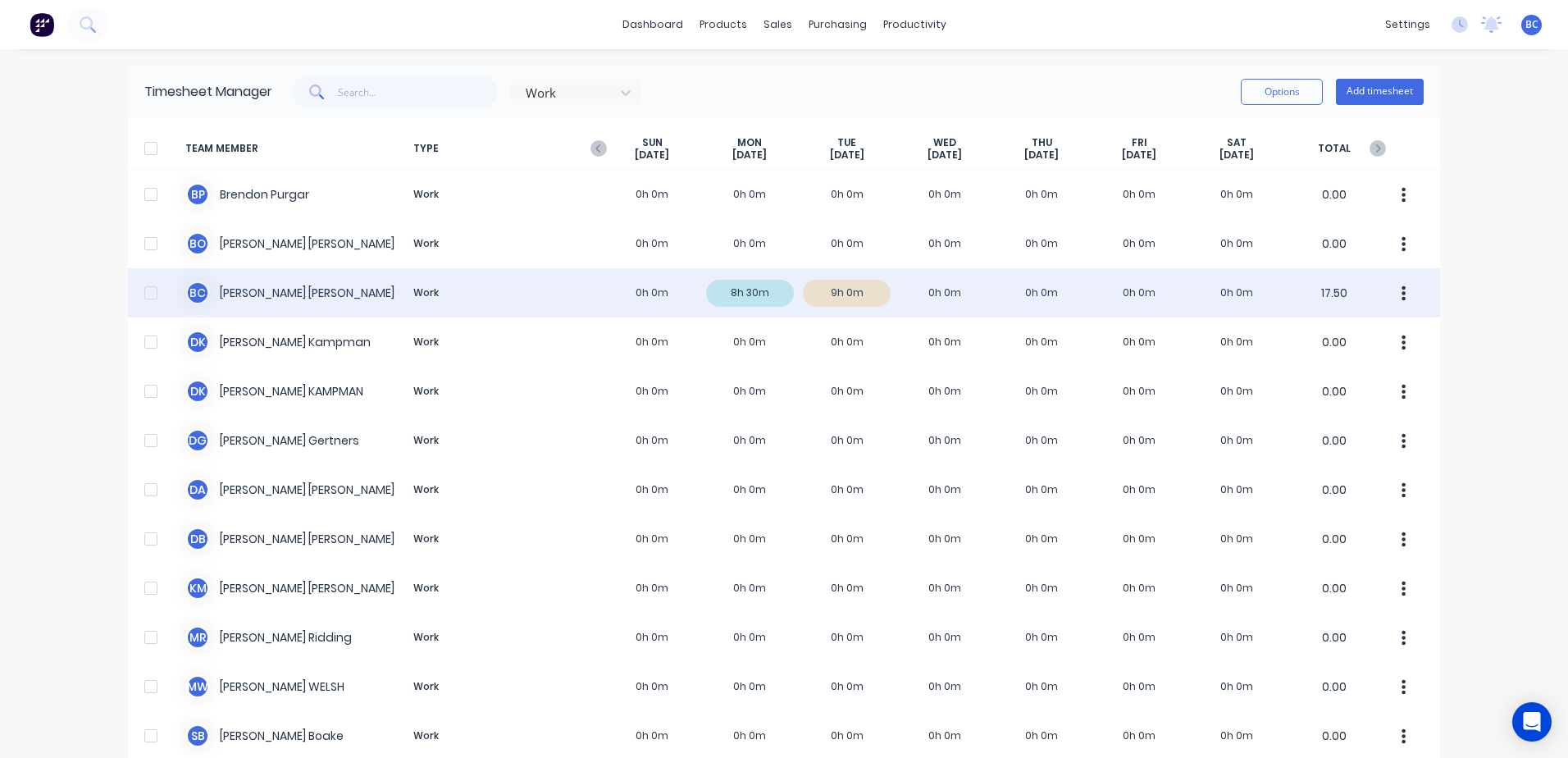
click at [885, 295] on div "B C [PERSON_NAME] Work 0h 0m 8h 30m 9h 0m 0h 0m 0h 0m 0h 0m 0h 0m 17.50" at bounding box center [784, 293] width 1312 height 50
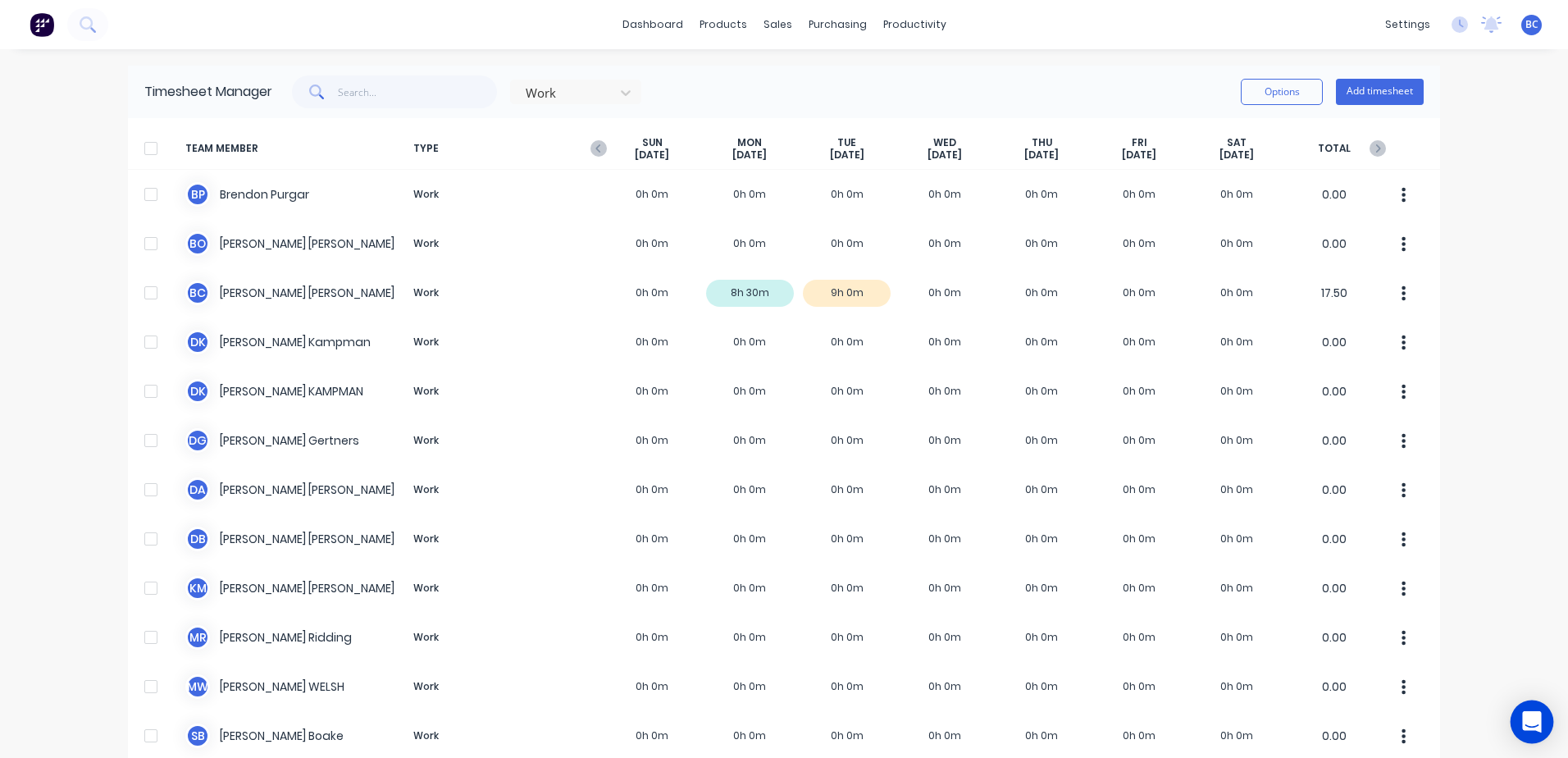
click at [1540, 732] on div "Open Intercom Messenger" at bounding box center [1532, 722] width 44 height 44
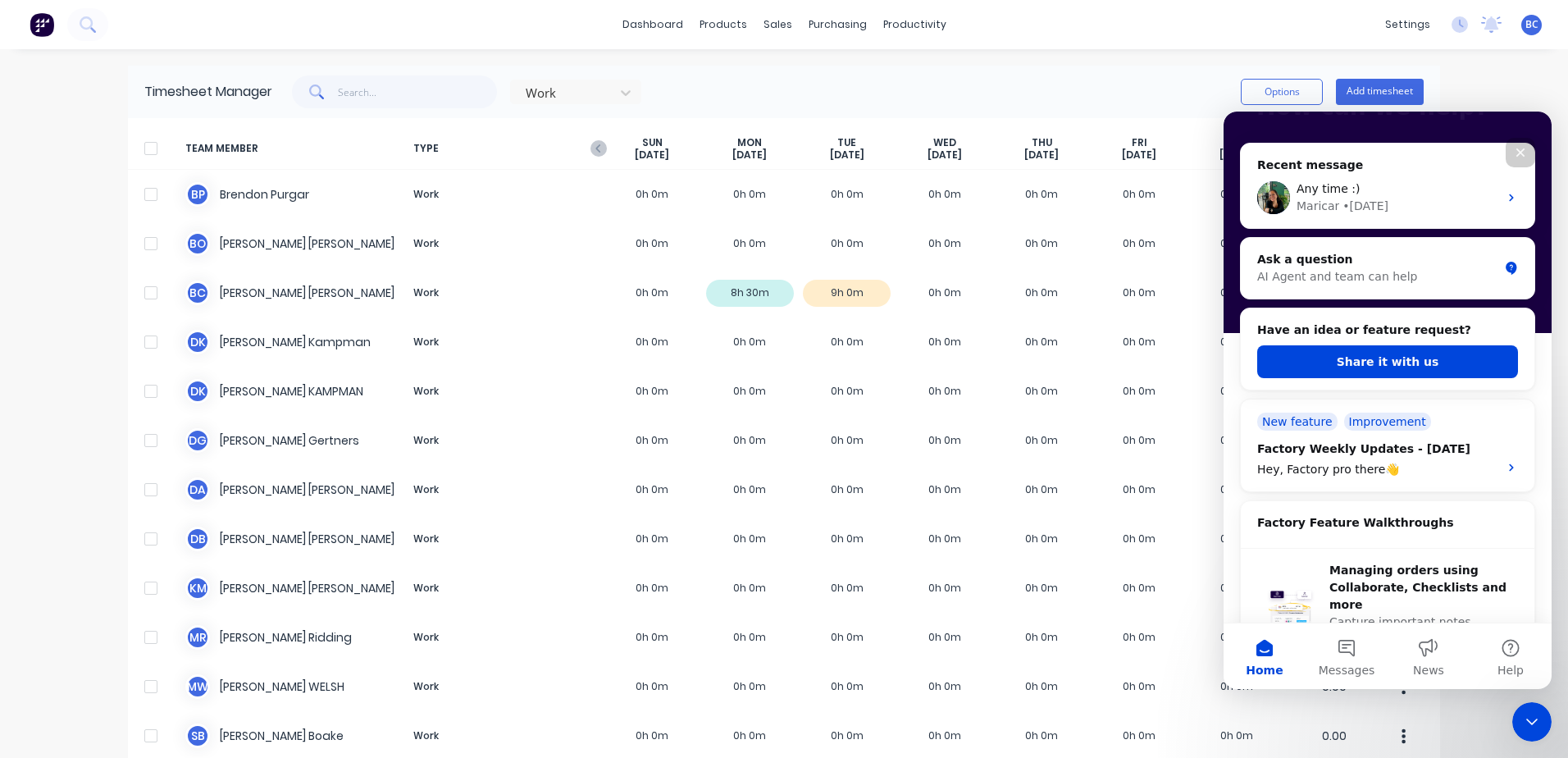
scroll to position [164, 0]
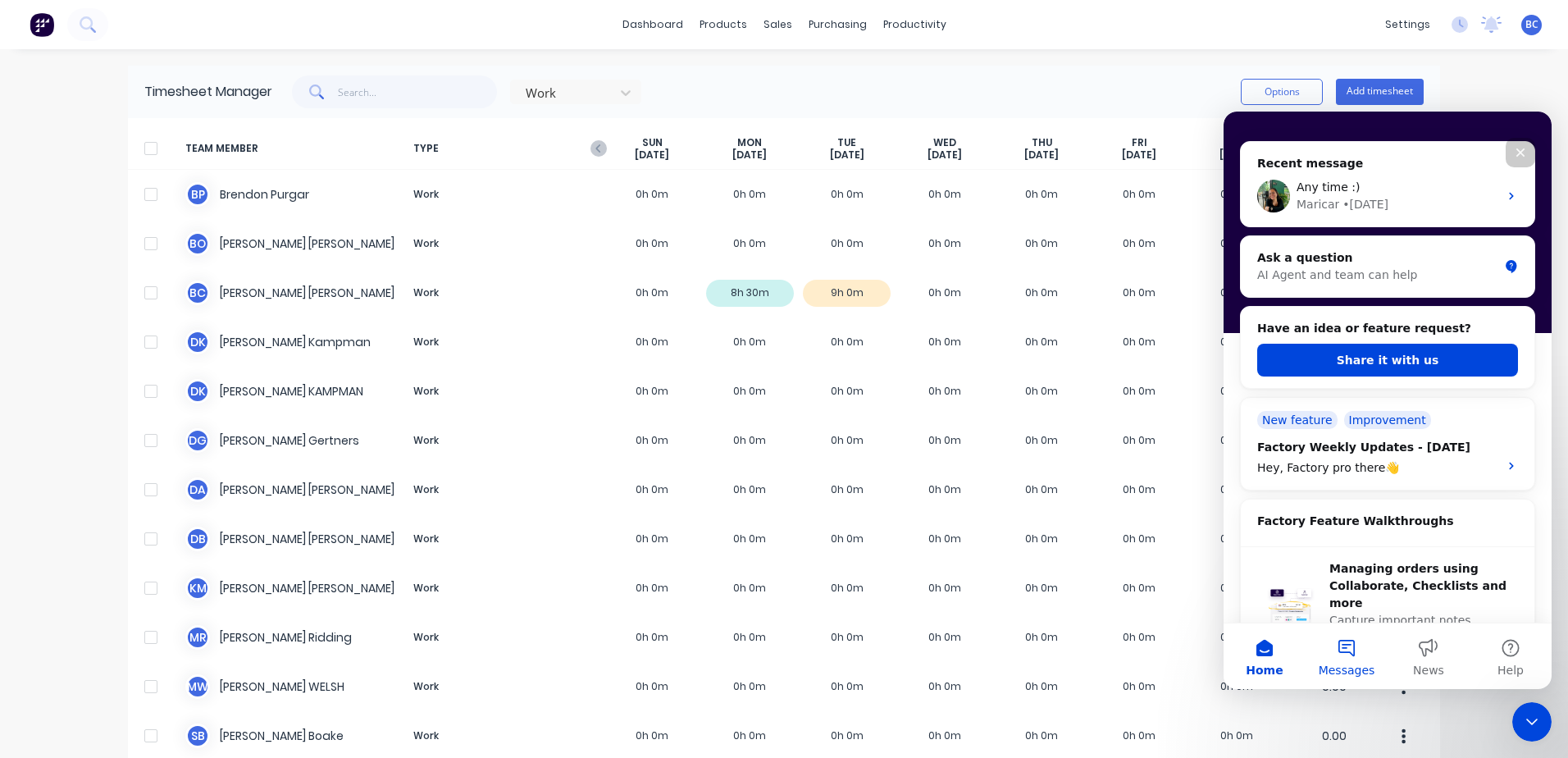
click at [1350, 654] on button "Messages" at bounding box center [1346, 656] width 82 height 66
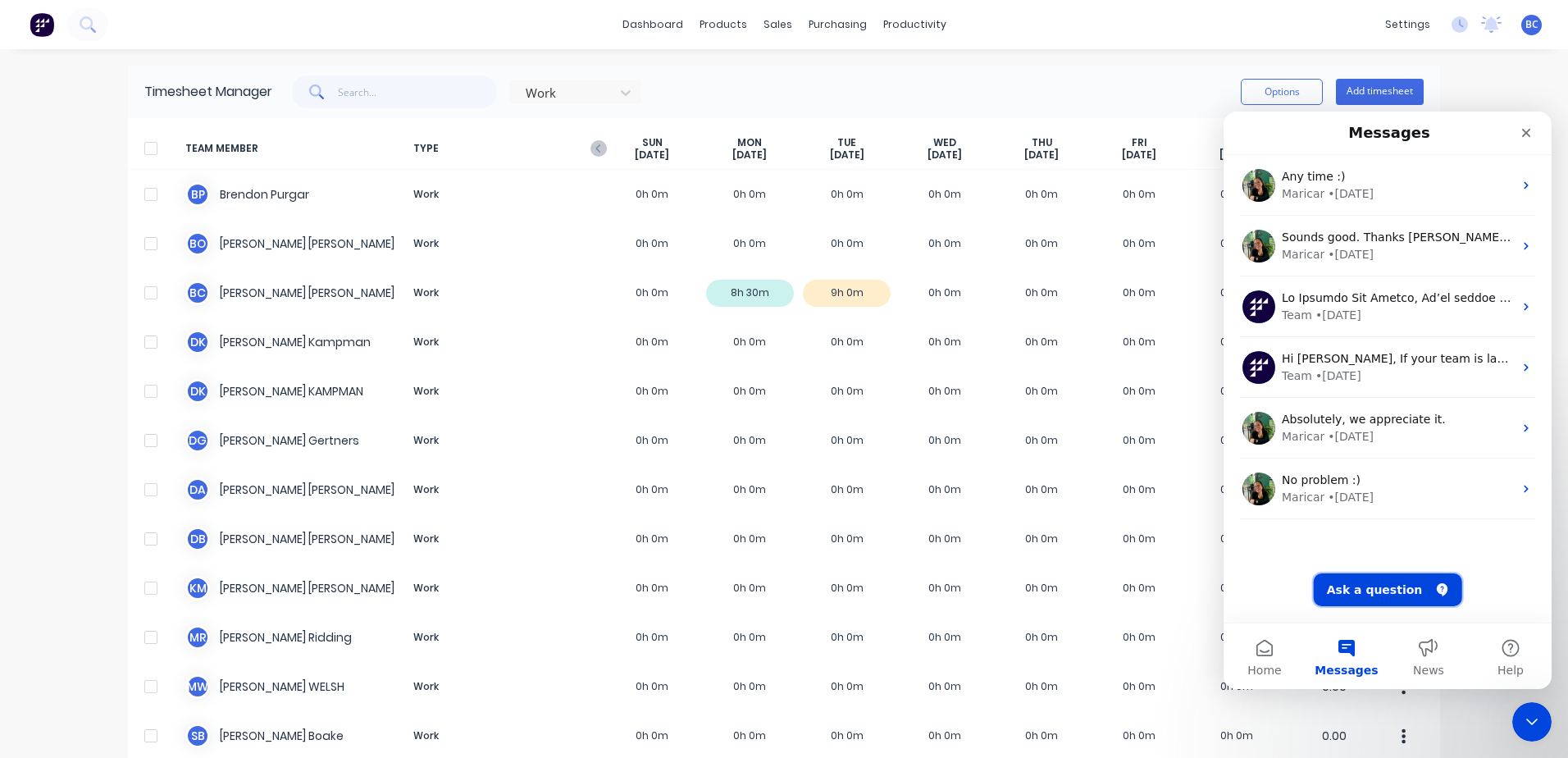
click at [1382, 580] on button "Ask a question" at bounding box center [1388, 589] width 149 height 33
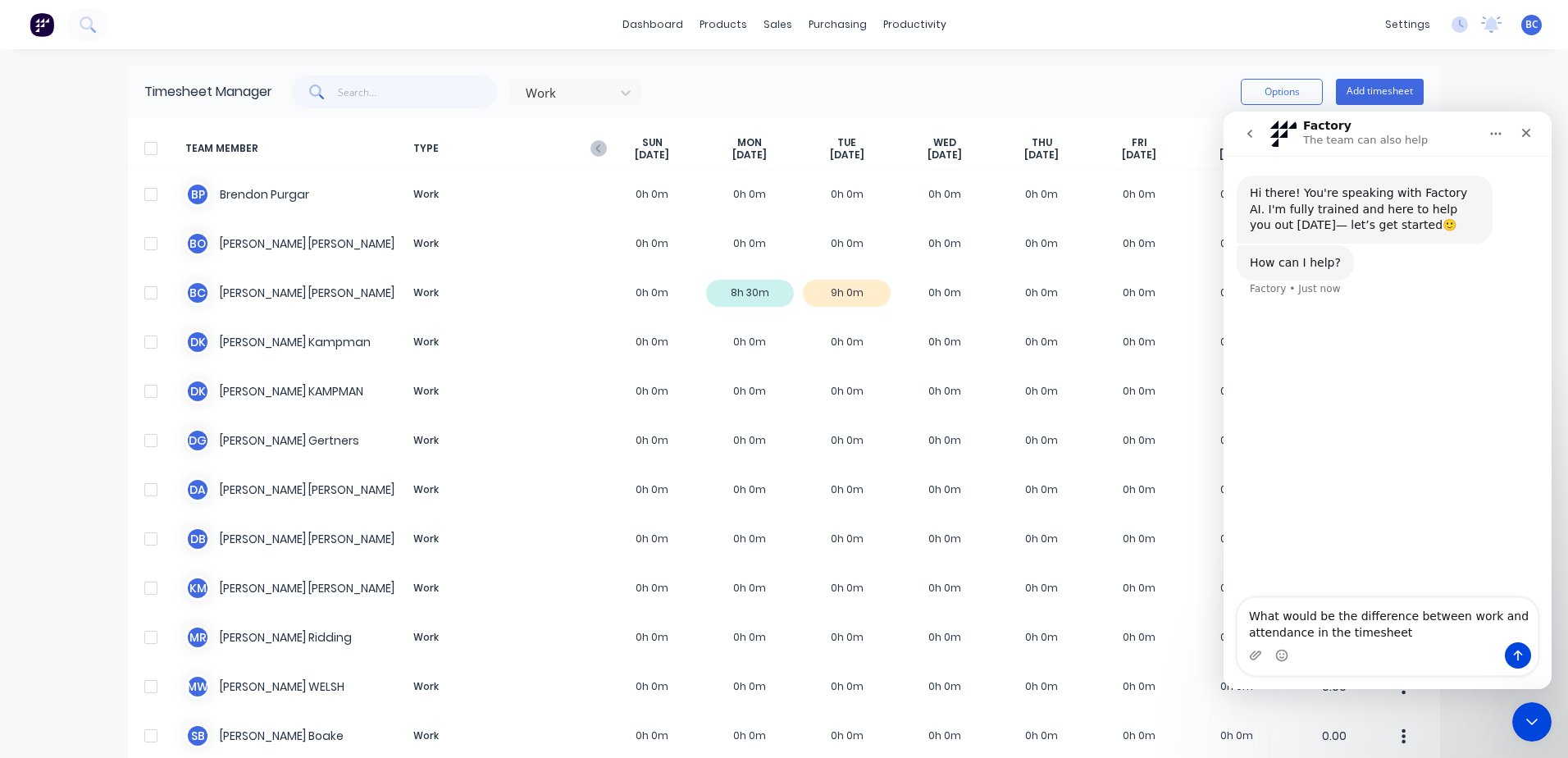
type textarea "What would be the difference between work and attendance in the timesheet?"
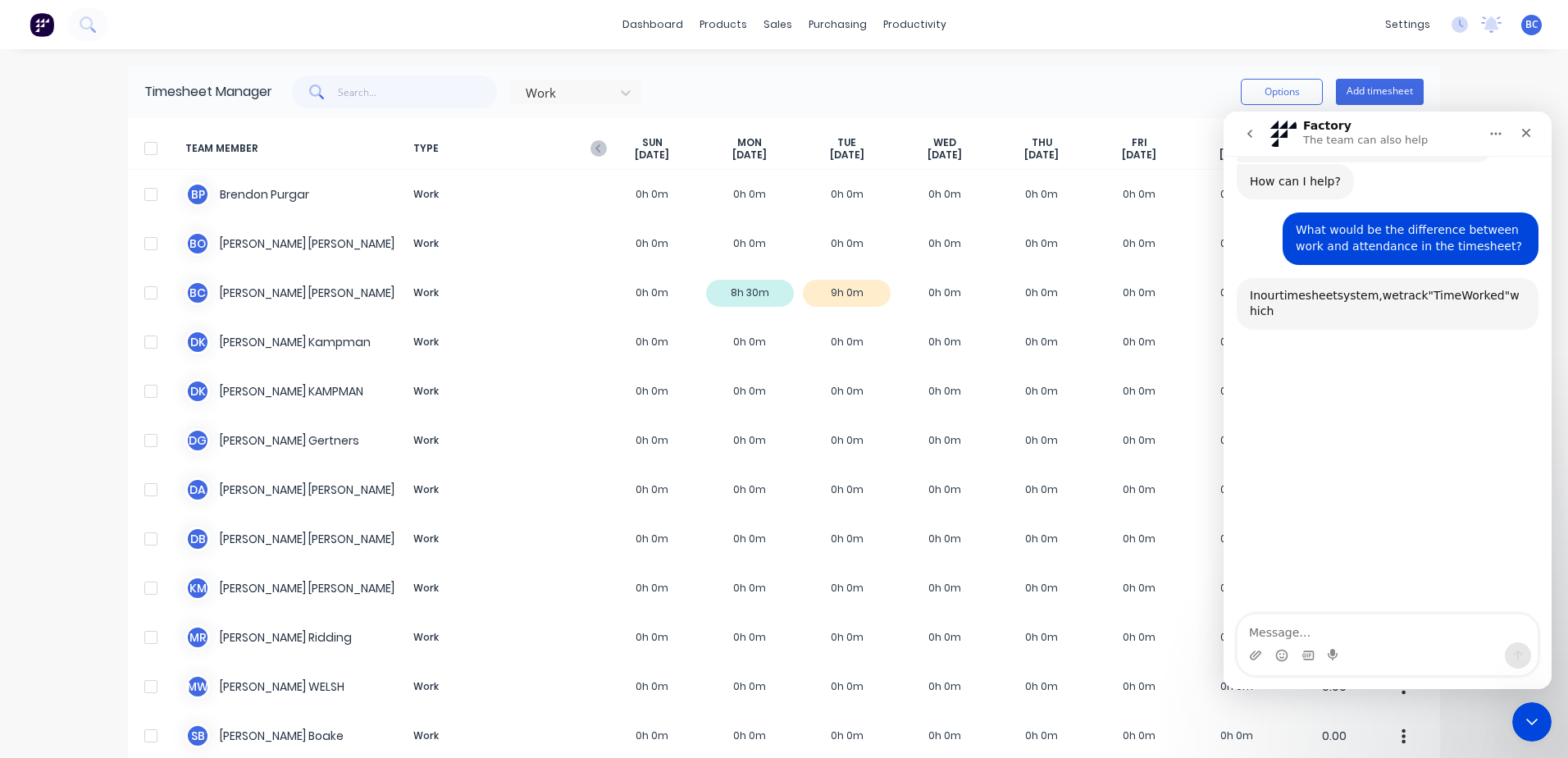
scroll to position [142, 0]
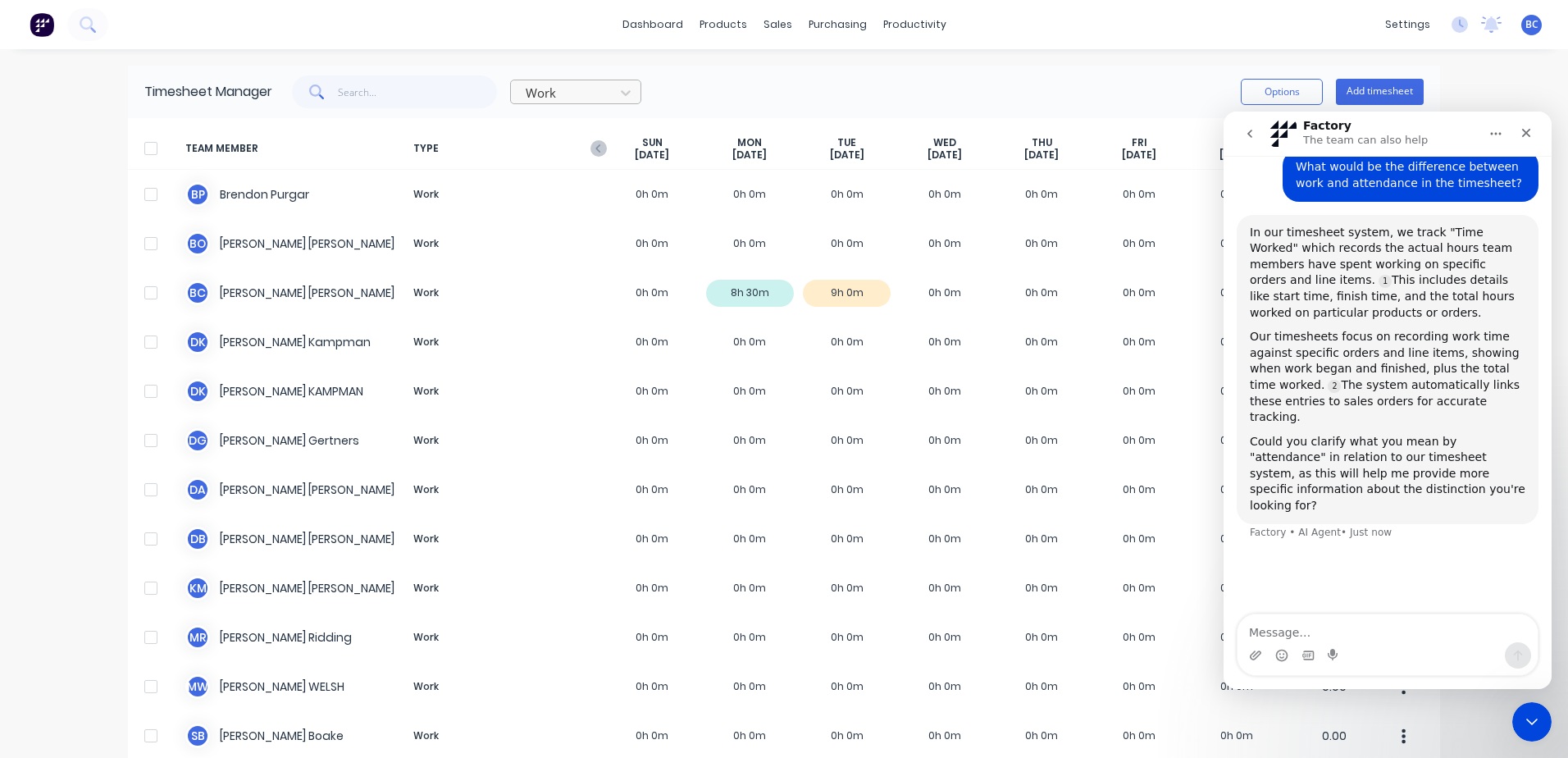
click at [586, 97] on div at bounding box center [565, 93] width 82 height 21
click at [582, 94] on div at bounding box center [565, 93] width 82 height 21
click at [606, 94] on div "Work" at bounding box center [565, 92] width 92 height 25
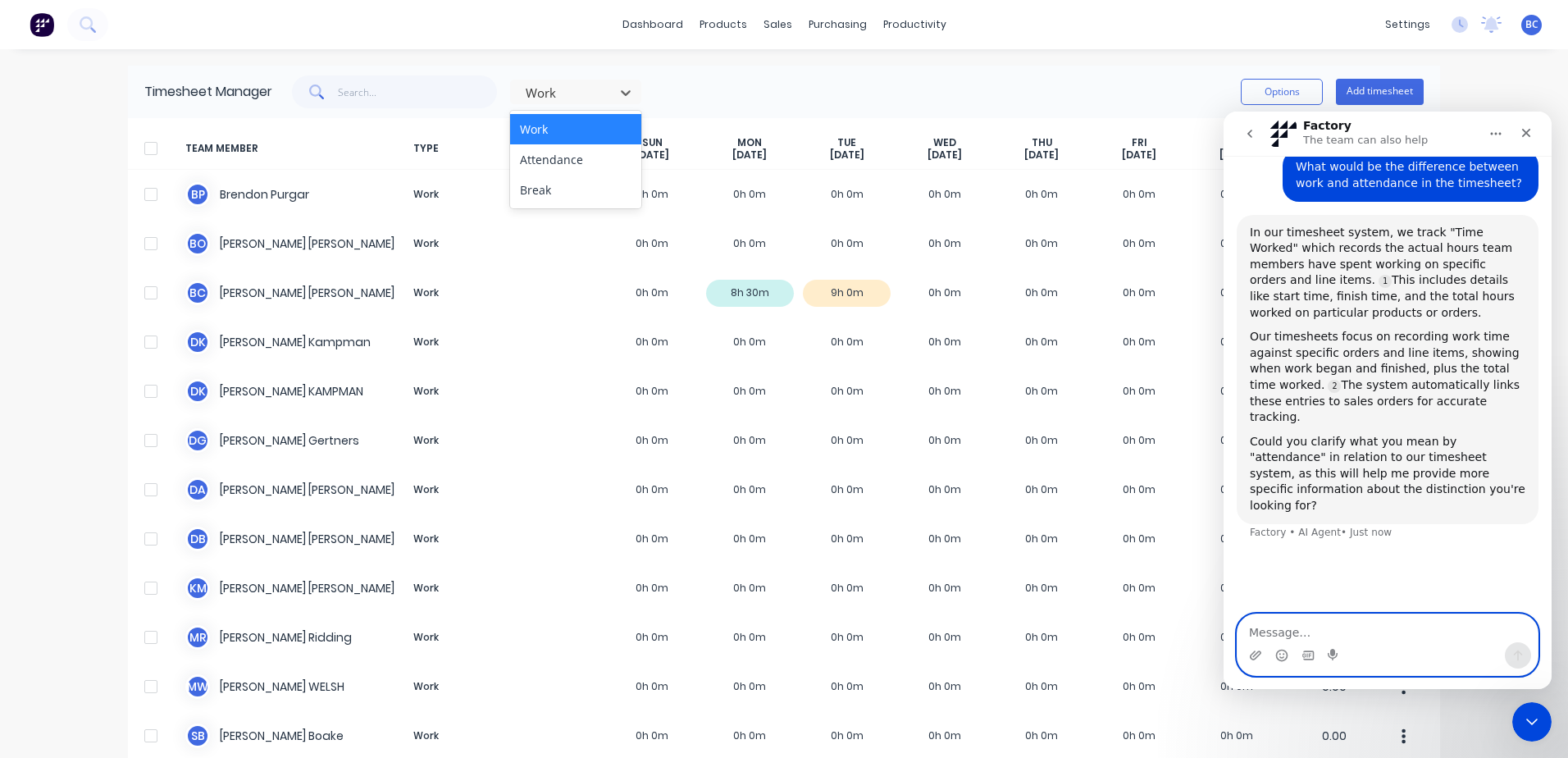
click at [1334, 631] on textarea "Message…" at bounding box center [1388, 628] width 300 height 28
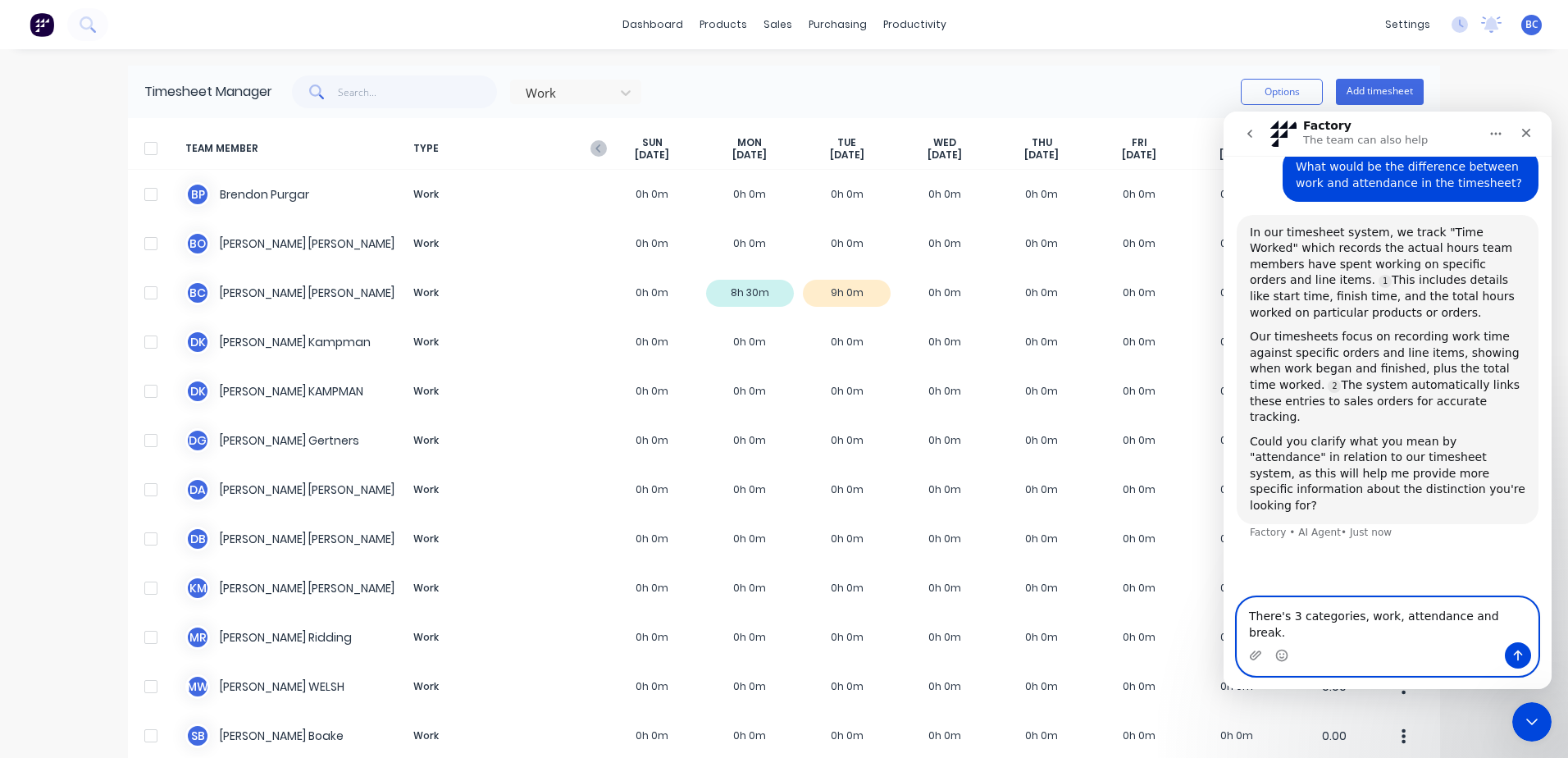
drag, startPoint x: 1349, startPoint y: 634, endPoint x: 1288, endPoint y: 631, distance: 61.1
click at [1288, 631] on textarea "There's 3 categories, work, attendance and break." at bounding box center [1388, 620] width 300 height 44
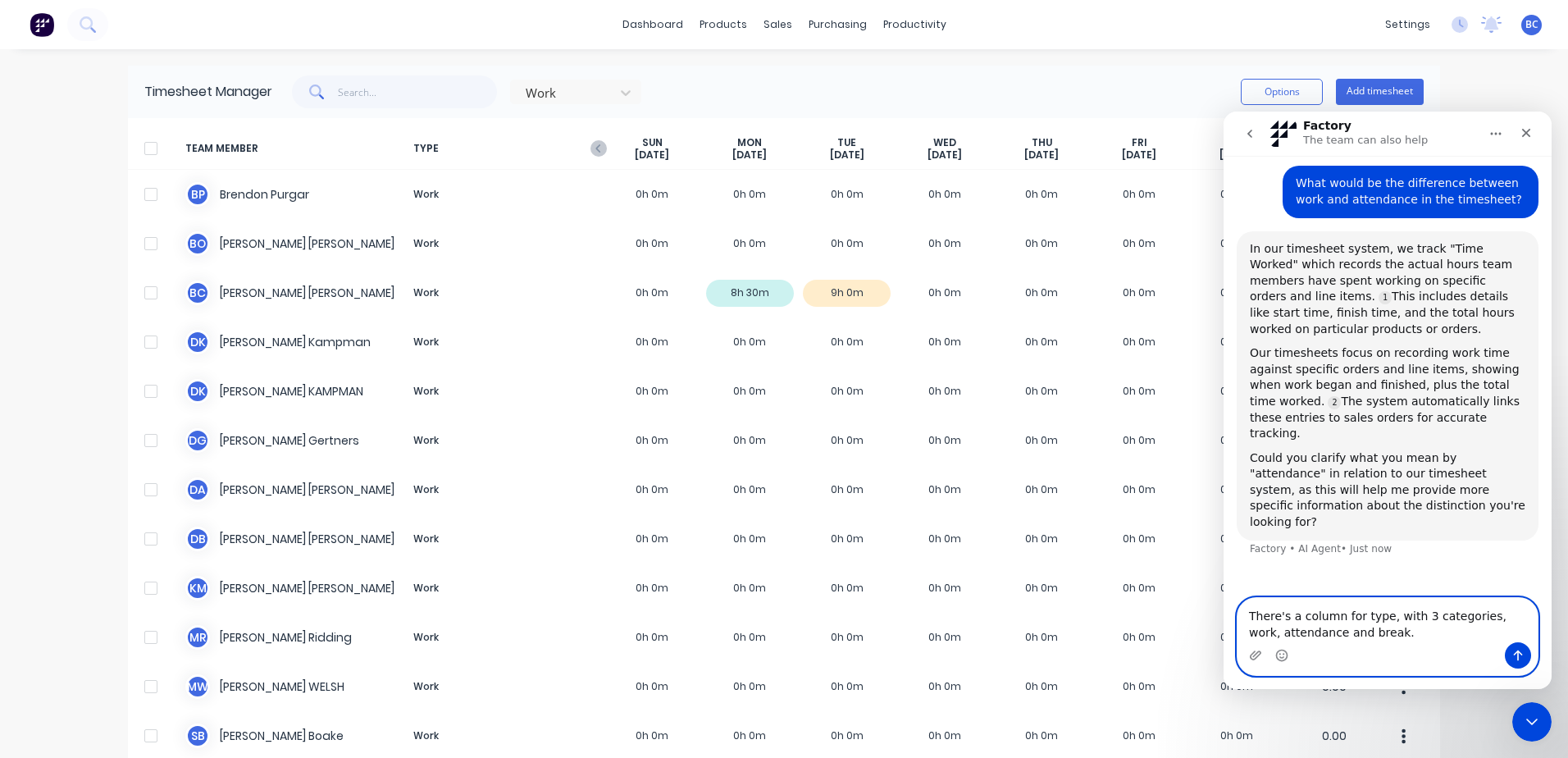
click at [1281, 618] on textarea "There's a column for type, with 3 categories, work, attendance and break." at bounding box center [1388, 620] width 300 height 44
type textarea "There's a column for type, with 3 categories, work, attendance and break."
click at [1524, 660] on button "Send a message…" at bounding box center [1518, 655] width 27 height 27
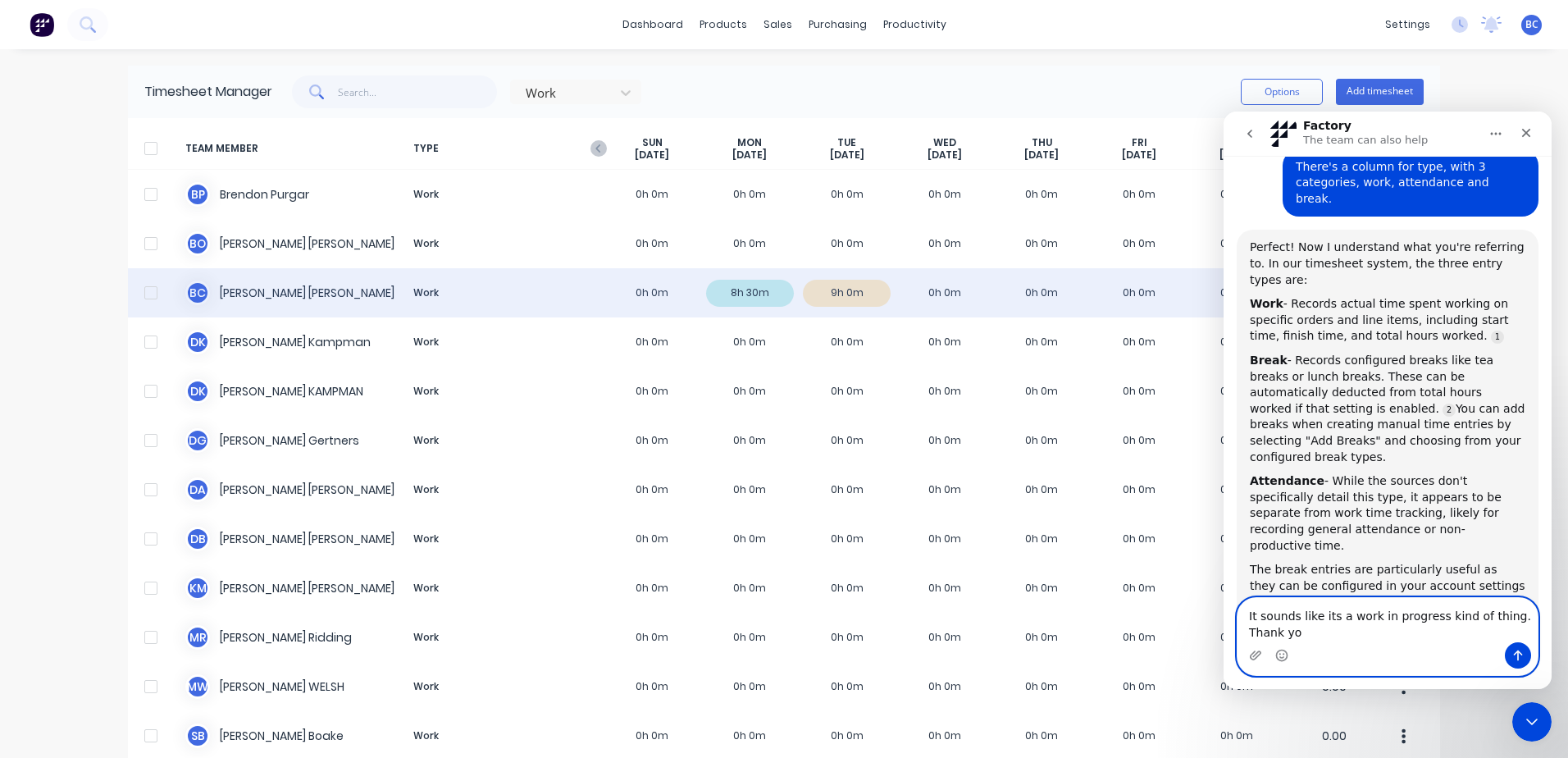
scroll to position [547, 0]
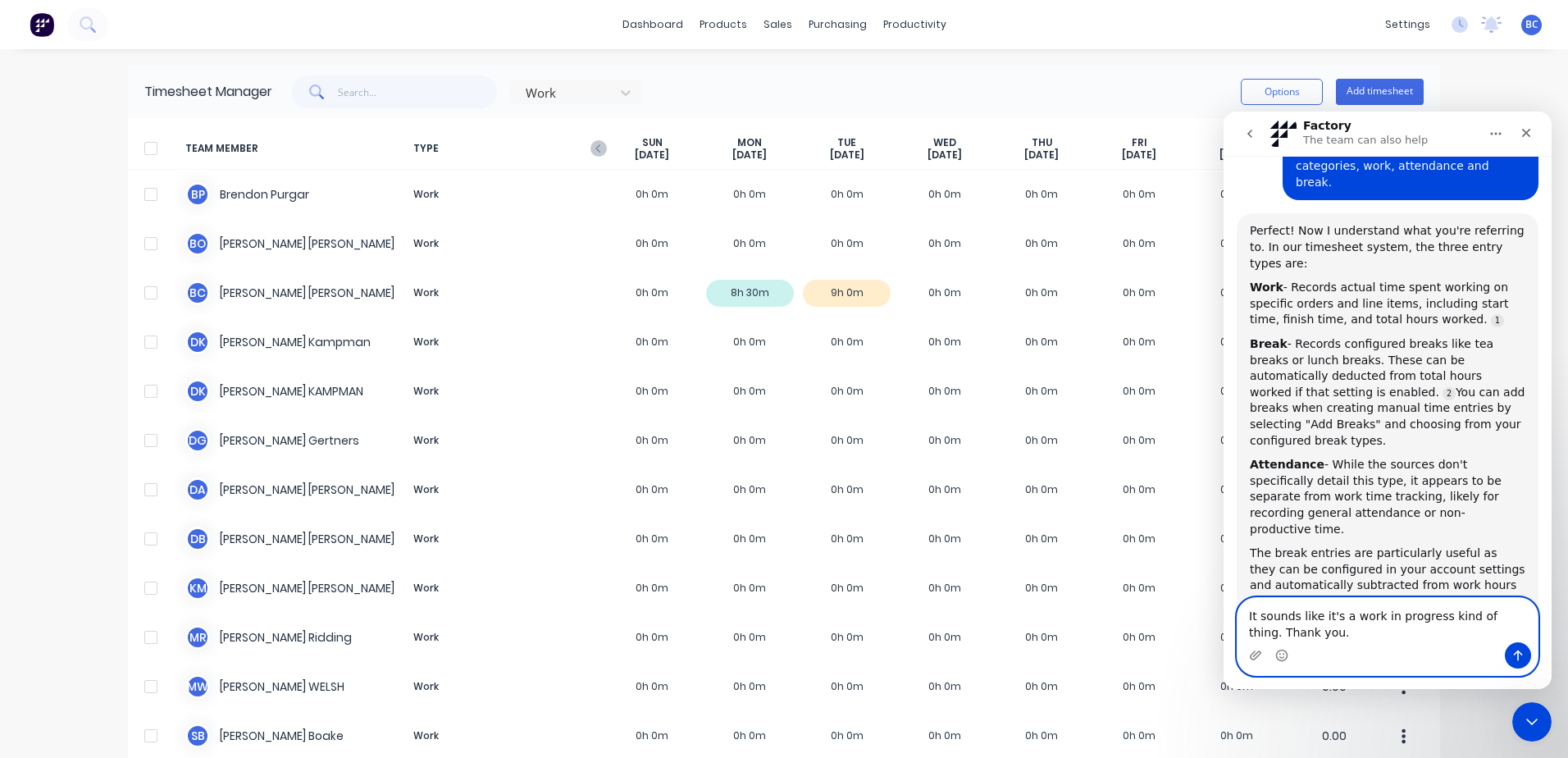
click at [1370, 636] on textarea "It sounds like it's a work in progress kind of thing. Thank you." at bounding box center [1388, 620] width 300 height 44
type textarea "It sounds like it's a work in progress kind of thing. Thank you, you've answere…"
click at [1522, 658] on icon "Send a message…" at bounding box center [1518, 654] width 13 height 13
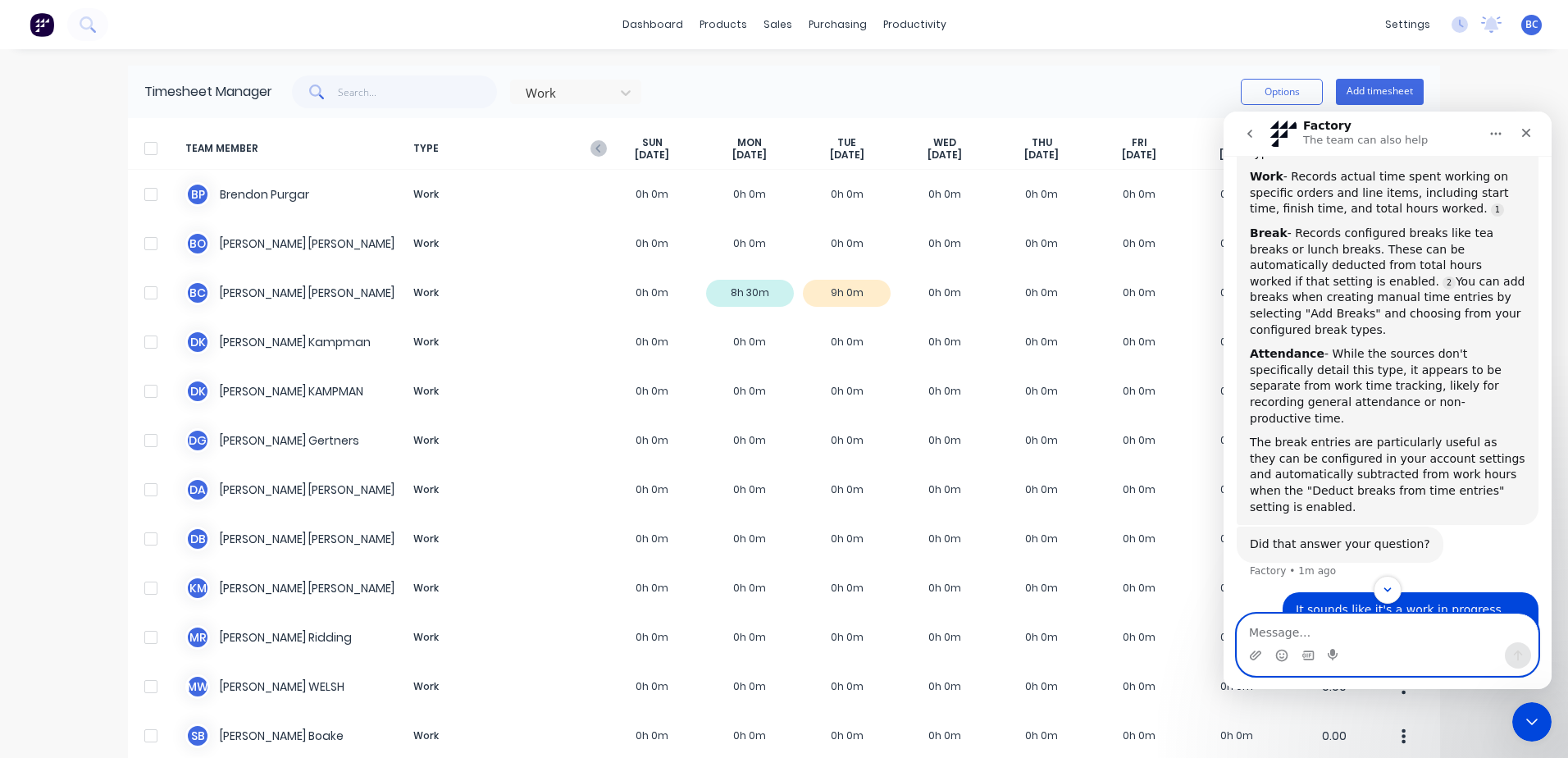
scroll to position [664, 0]
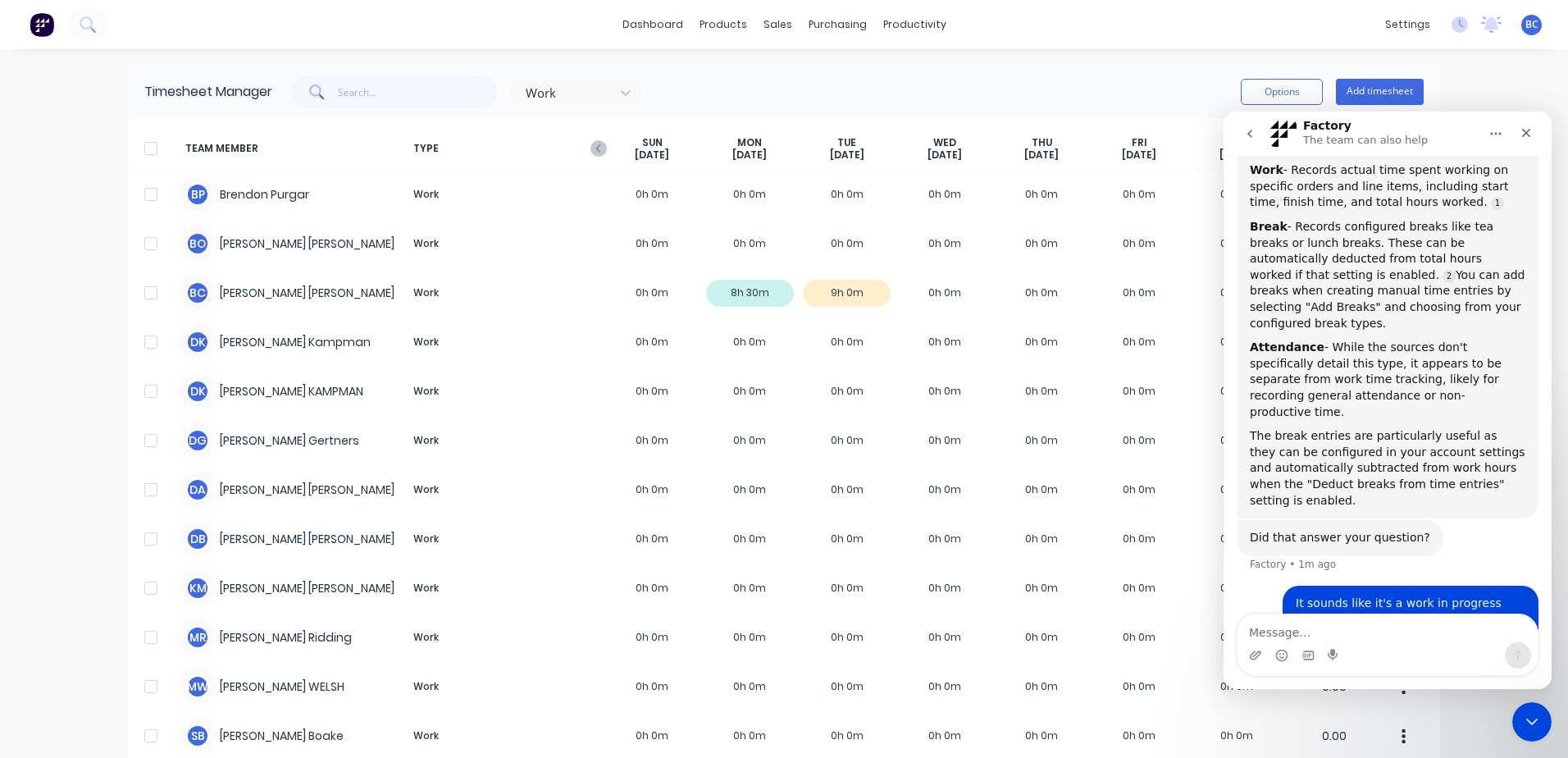
click at [873, 85] on div "Work Options Add timesheet" at bounding box center [848, 92] width 1151 height 33
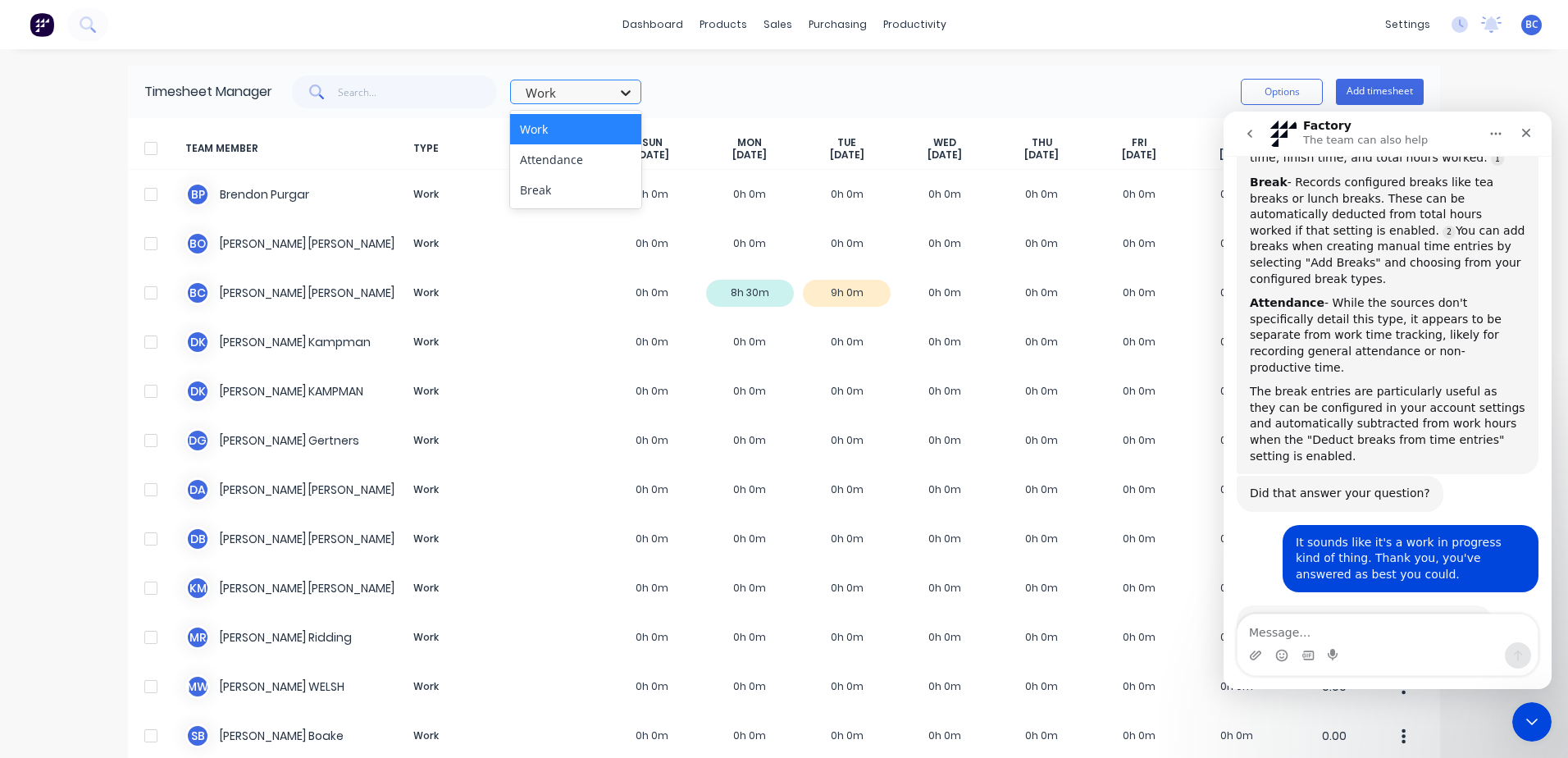
click at [618, 97] on icon at bounding box center [625, 92] width 16 height 16
click at [774, 98] on div "3 results available. Use Up and Down to choose options, press Enter to select t…" at bounding box center [848, 92] width 1151 height 33
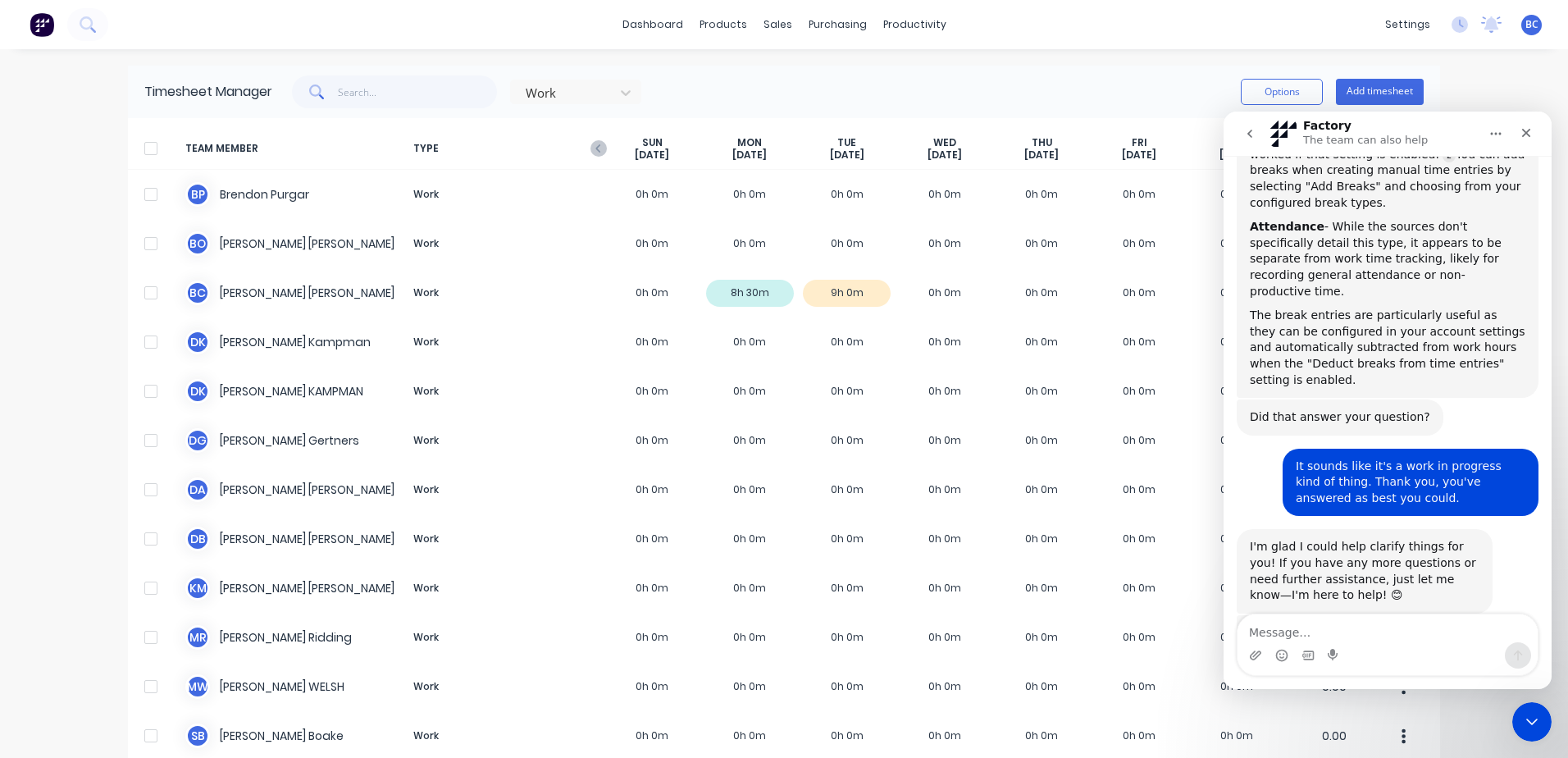
scroll to position [826, 0]
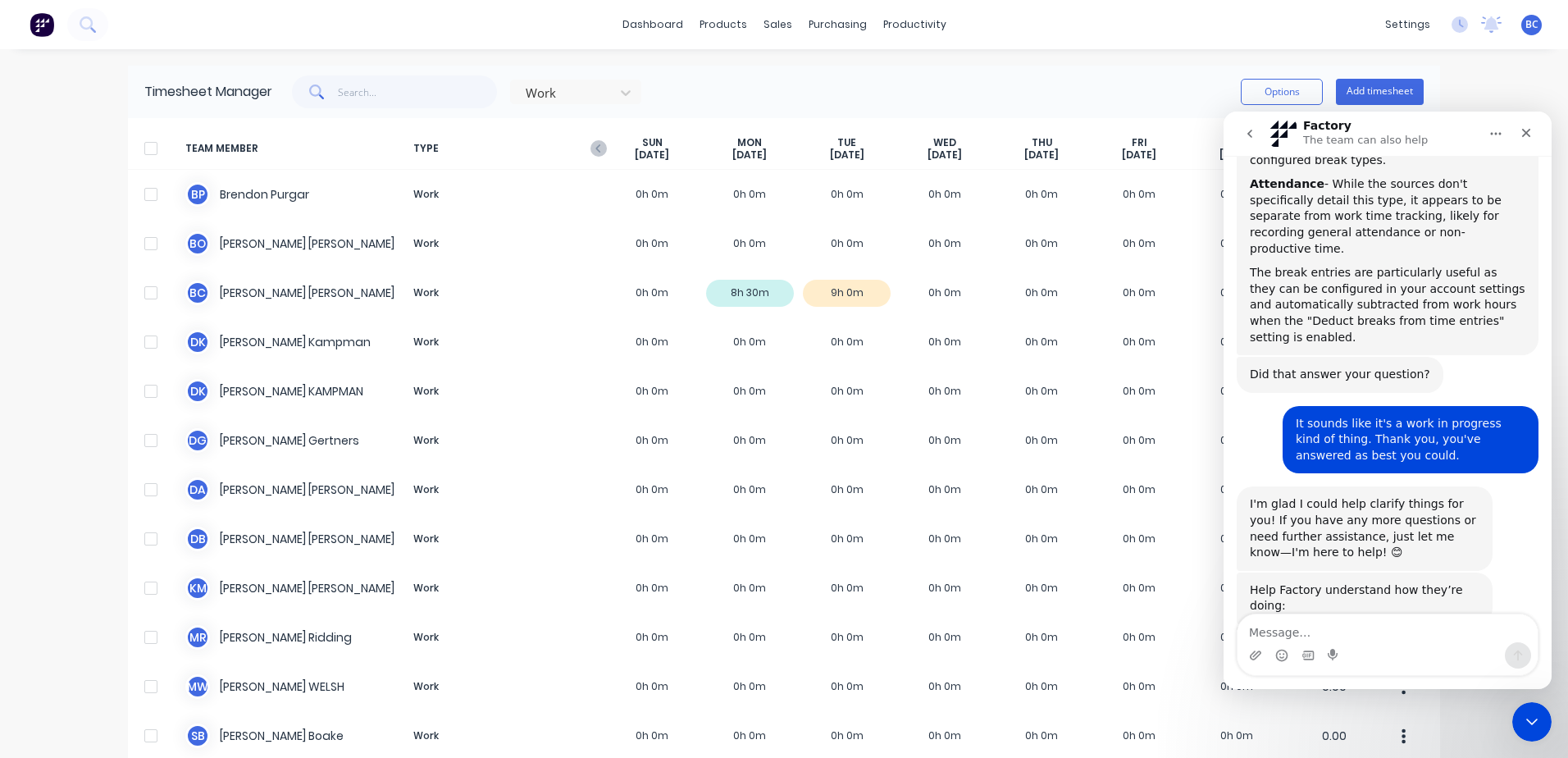
click at [1382, 671] on span "Great" at bounding box center [1390, 685] width 30 height 30
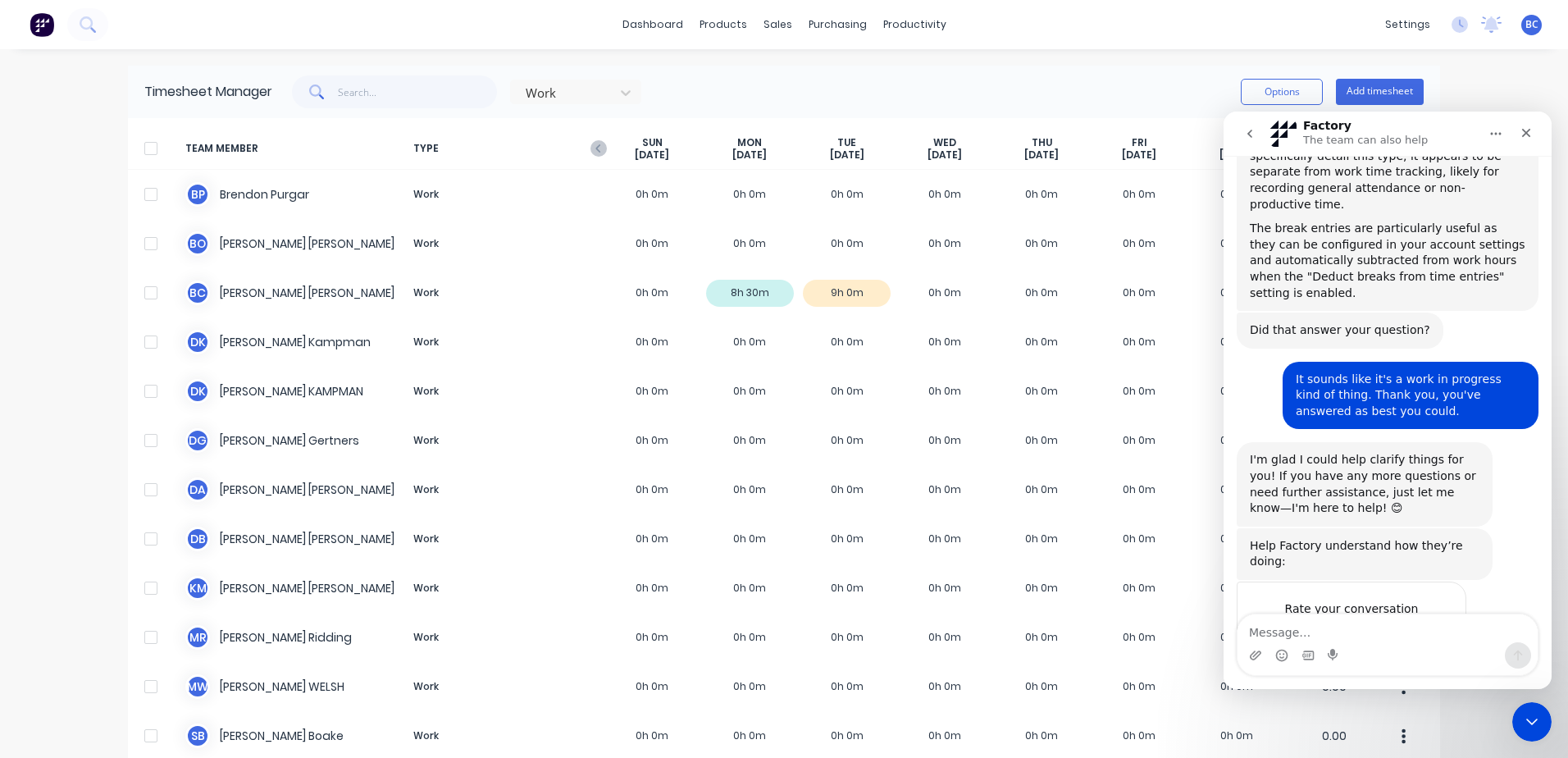
click at [903, 84] on div "Work Options Add timesheet" at bounding box center [848, 92] width 1151 height 33
click at [1526, 129] on icon "Close" at bounding box center [1526, 133] width 13 height 13
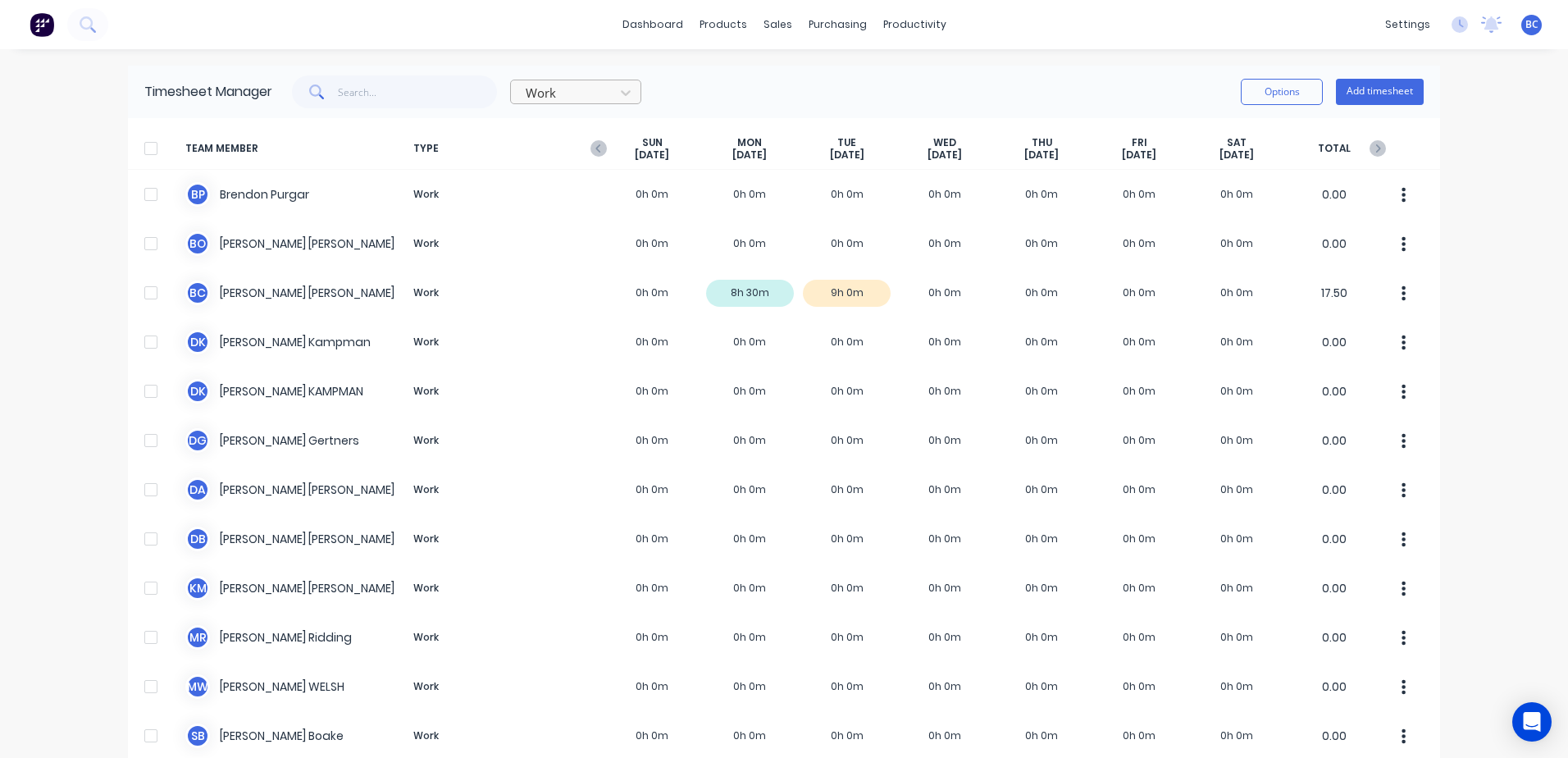
click at [553, 89] on div at bounding box center [565, 93] width 82 height 21
click at [566, 168] on div "Attendance" at bounding box center [575, 159] width 131 height 30
click at [625, 87] on icon at bounding box center [625, 92] width 16 height 16
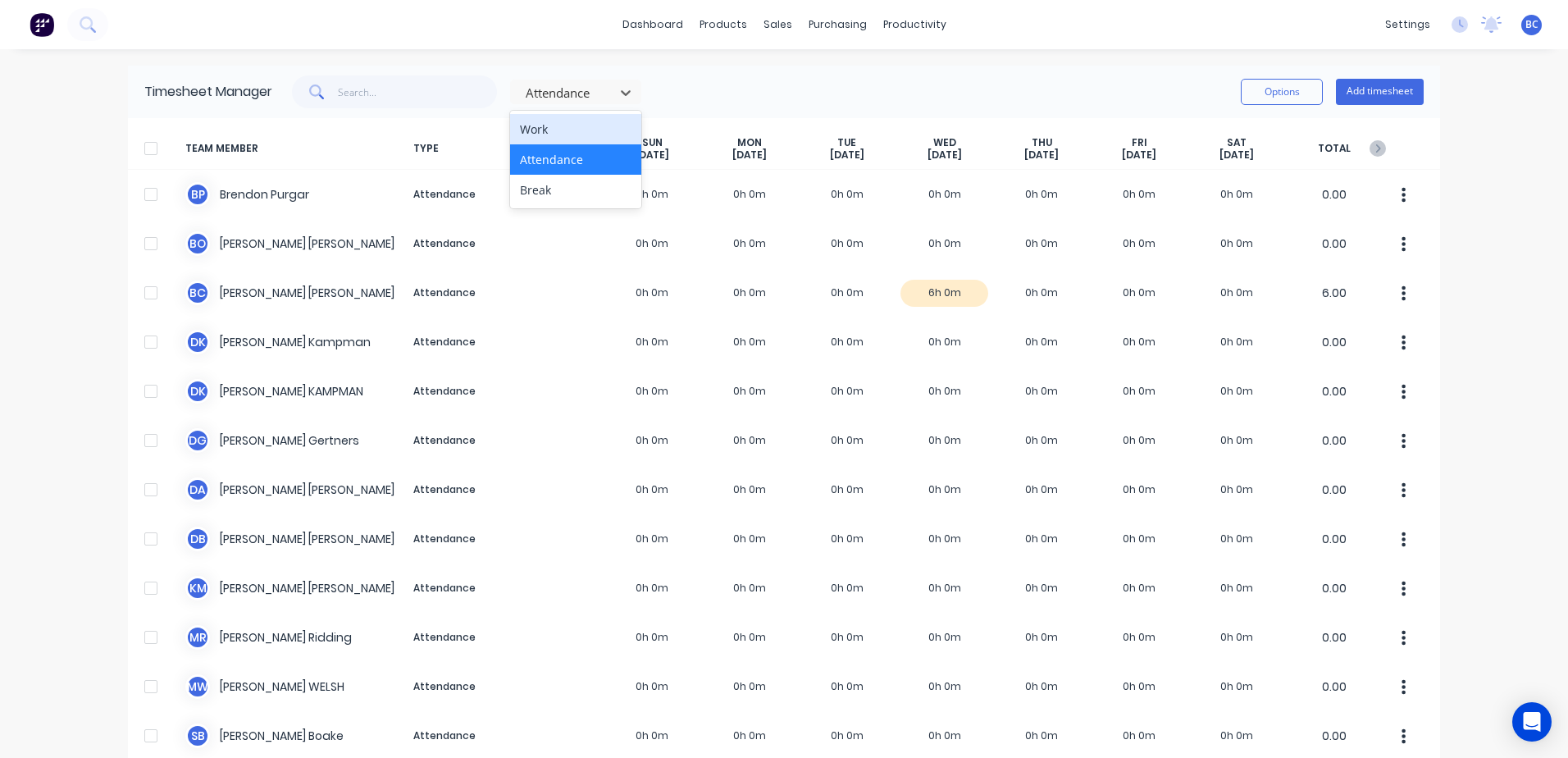
click at [594, 130] on div "Work" at bounding box center [575, 128] width 131 height 30
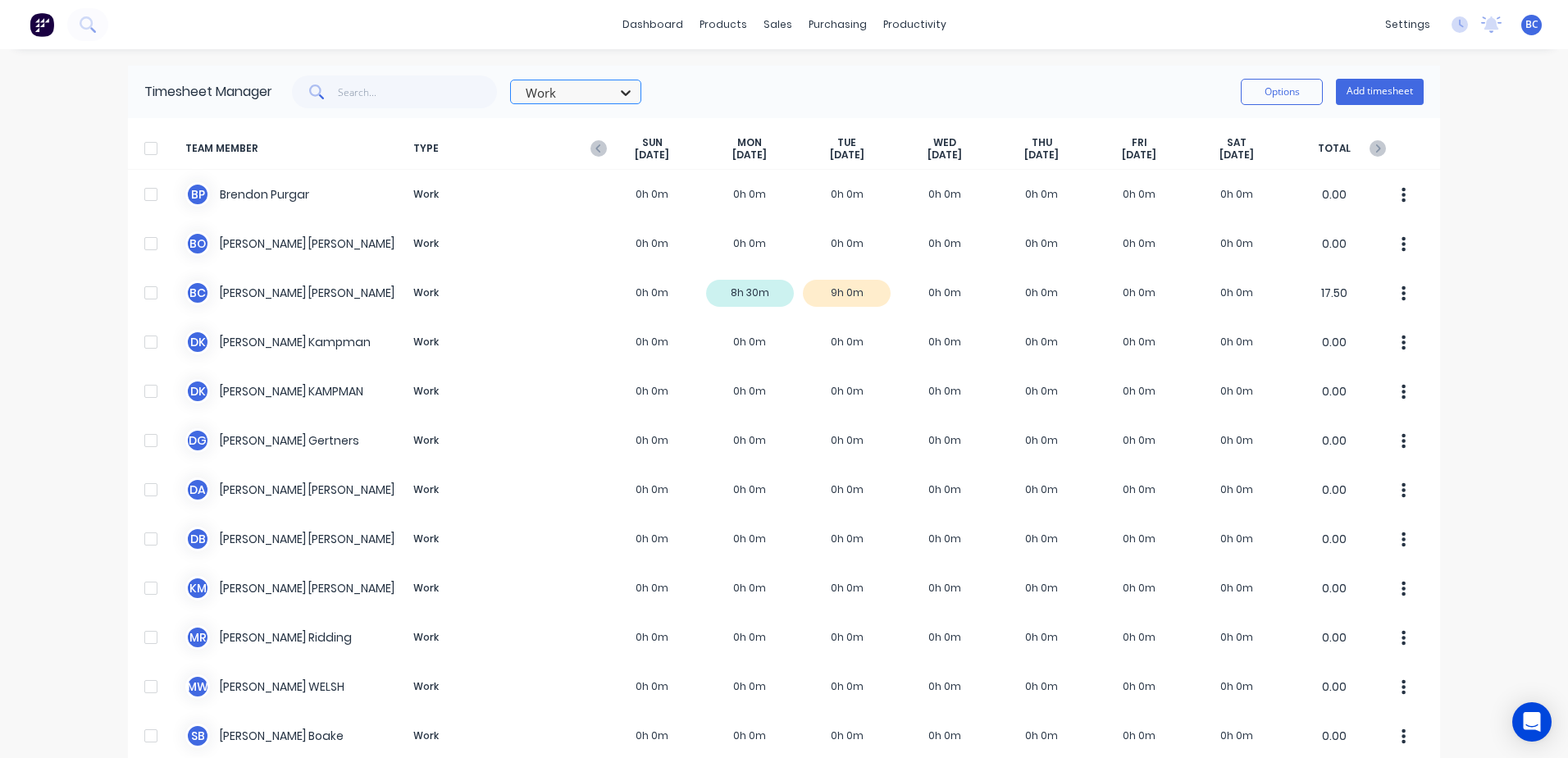
click at [624, 93] on icon at bounding box center [626, 92] width 10 height 6
click at [604, 159] on div "Attendance" at bounding box center [575, 159] width 131 height 30
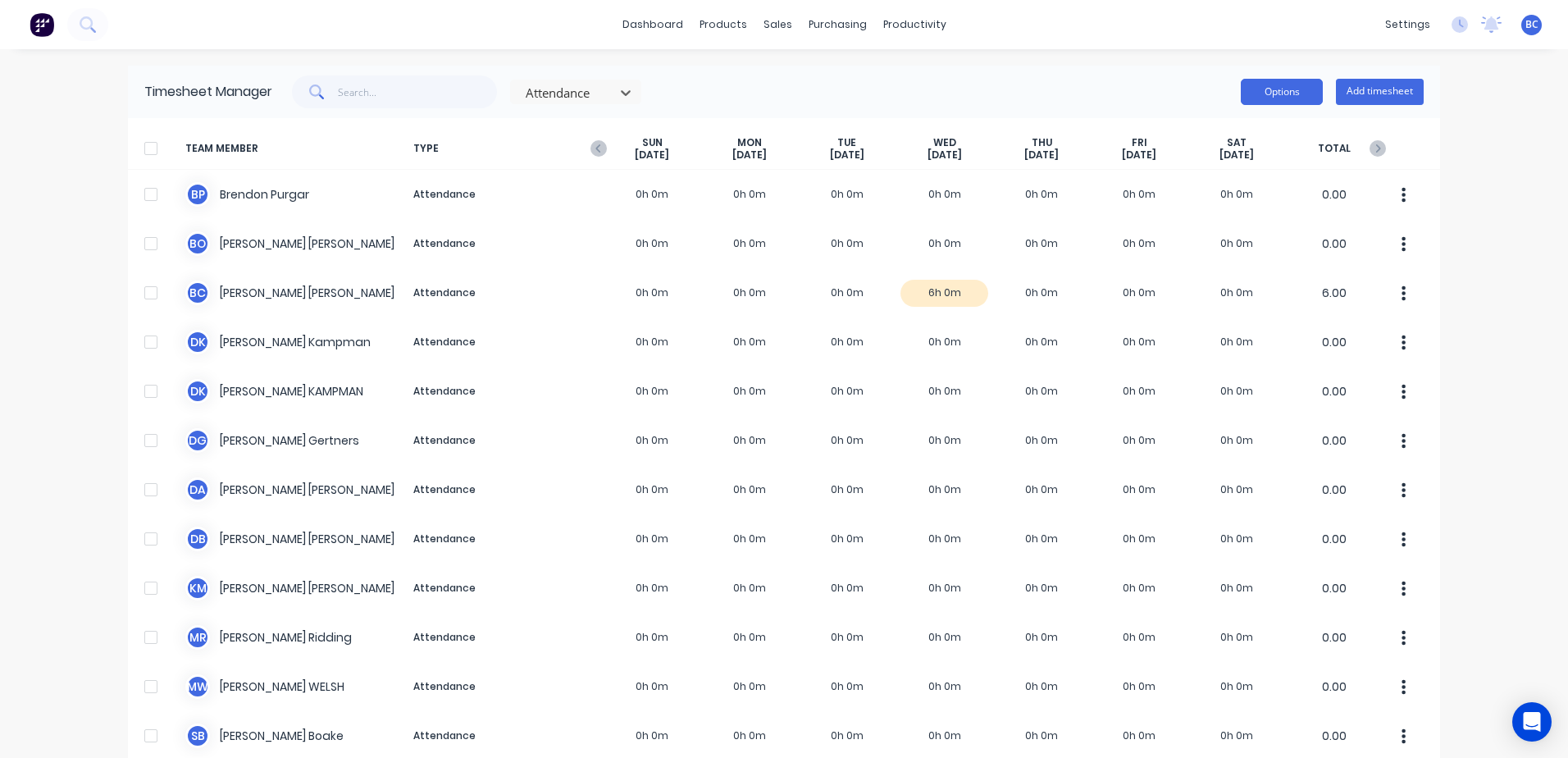
click at [1285, 91] on button "Options" at bounding box center [1282, 92] width 82 height 27
click at [136, 147] on div at bounding box center [151, 148] width 33 height 33
click at [1275, 98] on button "Options" at bounding box center [1282, 92] width 82 height 27
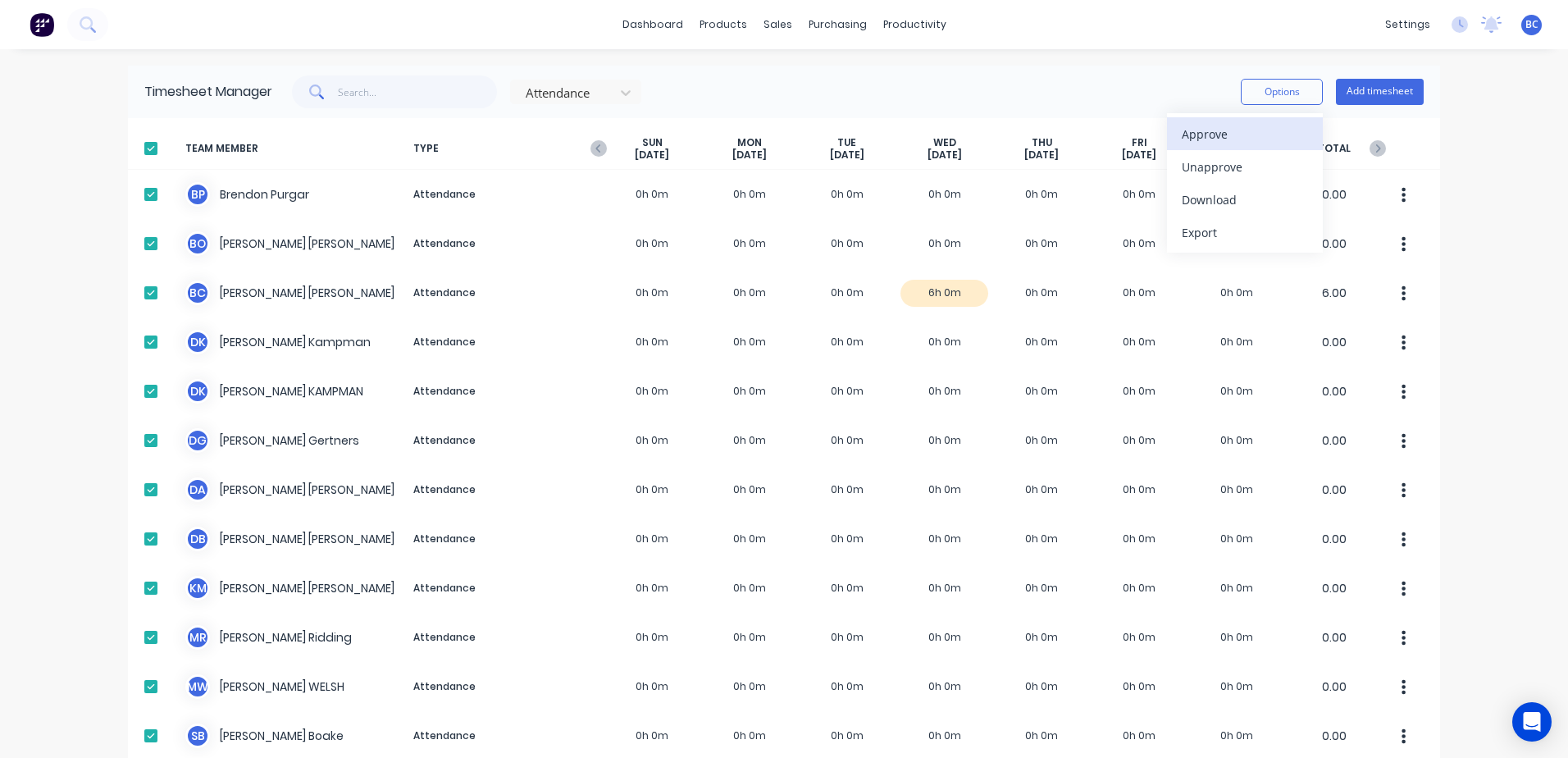
click at [1213, 137] on div "Approve" at bounding box center [1246, 134] width 127 height 24
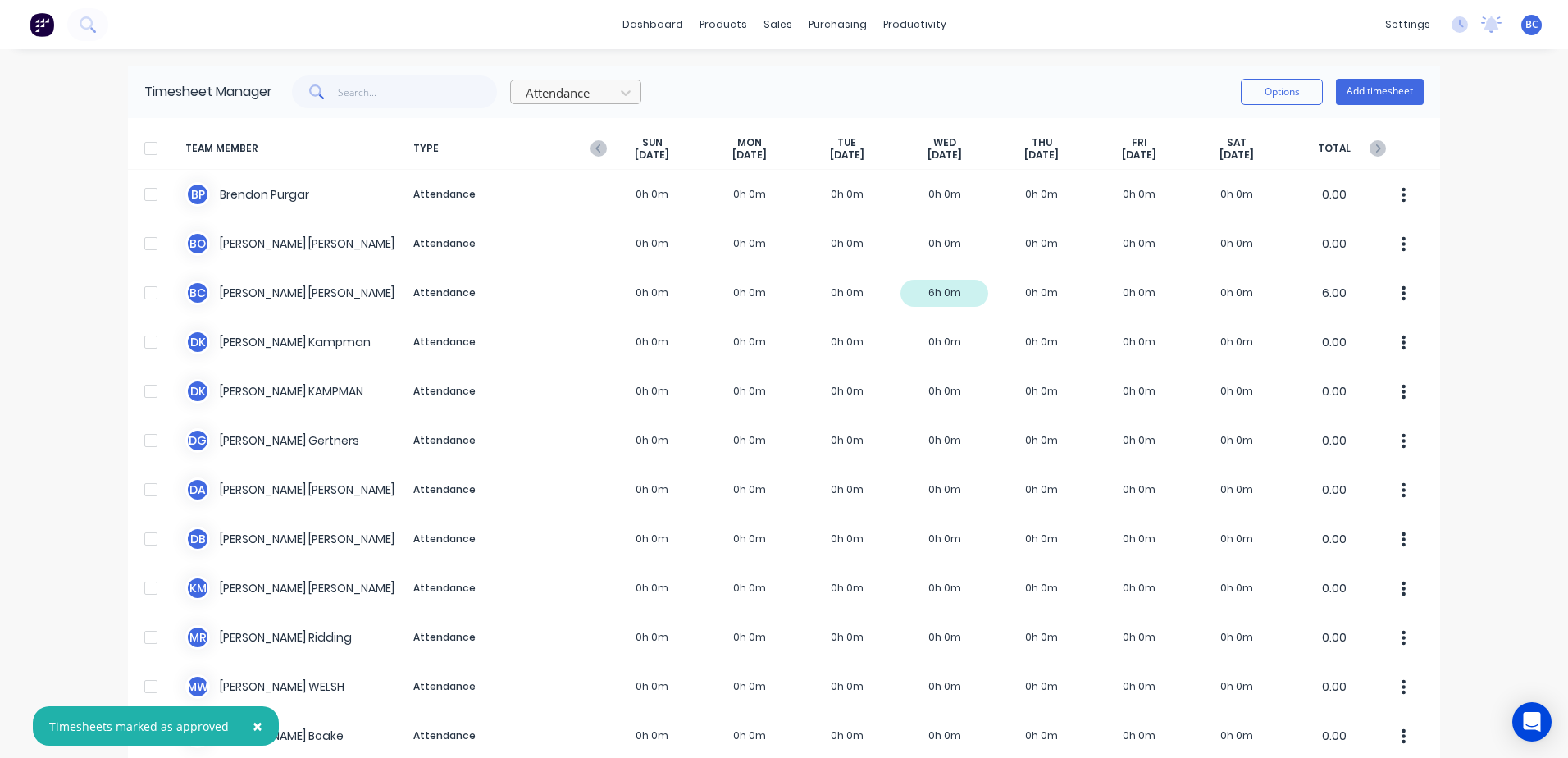
click at [605, 88] on div "Attendance" at bounding box center [565, 92] width 92 height 25
click at [545, 133] on div "Work" at bounding box center [575, 128] width 131 height 30
click at [145, 145] on div at bounding box center [151, 148] width 33 height 33
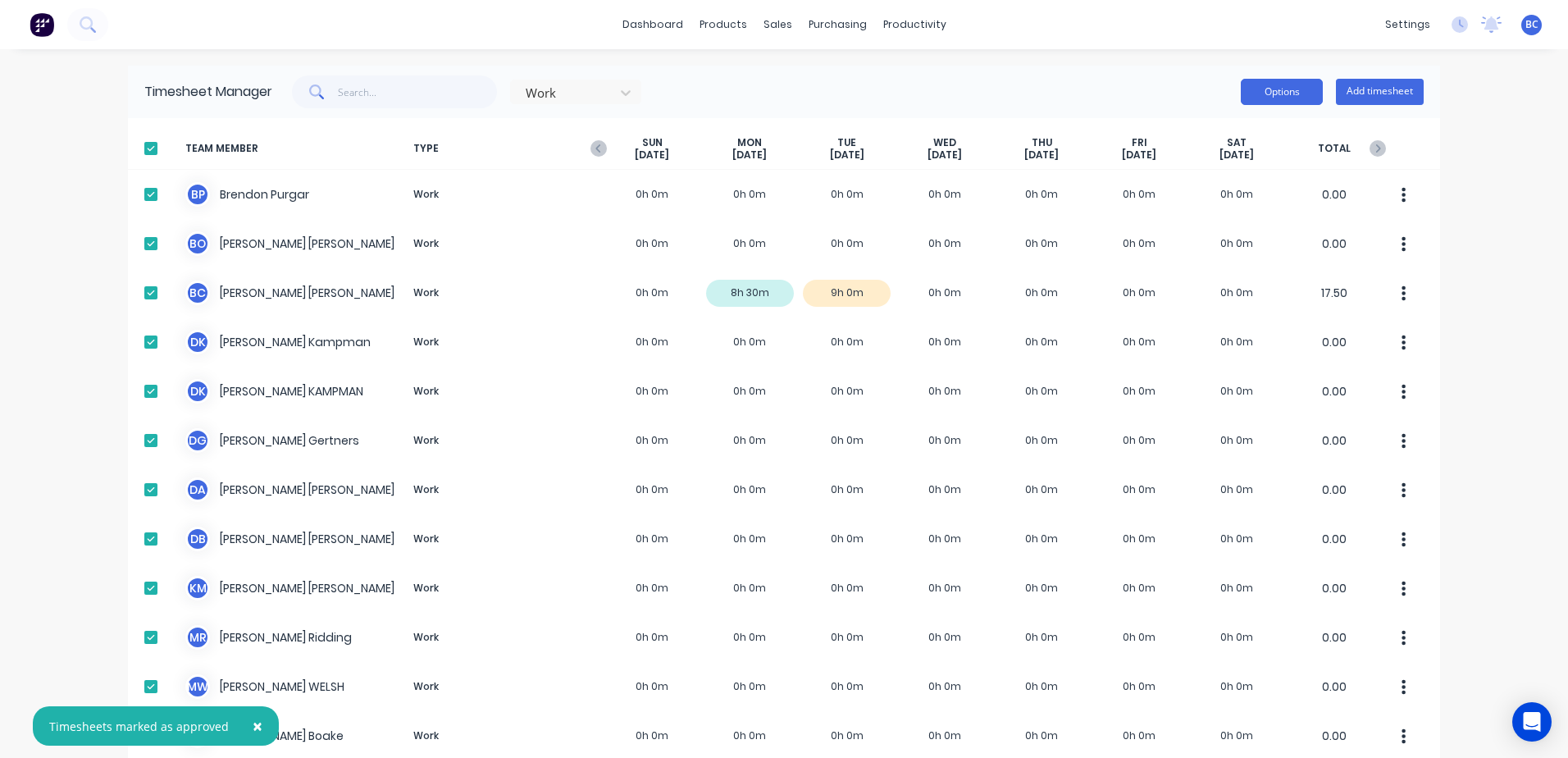
click at [1264, 90] on button "Options" at bounding box center [1282, 92] width 82 height 27
click at [1191, 145] on div "Approve" at bounding box center [1246, 134] width 127 height 24
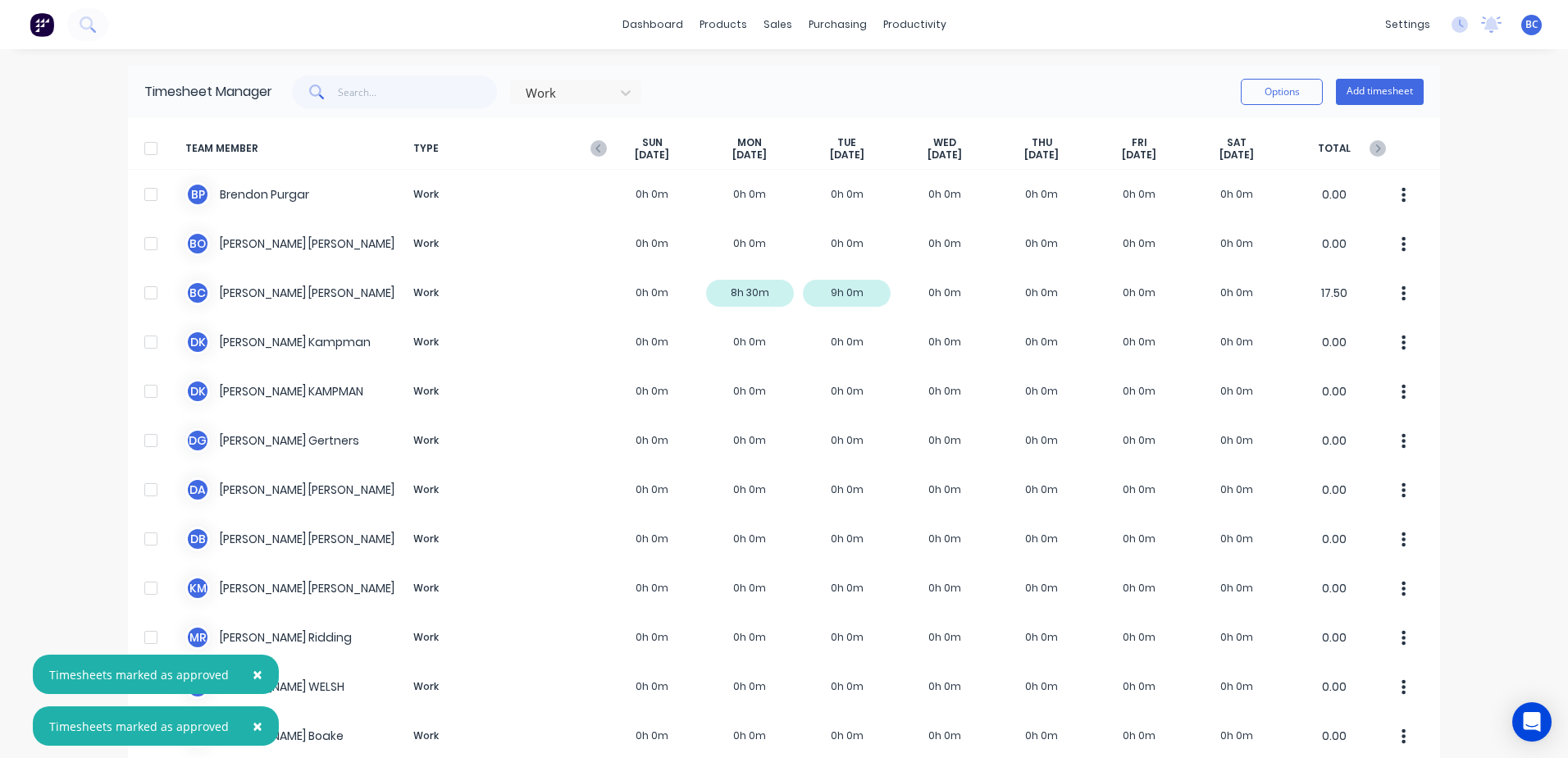
click at [954, 90] on div "Work Options Add timesheet" at bounding box center [848, 92] width 1151 height 33
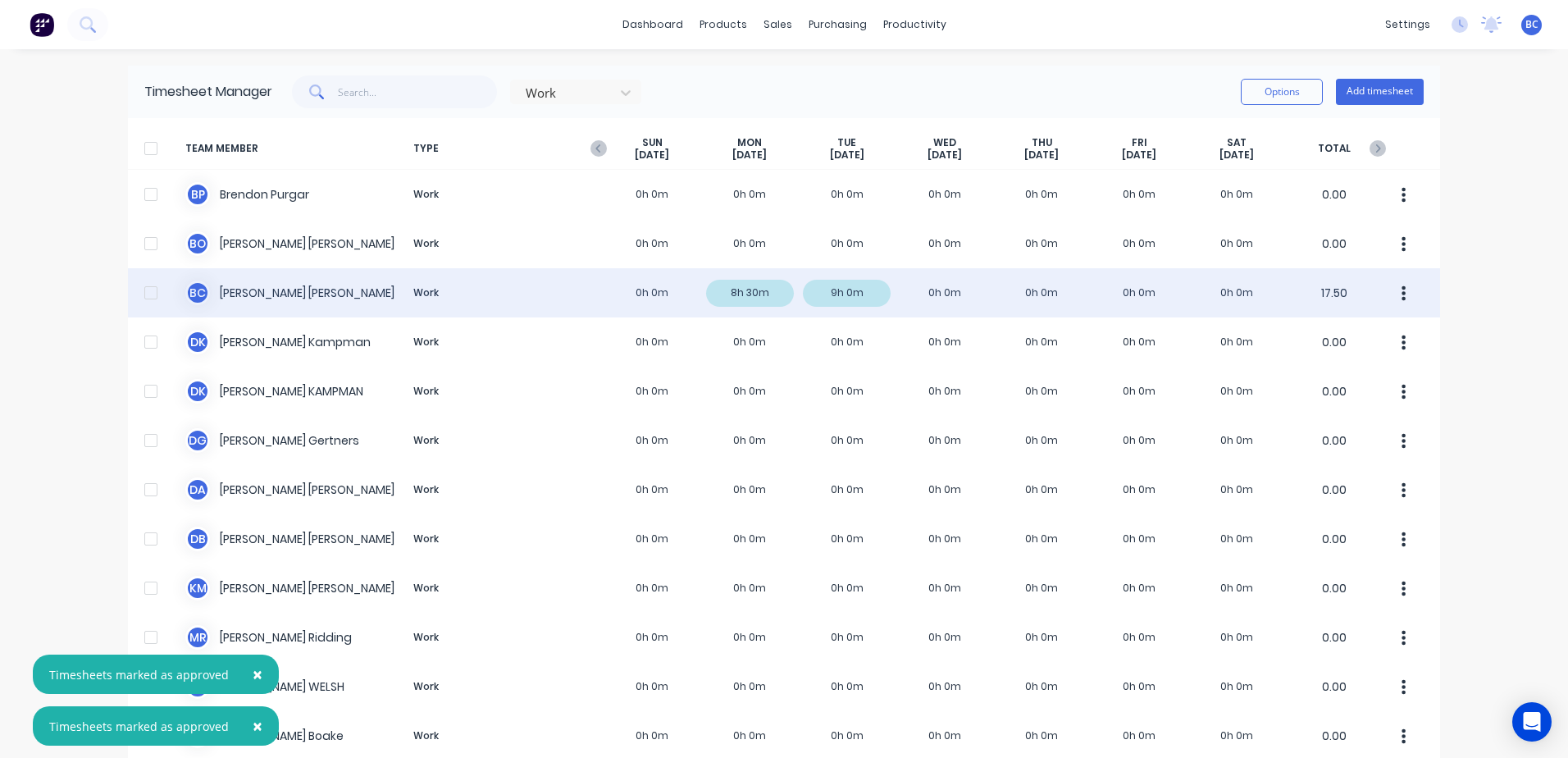
click at [851, 293] on div "B C [PERSON_NAME] Work 0h 0m 8h 30m 9h 0m 0h 0m 0h 0m 0h 0m 0h 0m 17.50" at bounding box center [784, 293] width 1312 height 50
